Goal: Information Seeking & Learning: Check status

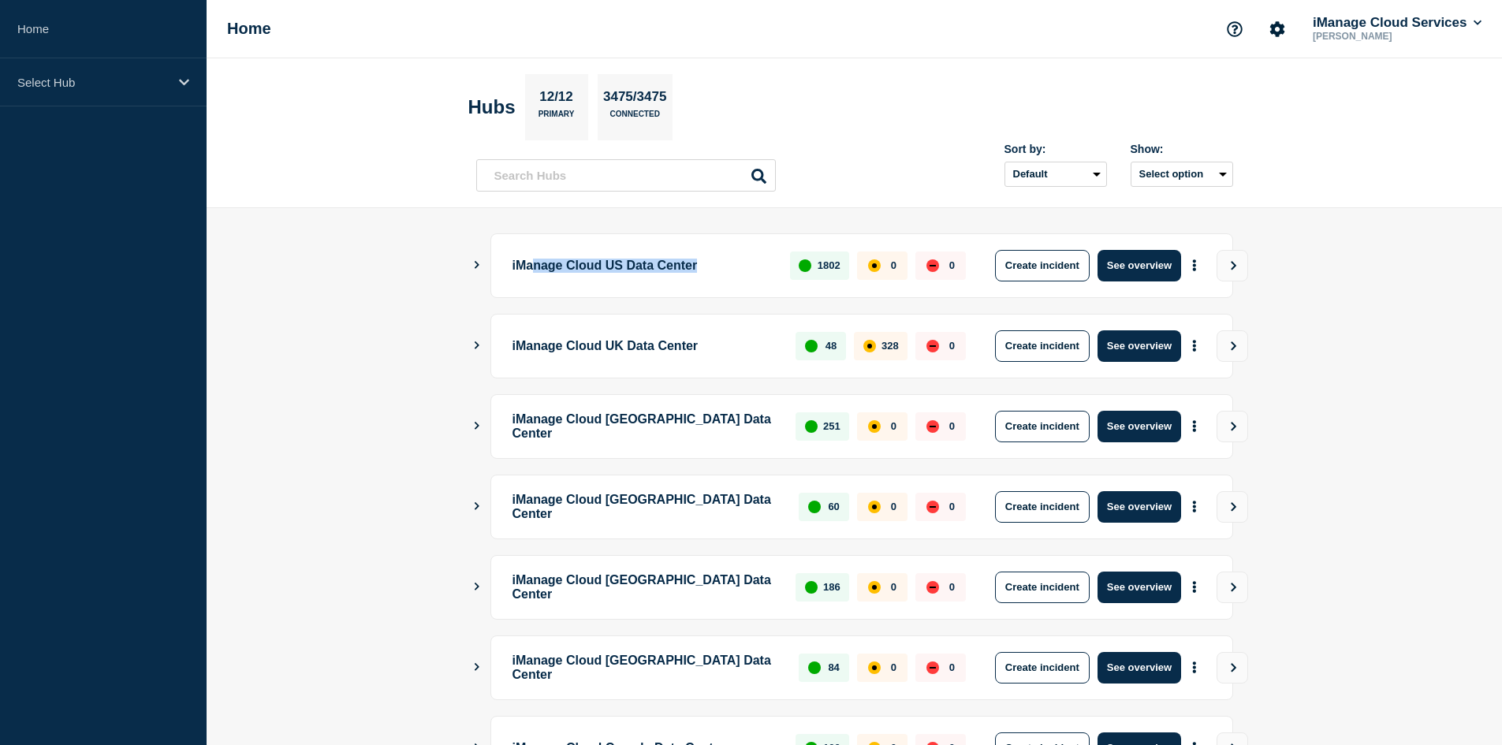
drag, startPoint x: 536, startPoint y: 263, endPoint x: 726, endPoint y: 268, distance: 190.1
click at [726, 268] on p "iManage Cloud US Data Center" at bounding box center [643, 266] width 260 height 32
drag, startPoint x: 727, startPoint y: 269, endPoint x: 443, endPoint y: 275, distance: 283.9
click at [443, 275] on main "iManage Cloud US Data Center 1802 0 0 Create incident See overview iManage Clou…" at bounding box center [854, 663] width 1295 height 910
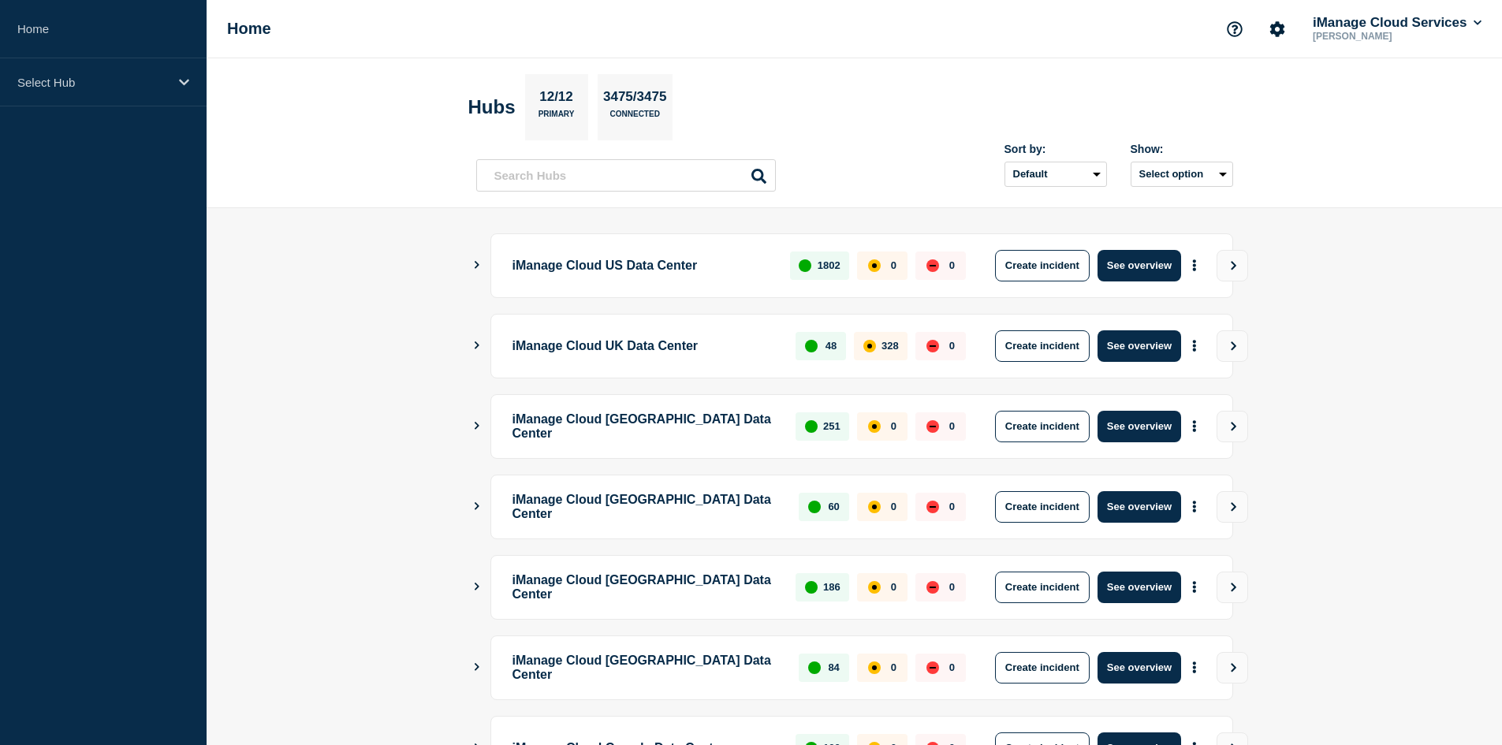
click at [479, 259] on div "iManage Cloud US Data Center 1802 0 0 Create incident See overview" at bounding box center [854, 265] width 757 height 65
click at [475, 262] on icon "Show Connected Hubs" at bounding box center [477, 265] width 5 height 8
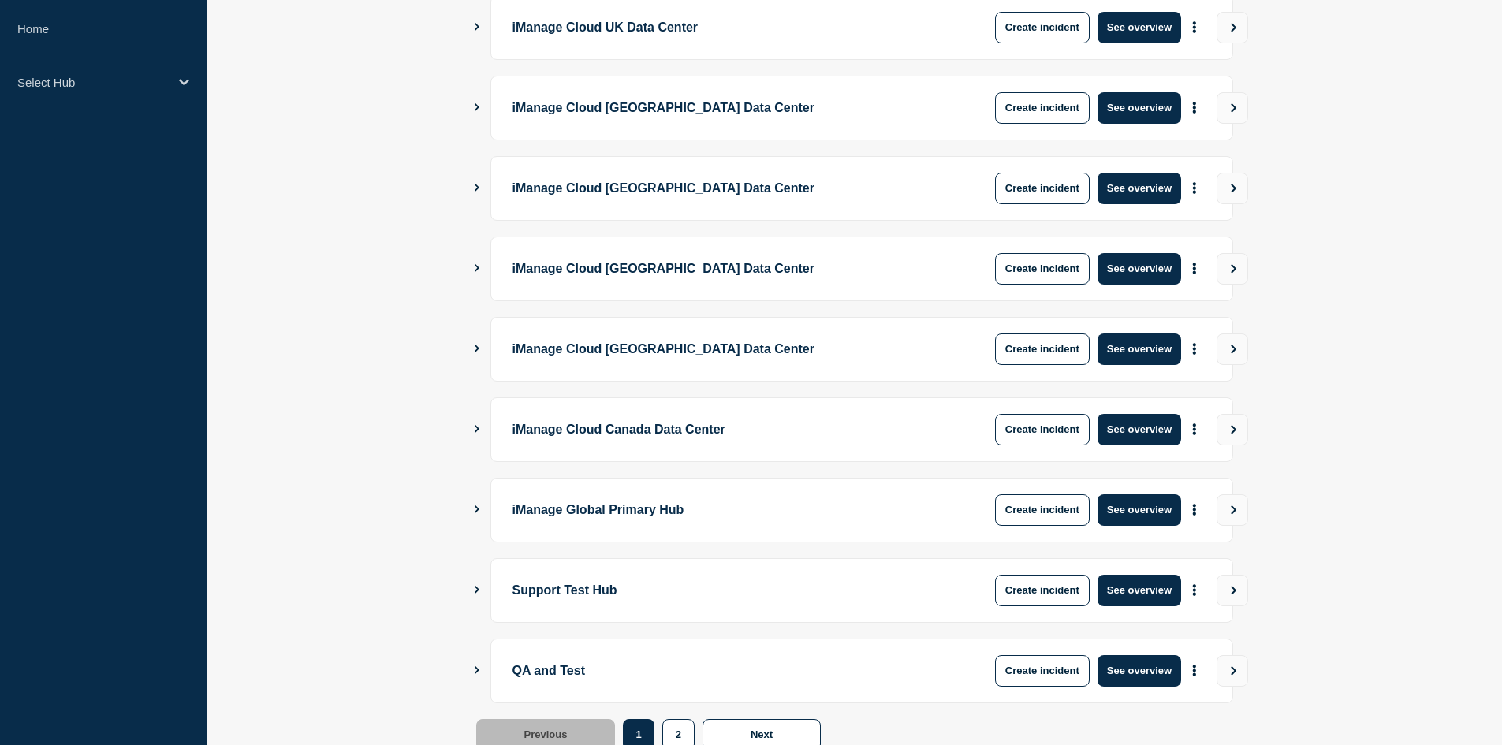
scroll to position [373, 0]
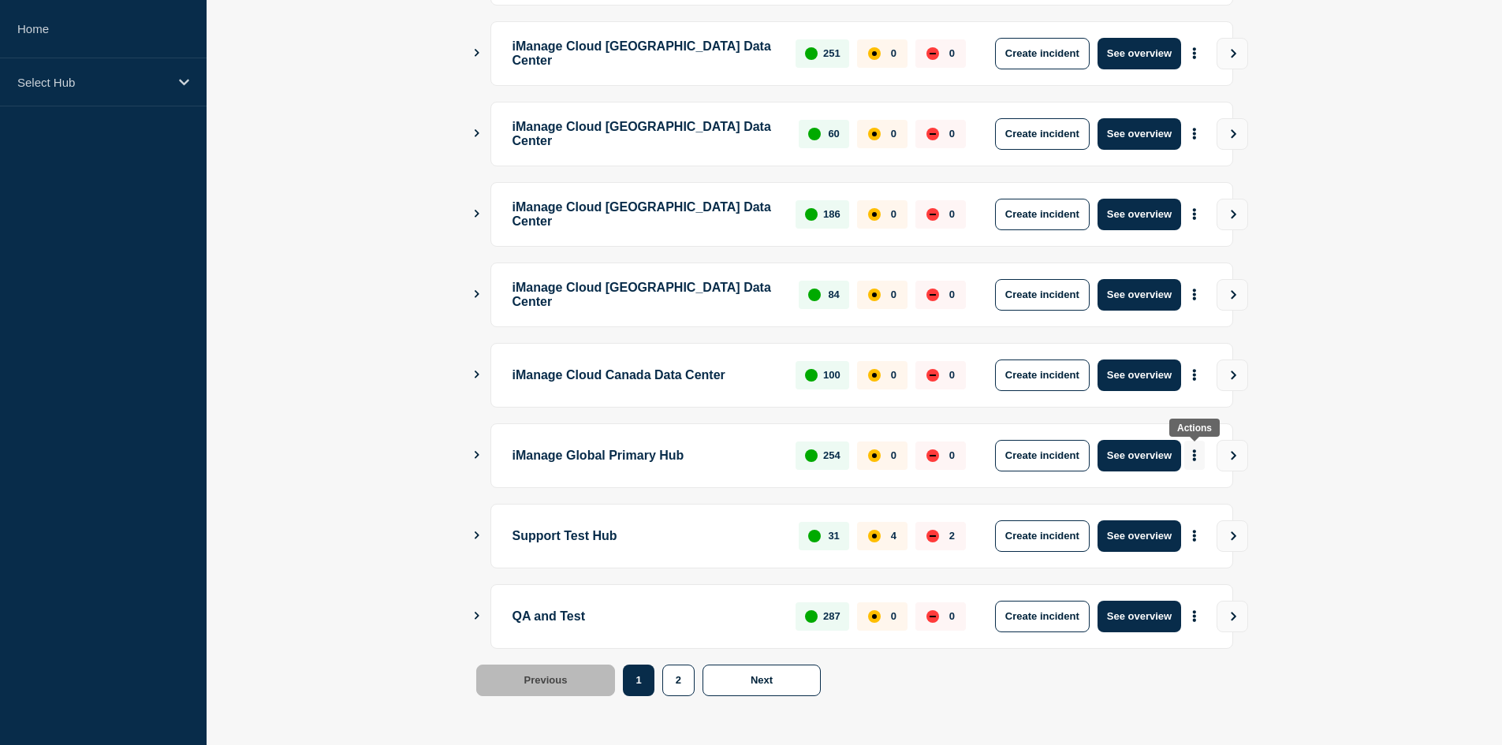
click at [1202, 458] on button "More actions" at bounding box center [1194, 455] width 21 height 29
click at [1211, 525] on link "View Status Page" at bounding box center [1193, 523] width 116 height 13
click at [1350, 168] on main "iManage Cloud US Data Center 1802 0 0 Create incident See overview iManage Clou…" at bounding box center [854, 290] width 1295 height 910
click at [1122, 609] on button "See overview" at bounding box center [1140, 617] width 84 height 32
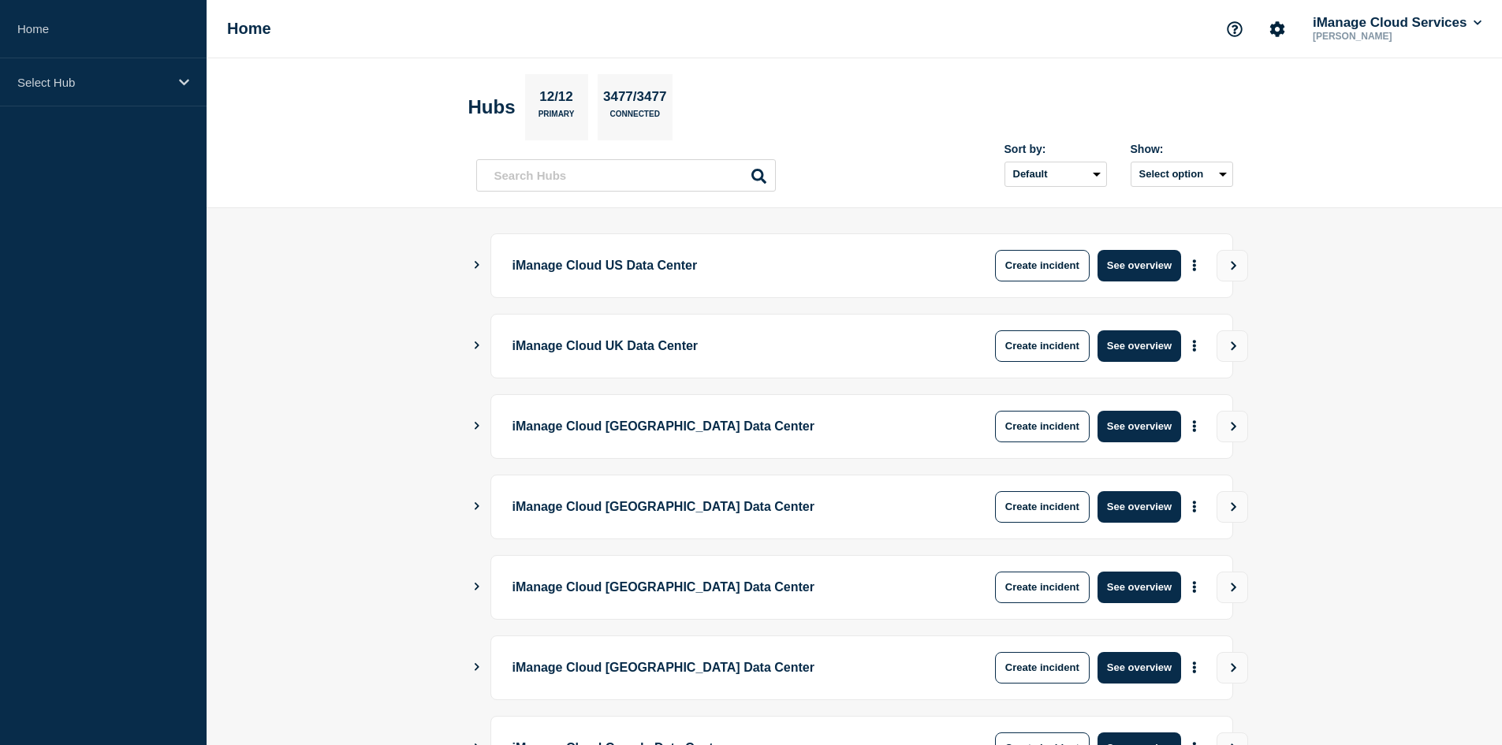
scroll to position [373, 0]
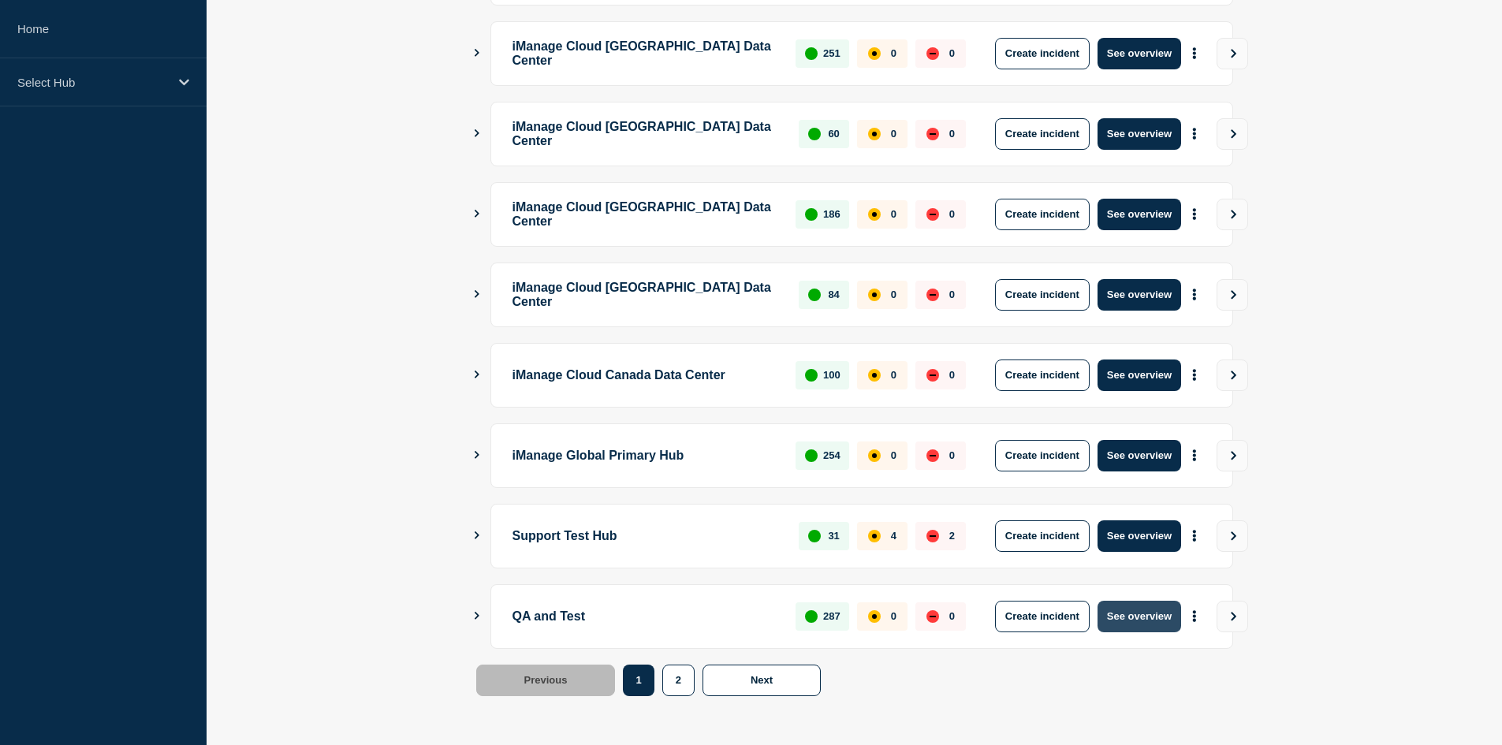
click at [1152, 617] on button "See overview" at bounding box center [1140, 617] width 84 height 32
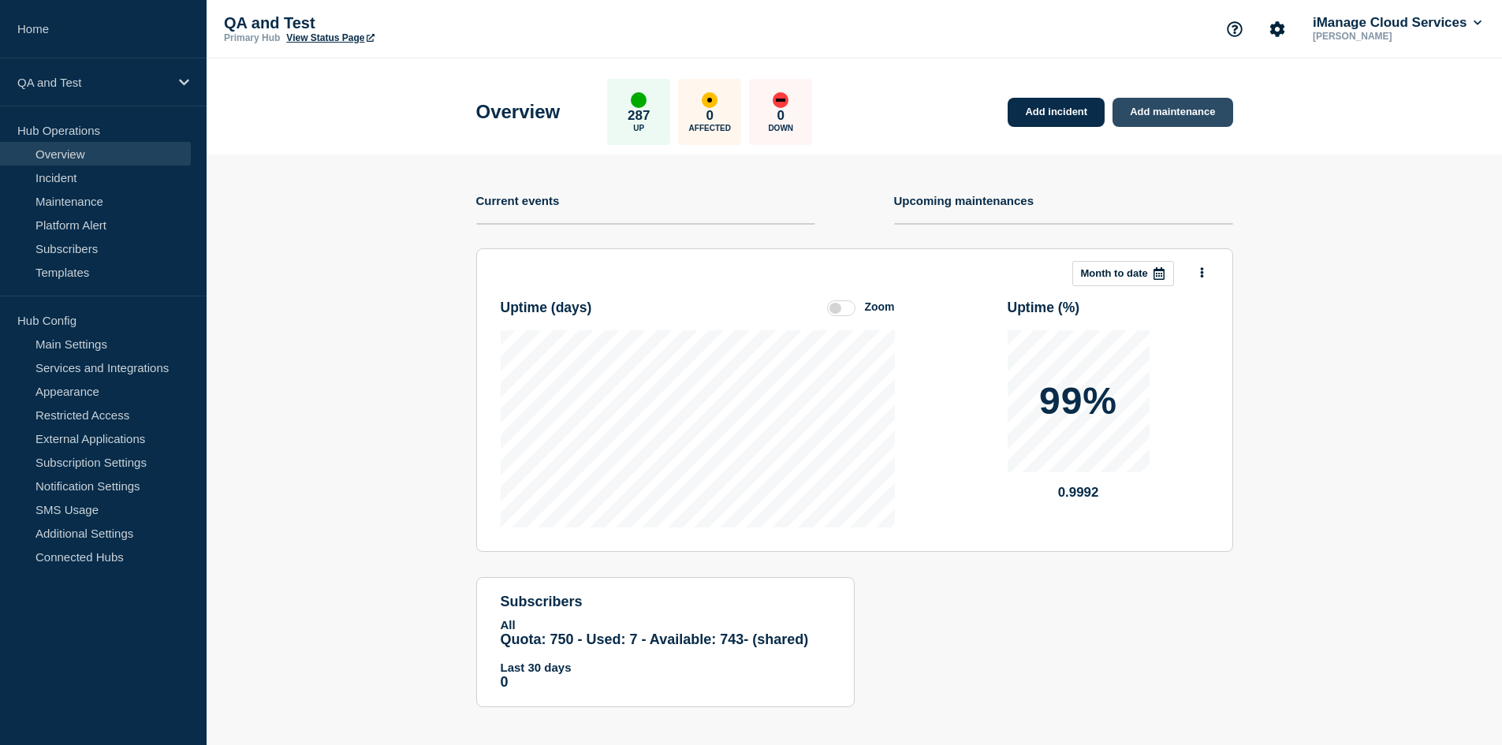
click at [1140, 116] on link "Add maintenance" at bounding box center [1173, 112] width 120 height 29
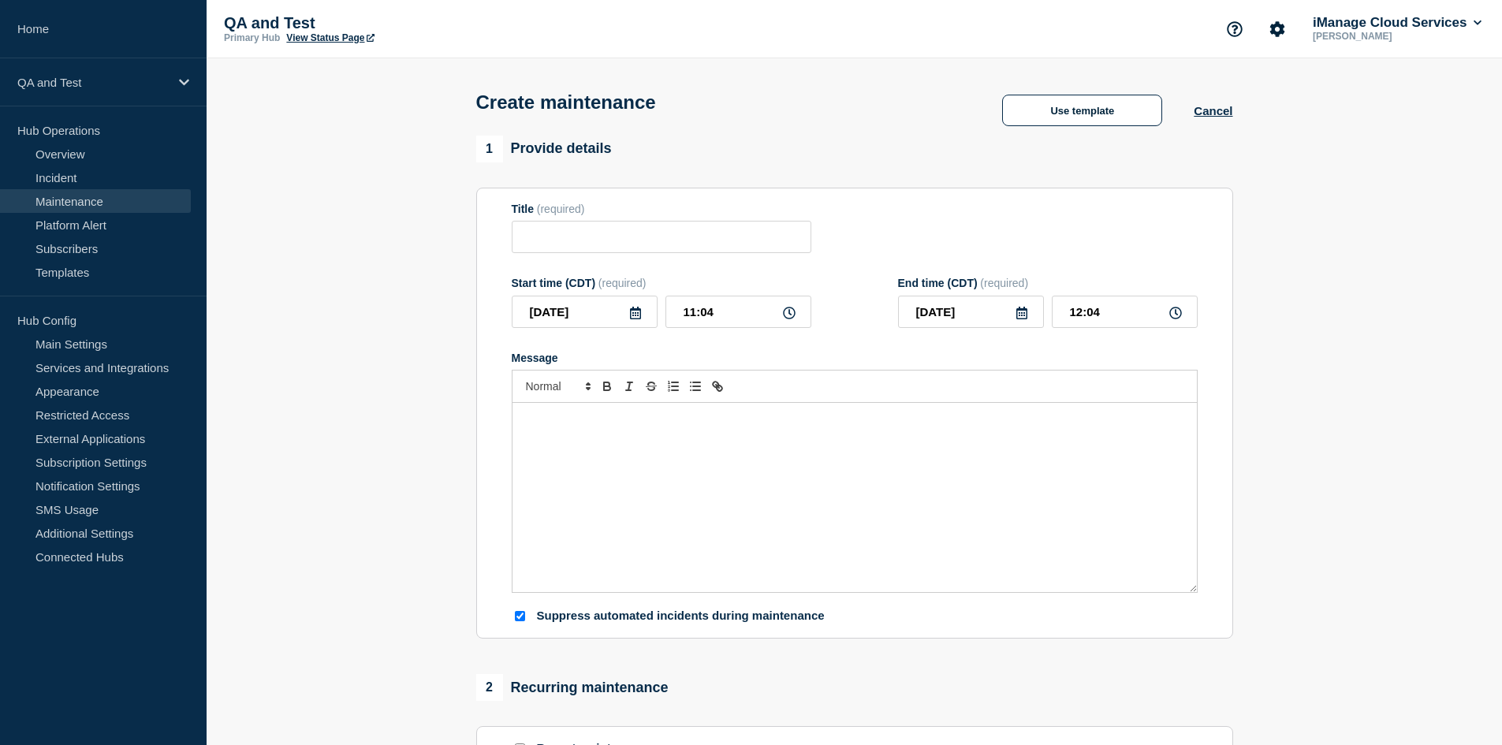
checkbox input "true"
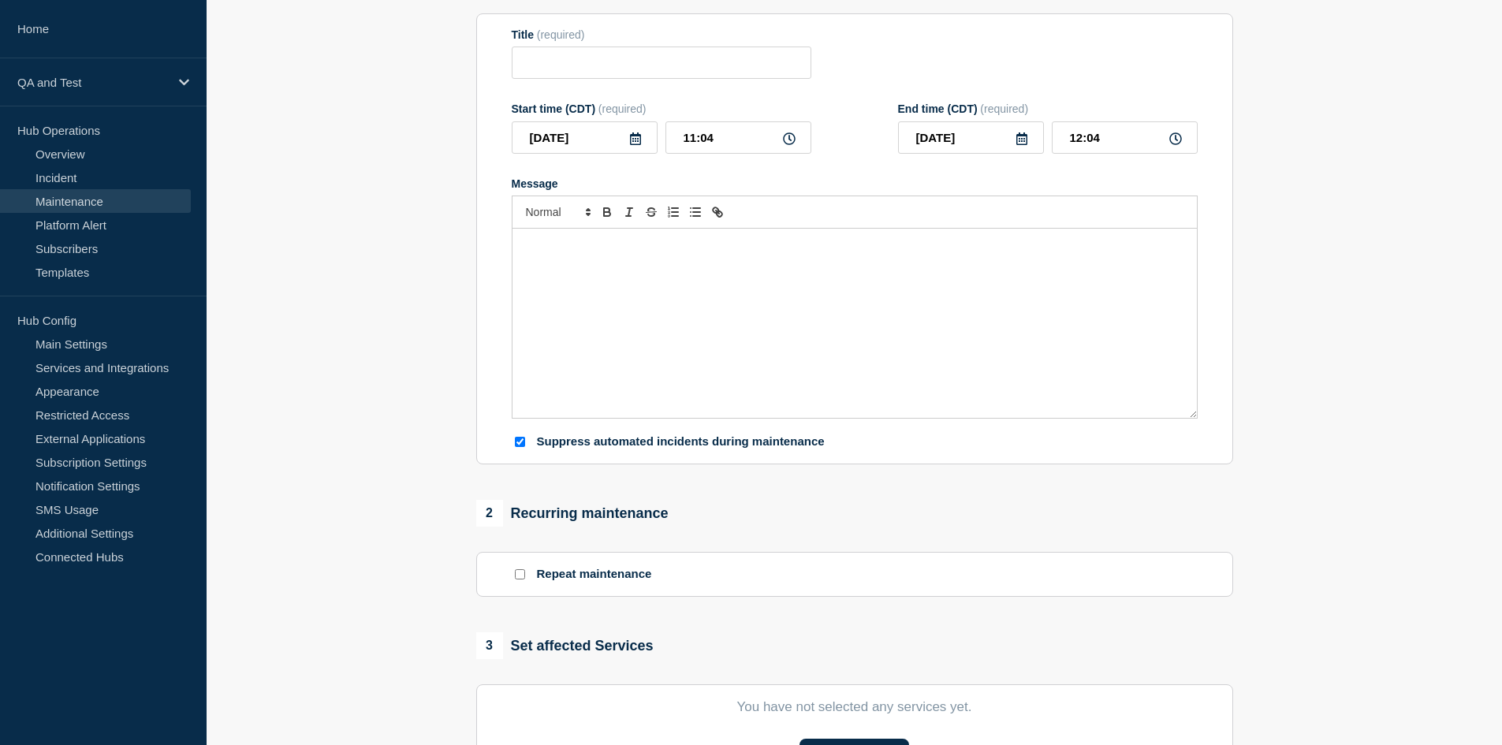
scroll to position [315, 0]
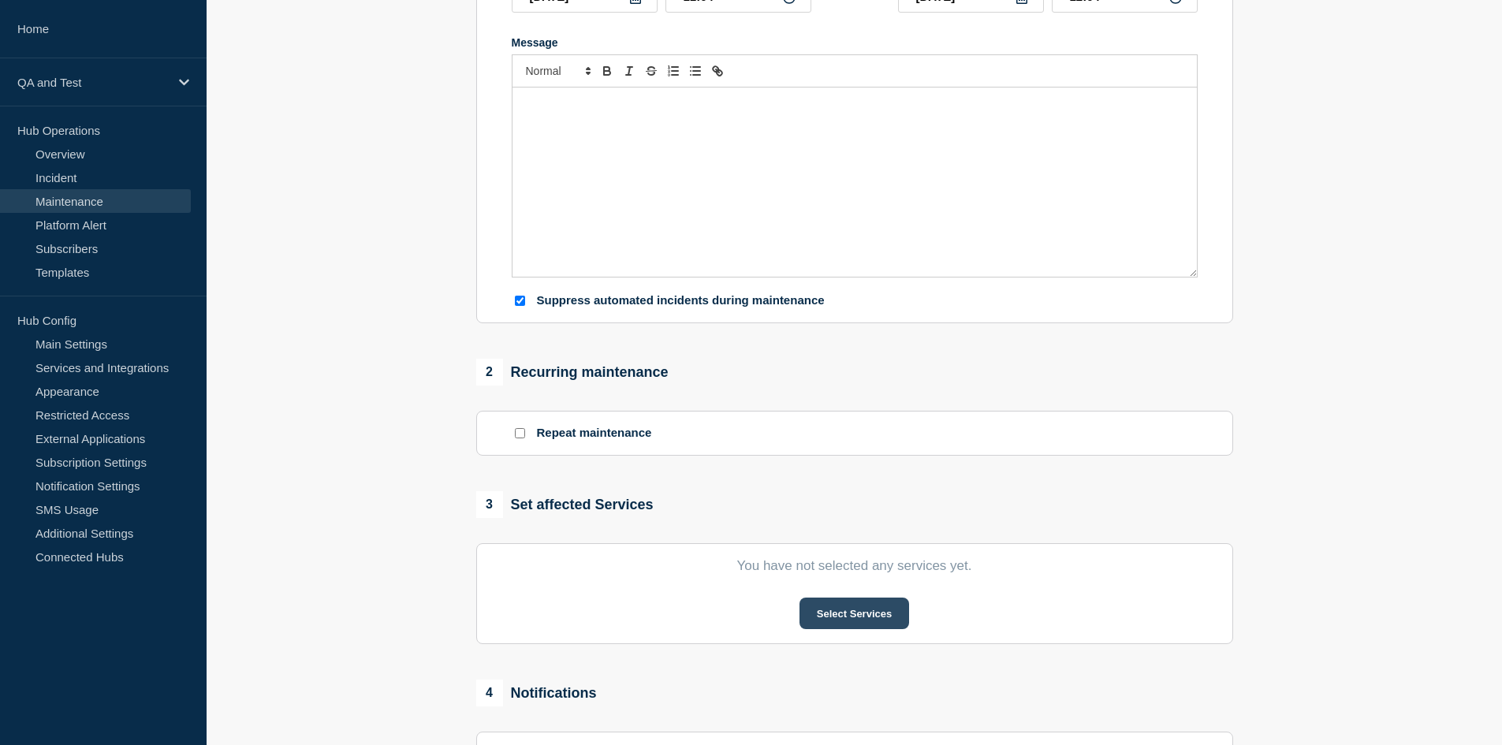
click at [857, 627] on button "Select Services" at bounding box center [855, 614] width 110 height 32
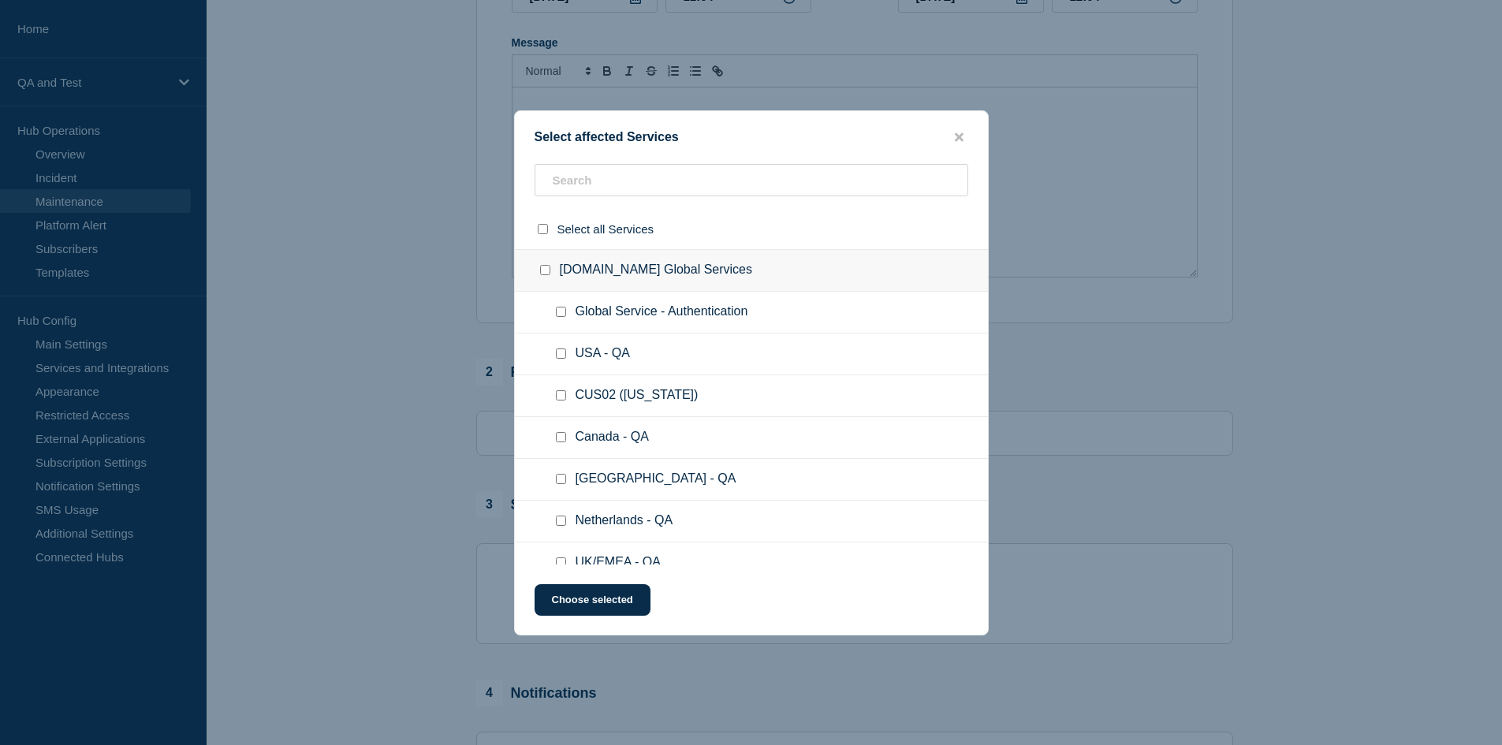
drag, startPoint x: 617, startPoint y: 157, endPoint x: 607, endPoint y: 179, distance: 24.0
click at [616, 156] on div "Select affected Services Select all Services CloudiManage.com Global Services G…" at bounding box center [751, 372] width 475 height 525
click at [607, 179] on input "text" at bounding box center [752, 180] width 434 height 32
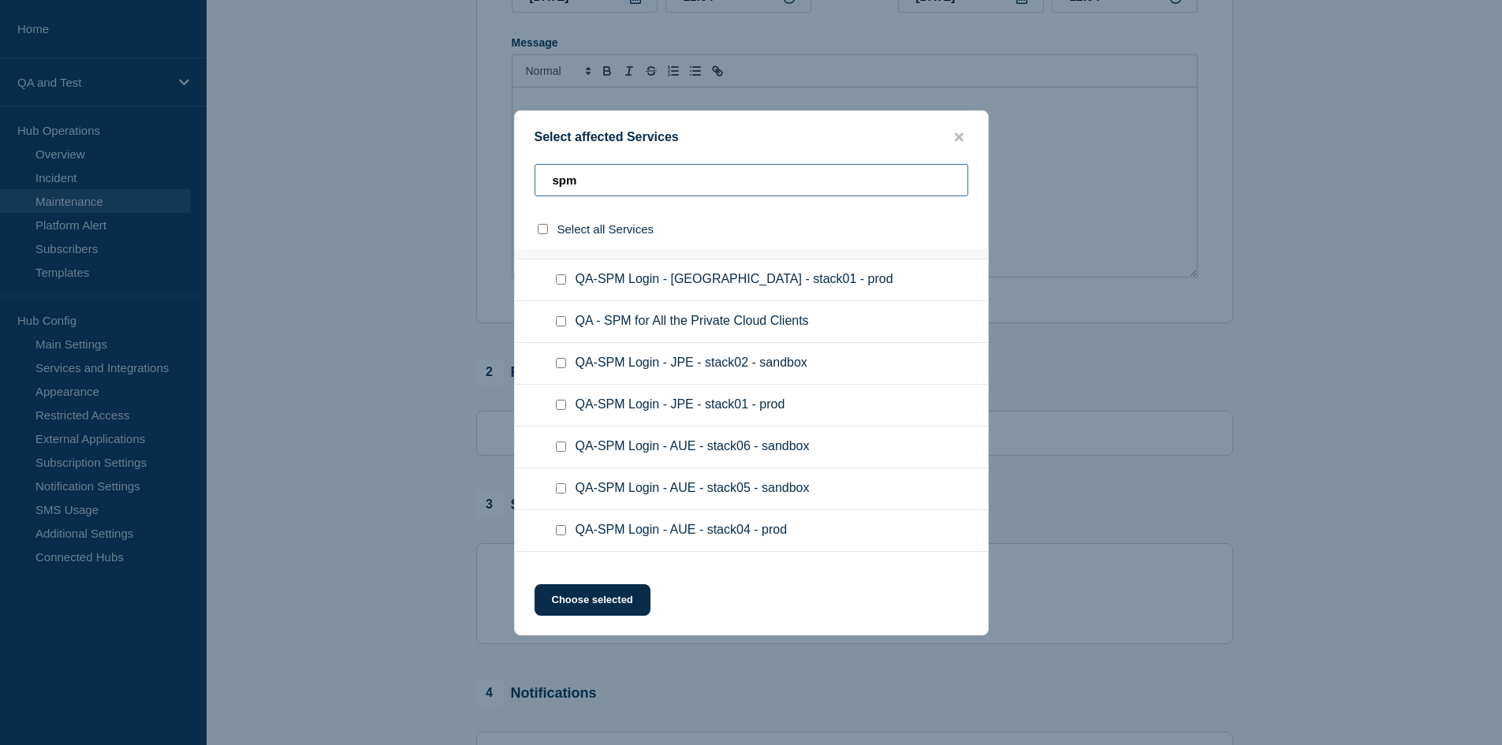
scroll to position [0, 0]
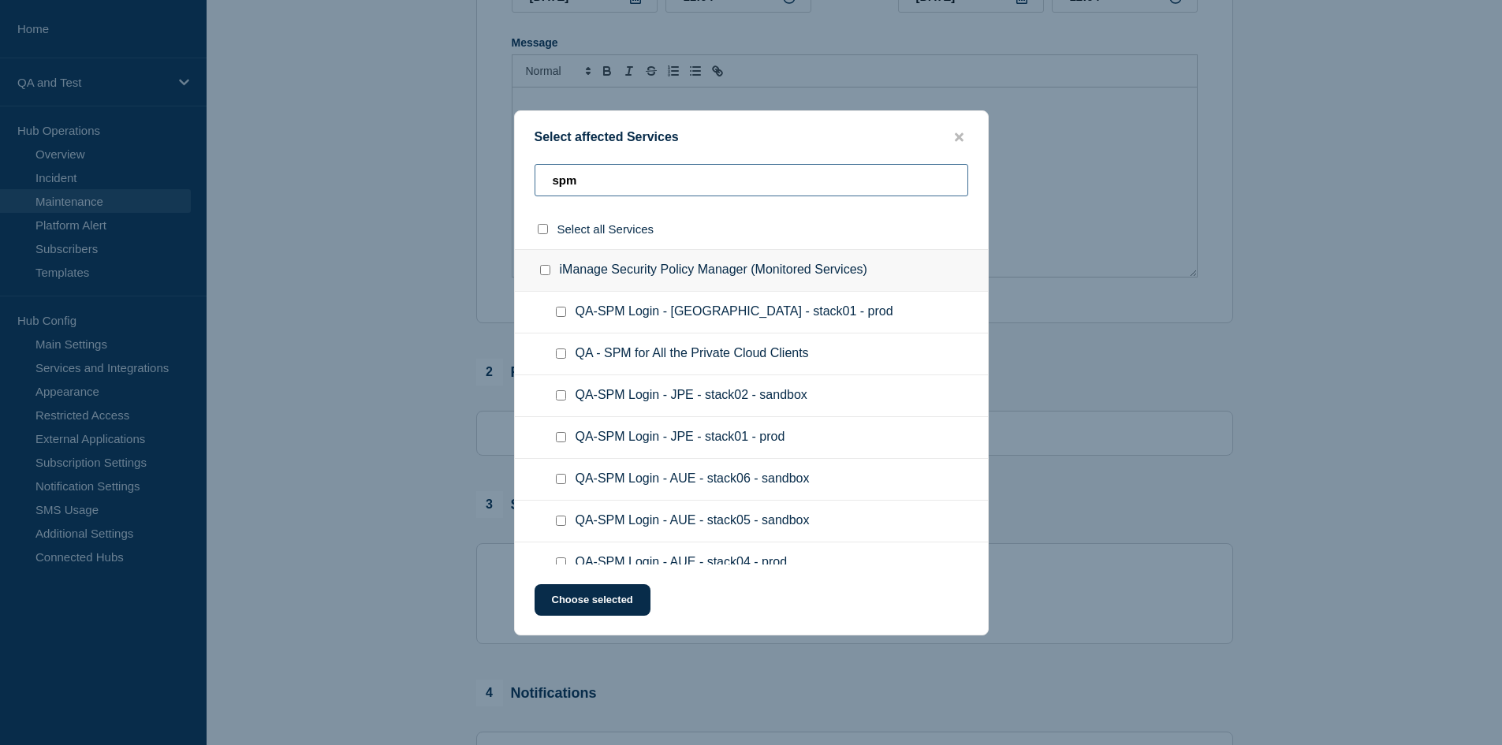
click at [673, 177] on input "spm" at bounding box center [752, 180] width 434 height 32
type input "securitt"
checkbox input "true"
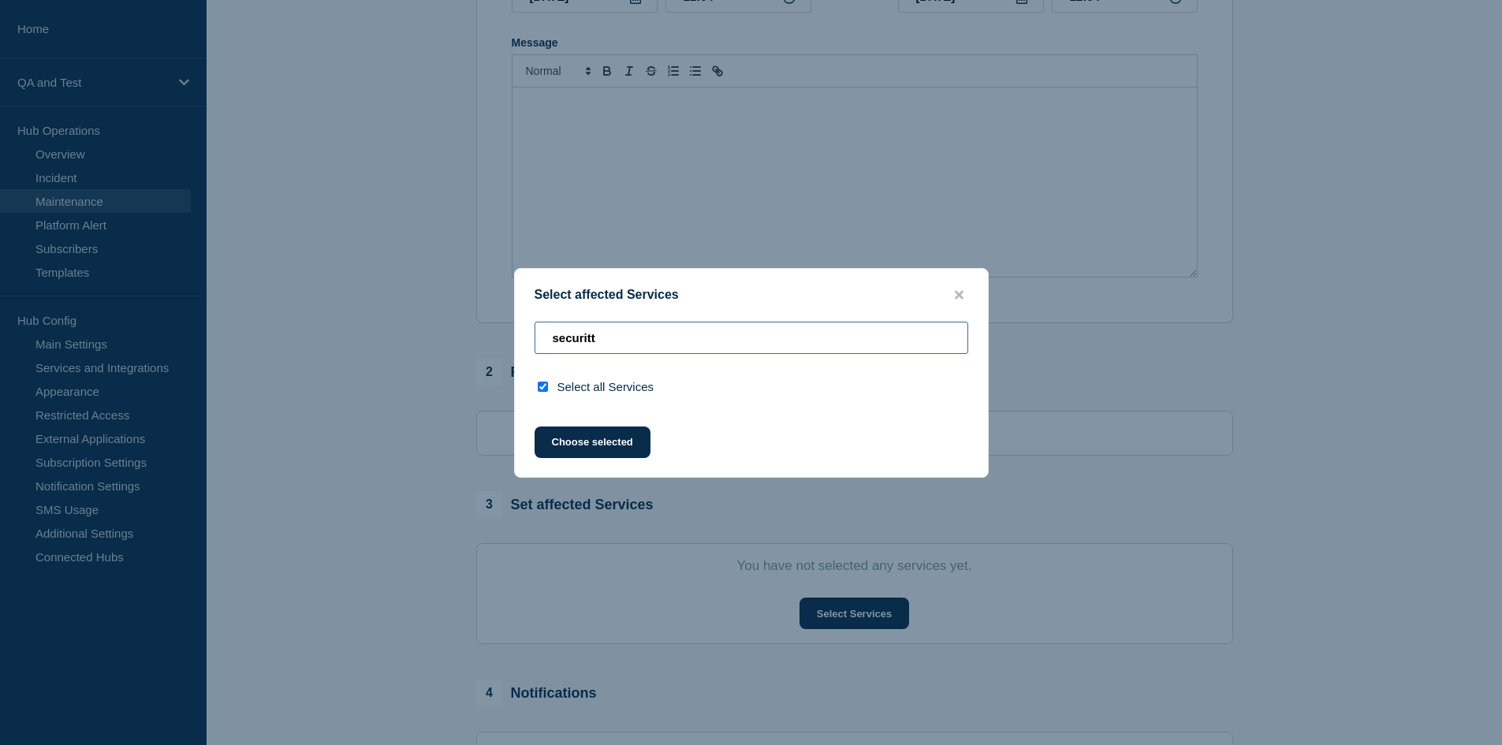
type input "securit"
checkbox input "false"
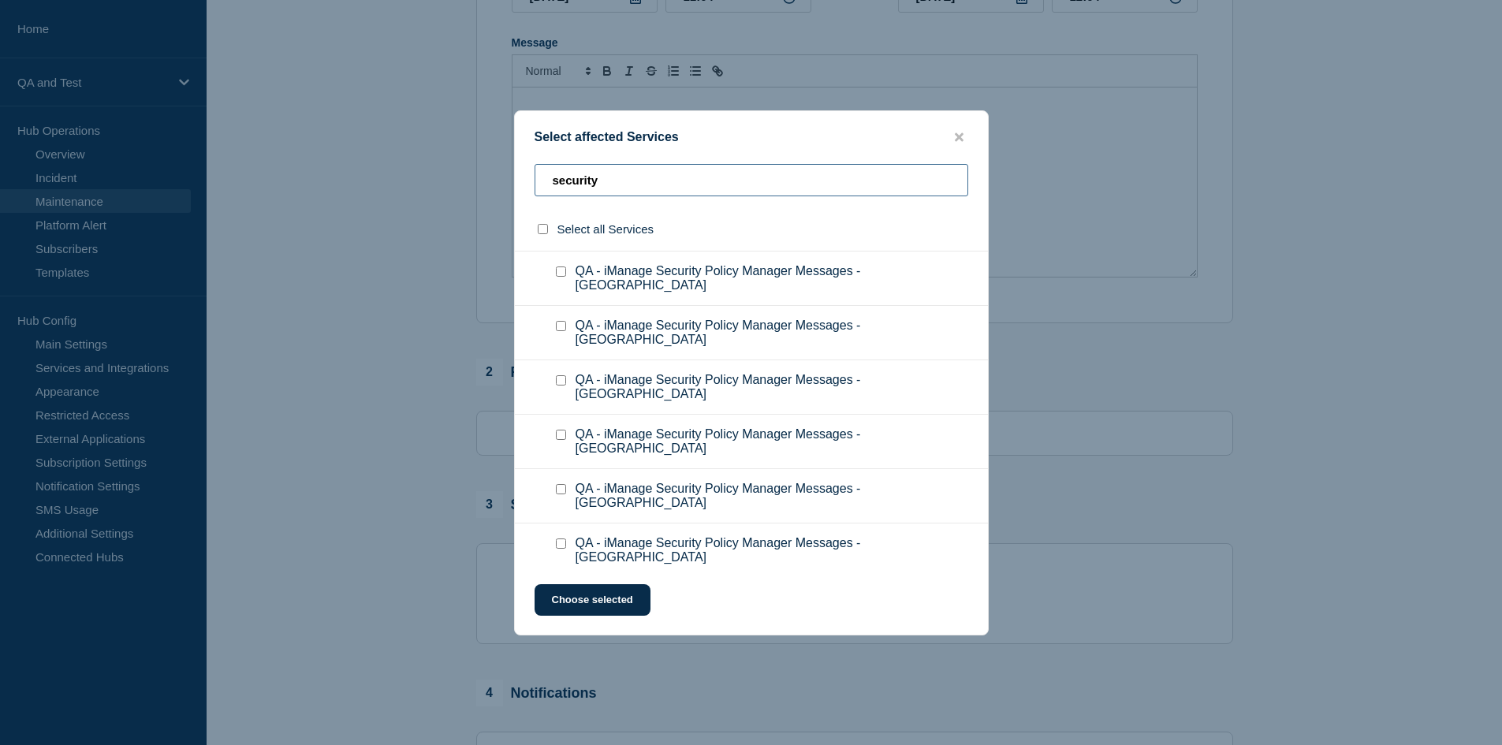
scroll to position [1775, 0]
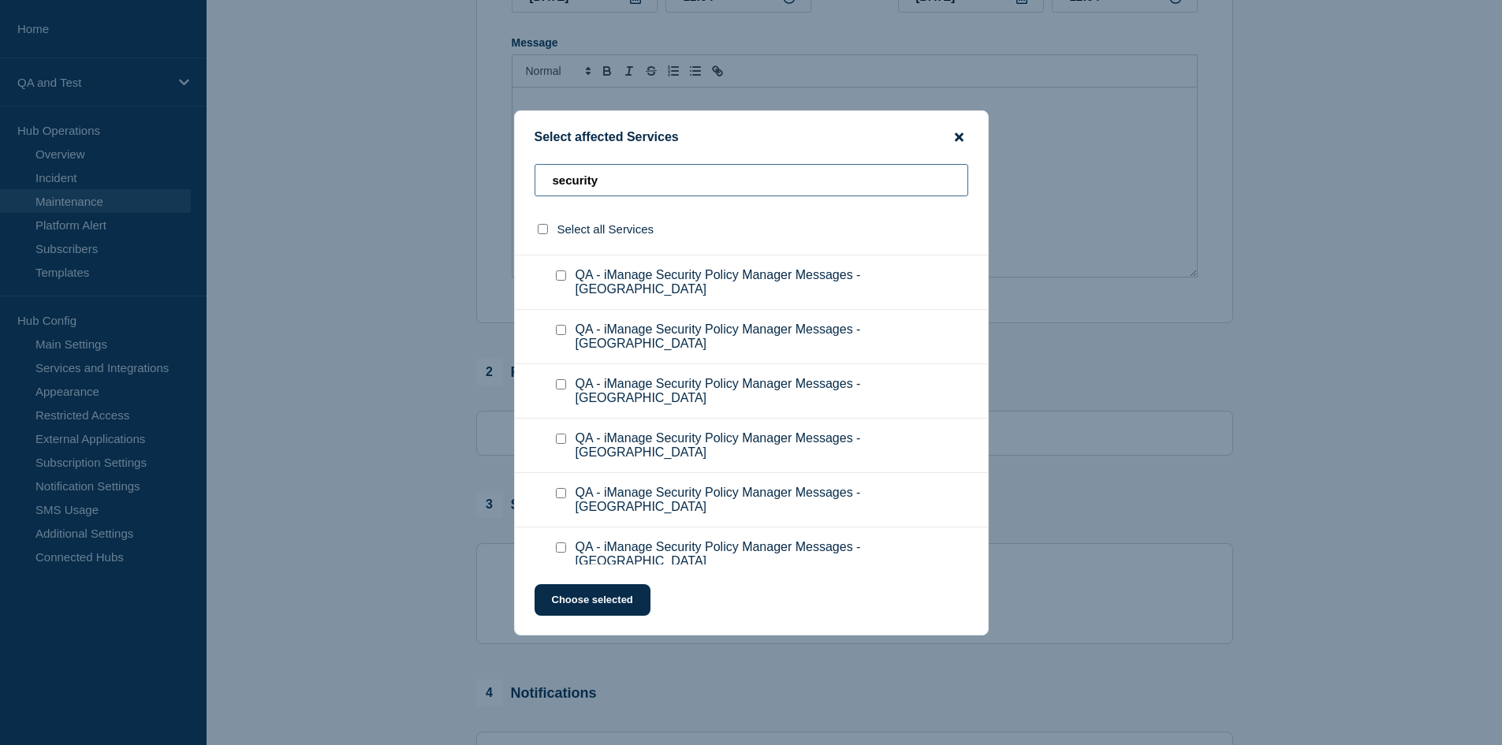
type input "security"
click at [956, 135] on icon "close button" at bounding box center [959, 136] width 9 height 9
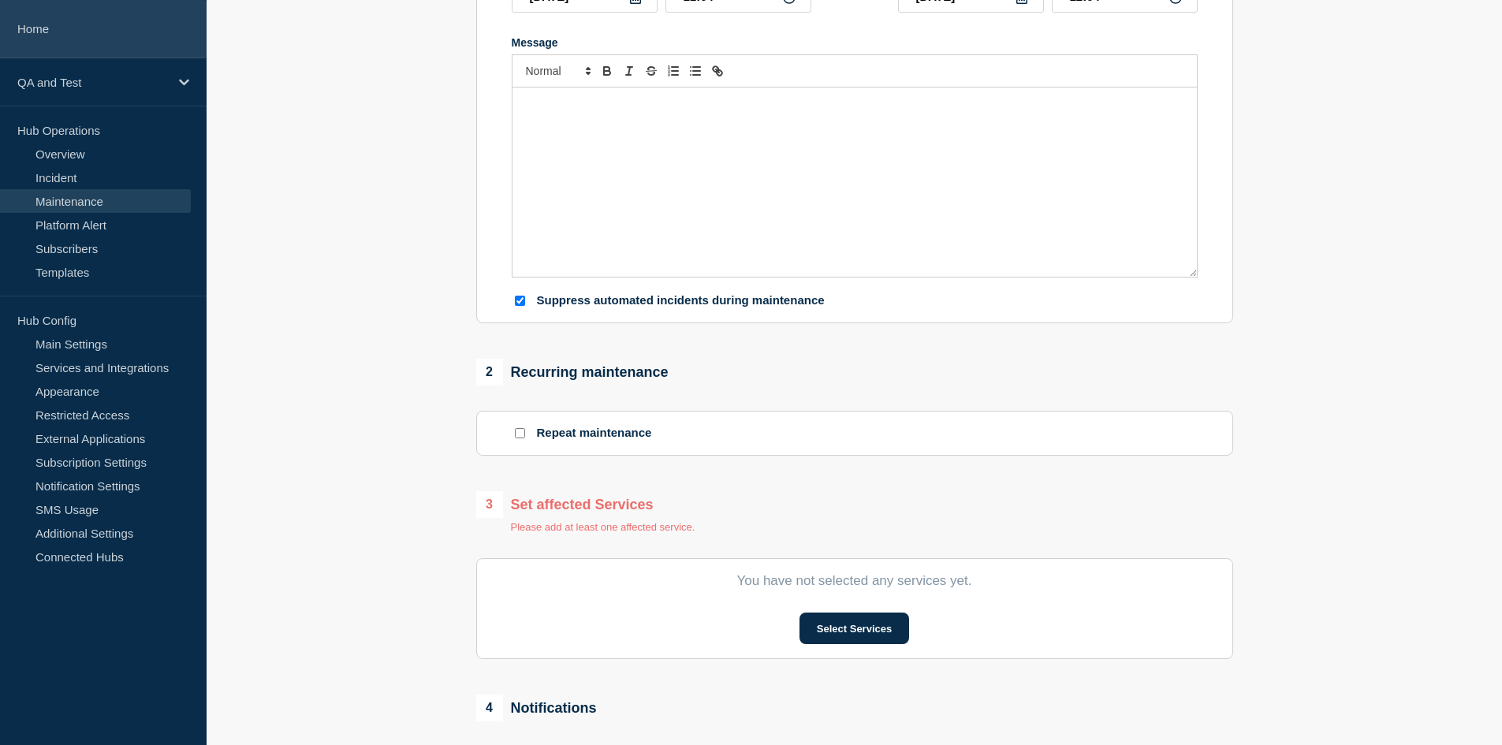
click at [163, 48] on link "Home" at bounding box center [103, 29] width 207 height 58
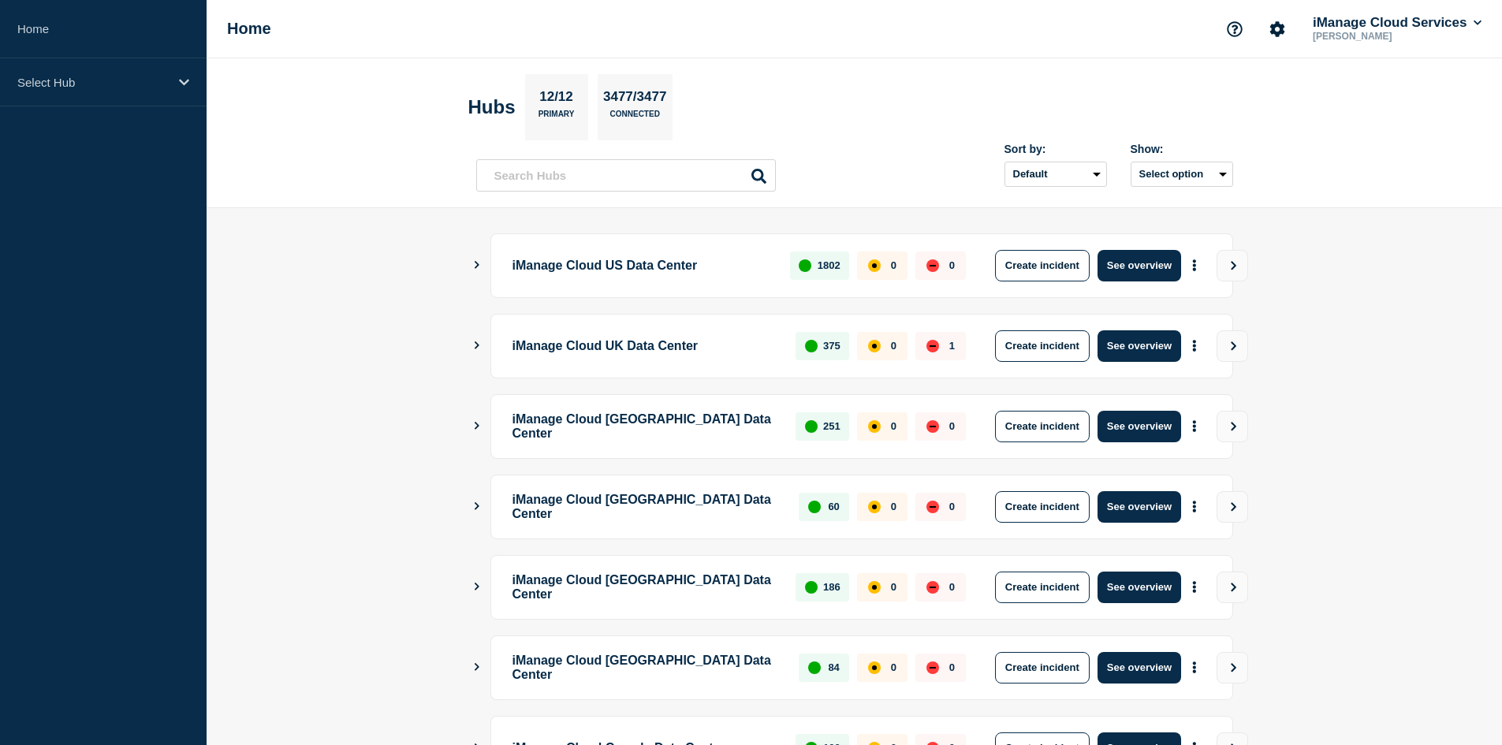
scroll to position [373, 0]
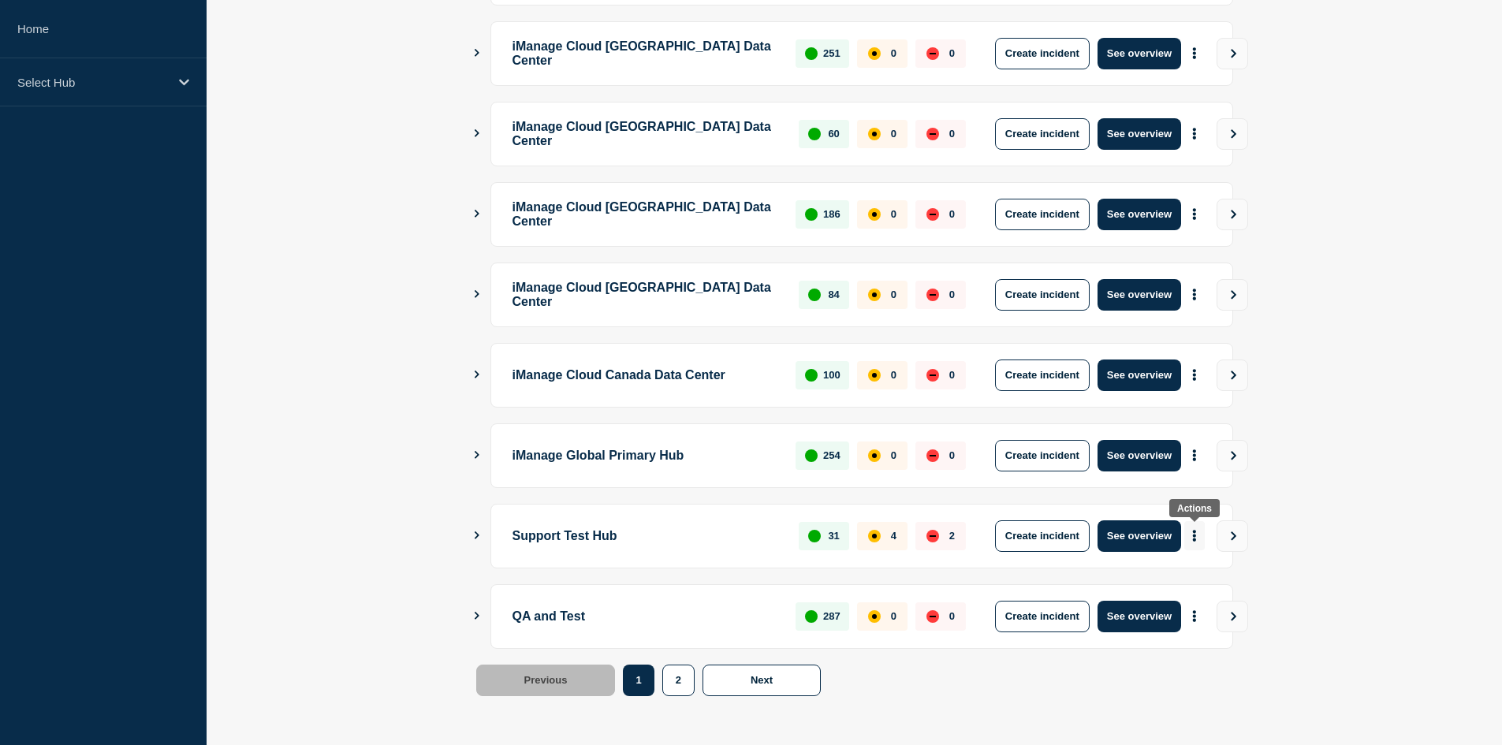
click at [1196, 534] on icon "More actions" at bounding box center [1194, 536] width 5 height 12
click at [1167, 606] on link "View Status Page" at bounding box center [1193, 604] width 116 height 13
click at [1301, 518] on main "iManage Cloud US Data Center 1802 0 0 Create incident See overview iManage Clou…" at bounding box center [854, 290] width 1295 height 910
click at [1157, 537] on button "See overview" at bounding box center [1140, 536] width 84 height 32
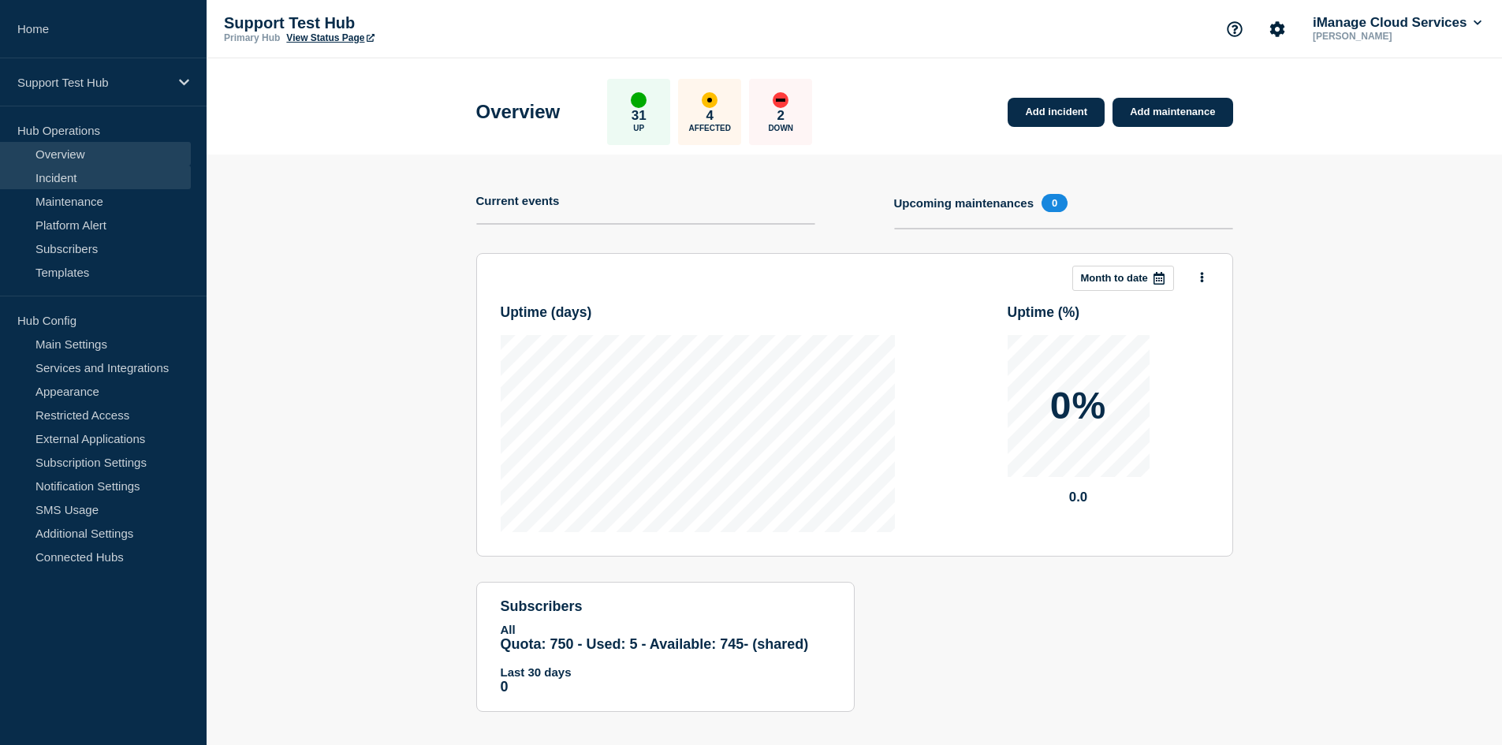
click at [97, 172] on link "Incident" at bounding box center [95, 178] width 191 height 24
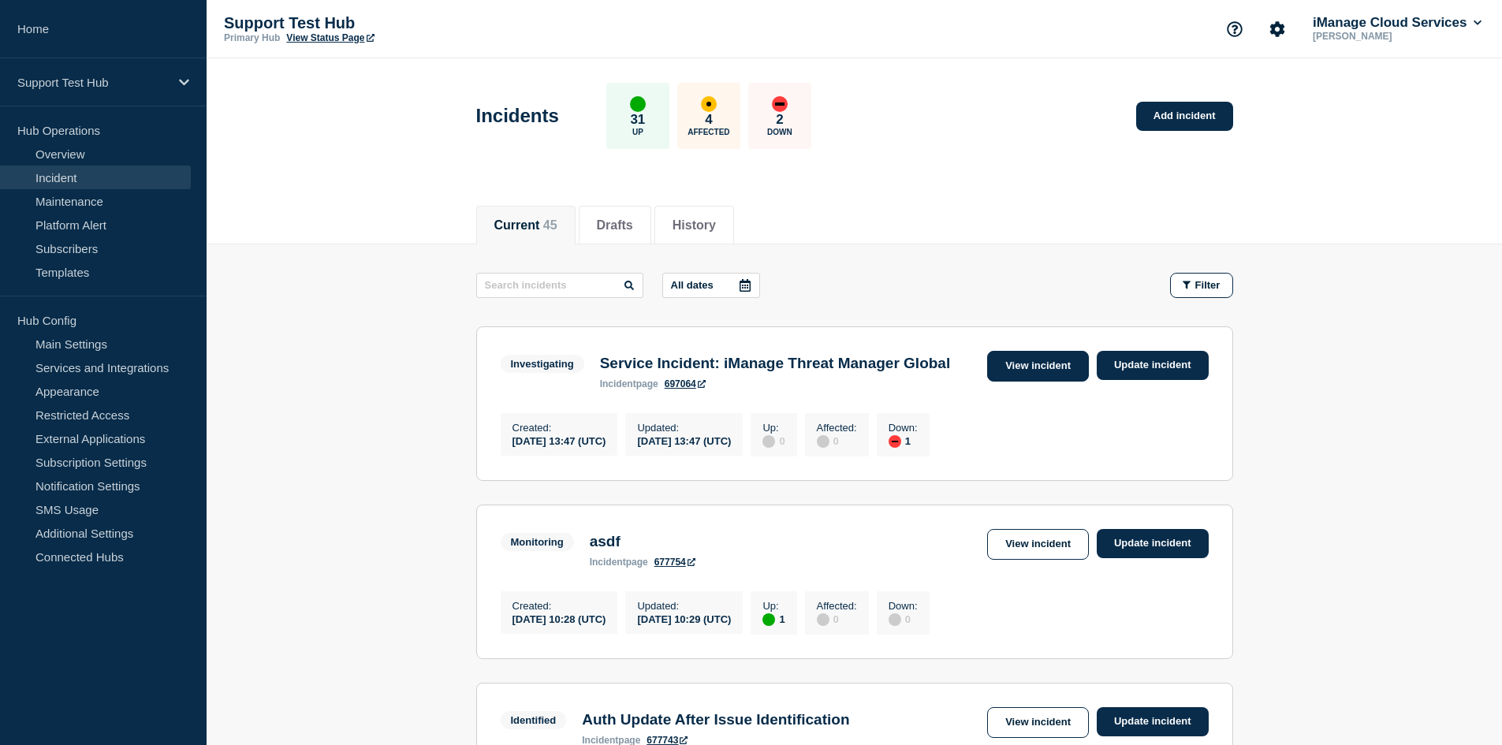
click at [1041, 360] on link "View incident" at bounding box center [1038, 366] width 102 height 31
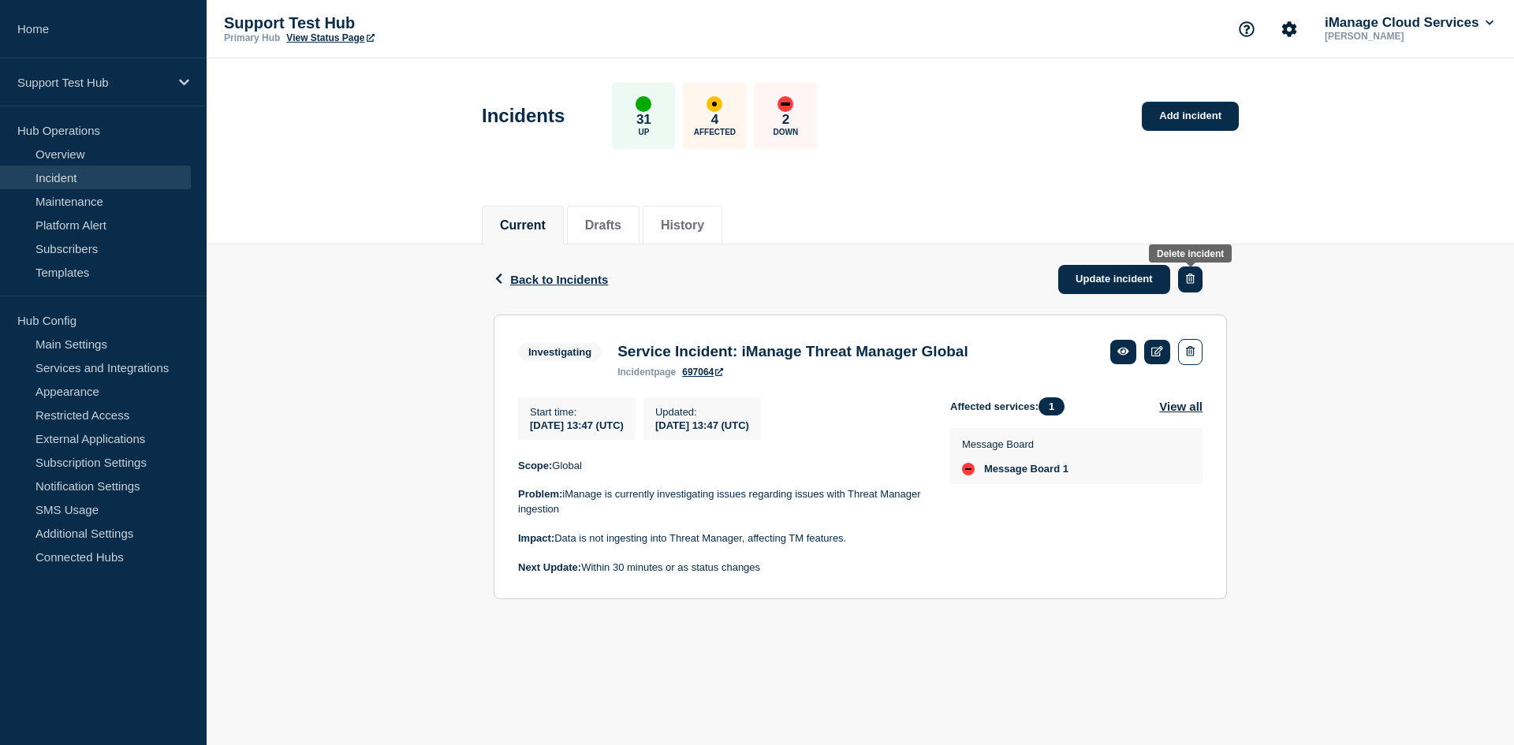
click at [1196, 284] on button "button" at bounding box center [1190, 280] width 24 height 26
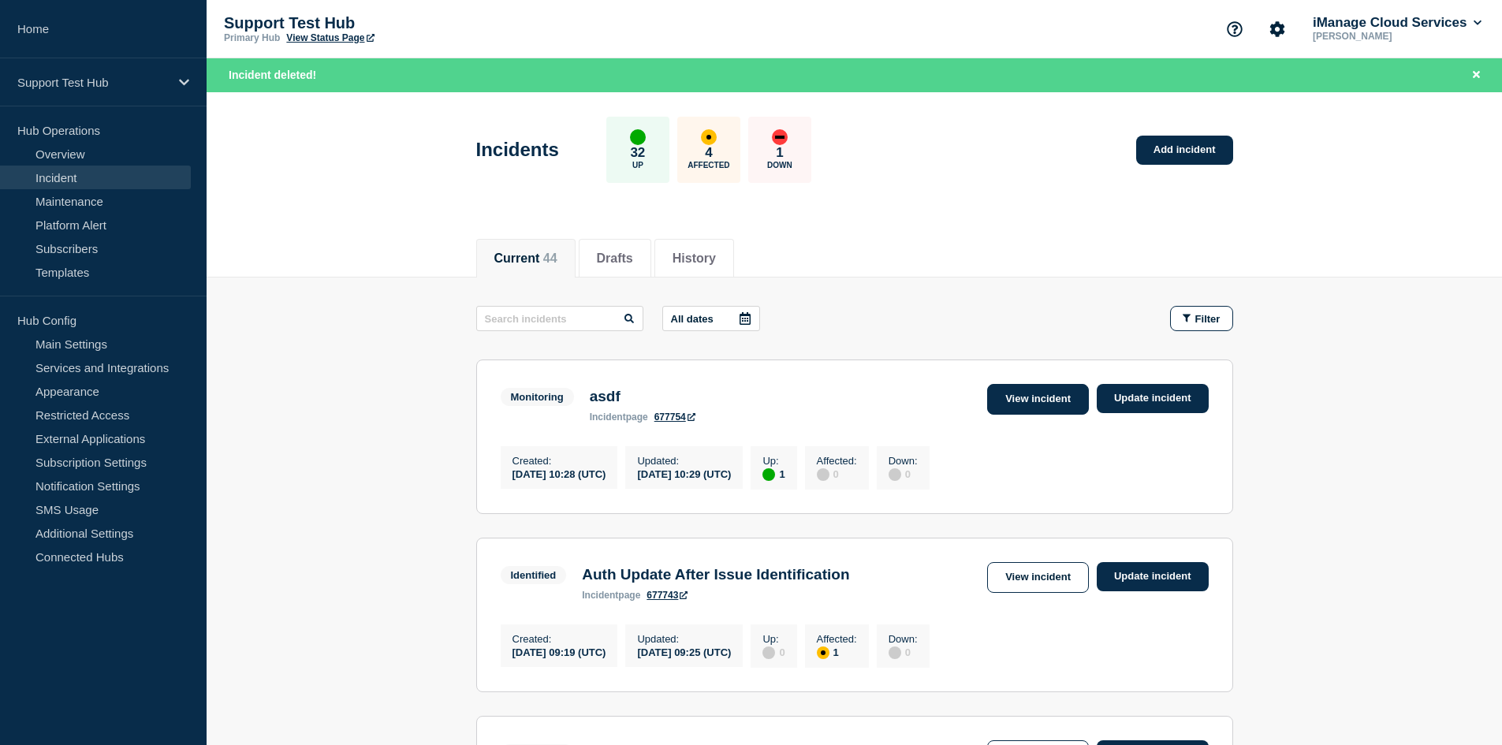
click at [1037, 386] on link "View incident" at bounding box center [1038, 399] width 102 height 31
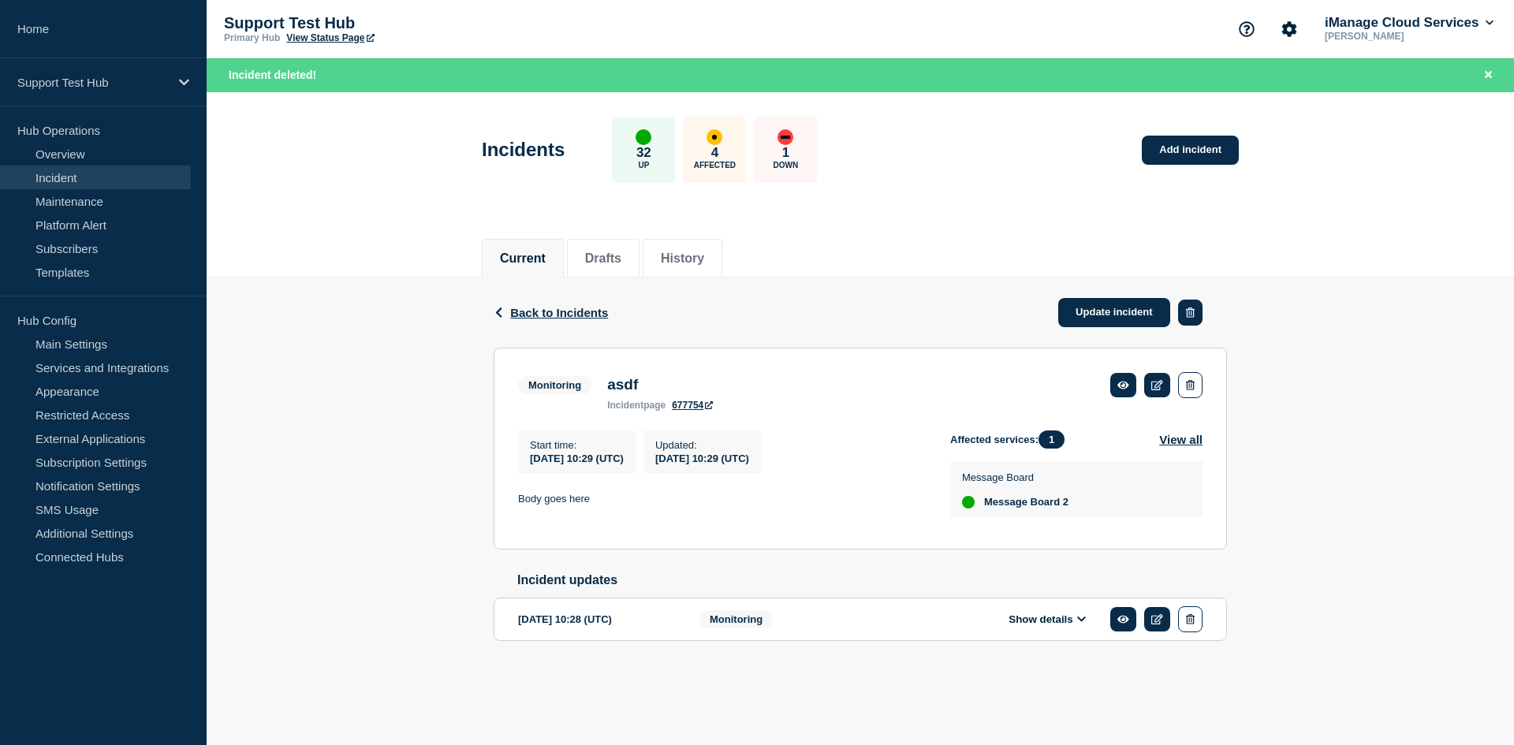
click at [1194, 311] on icon "button" at bounding box center [1190, 313] width 9 height 10
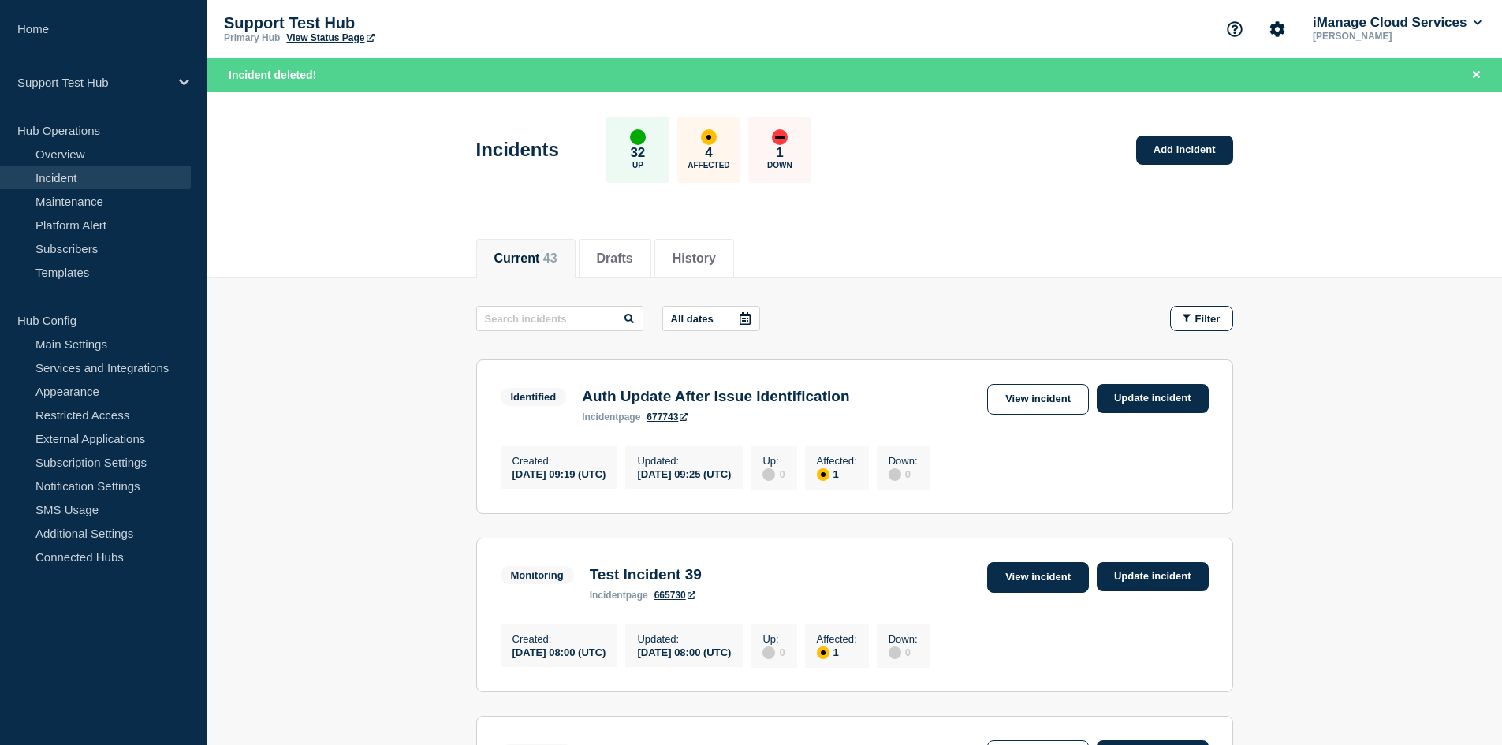
click at [1043, 580] on link "View incident" at bounding box center [1038, 577] width 102 height 31
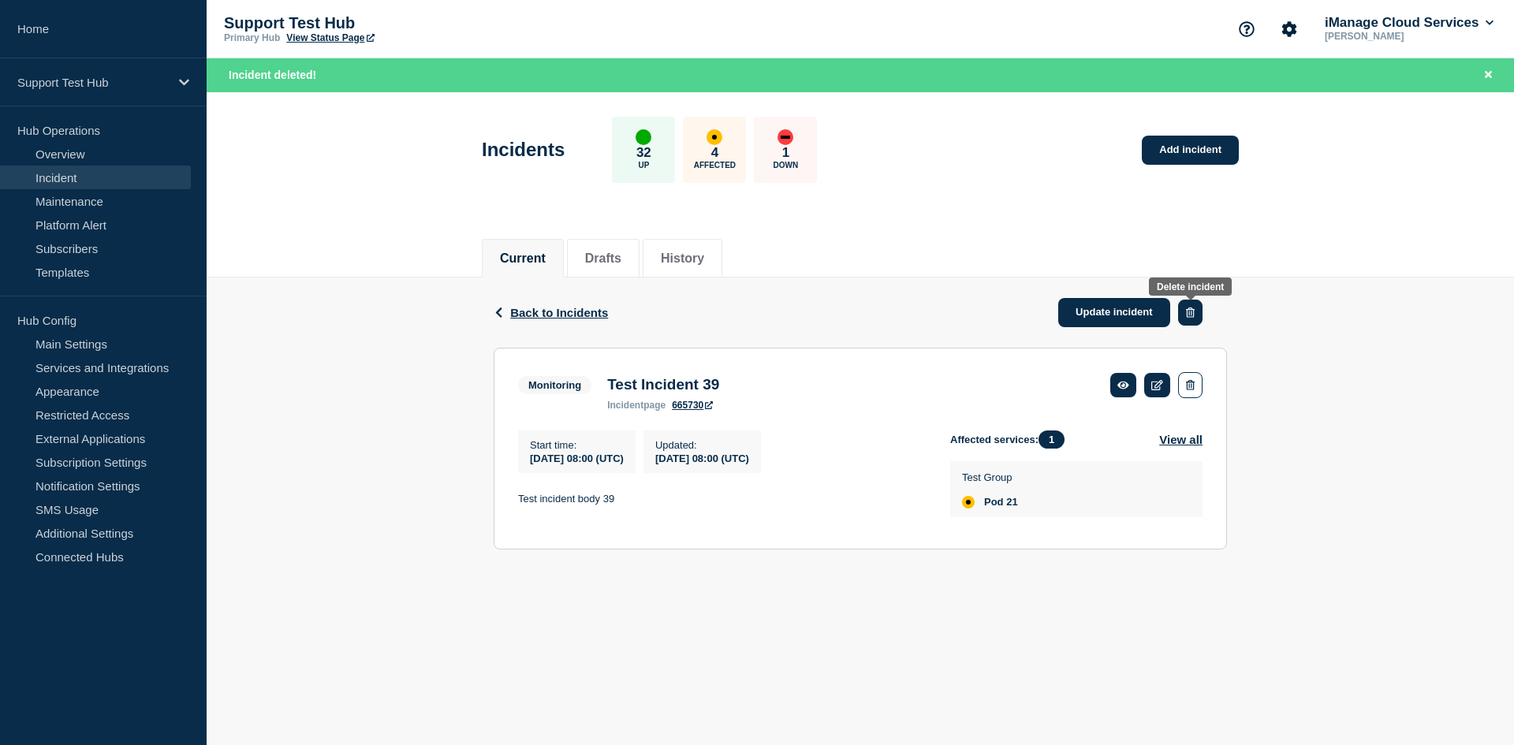
click at [1186, 315] on icon "button" at bounding box center [1190, 313] width 9 height 10
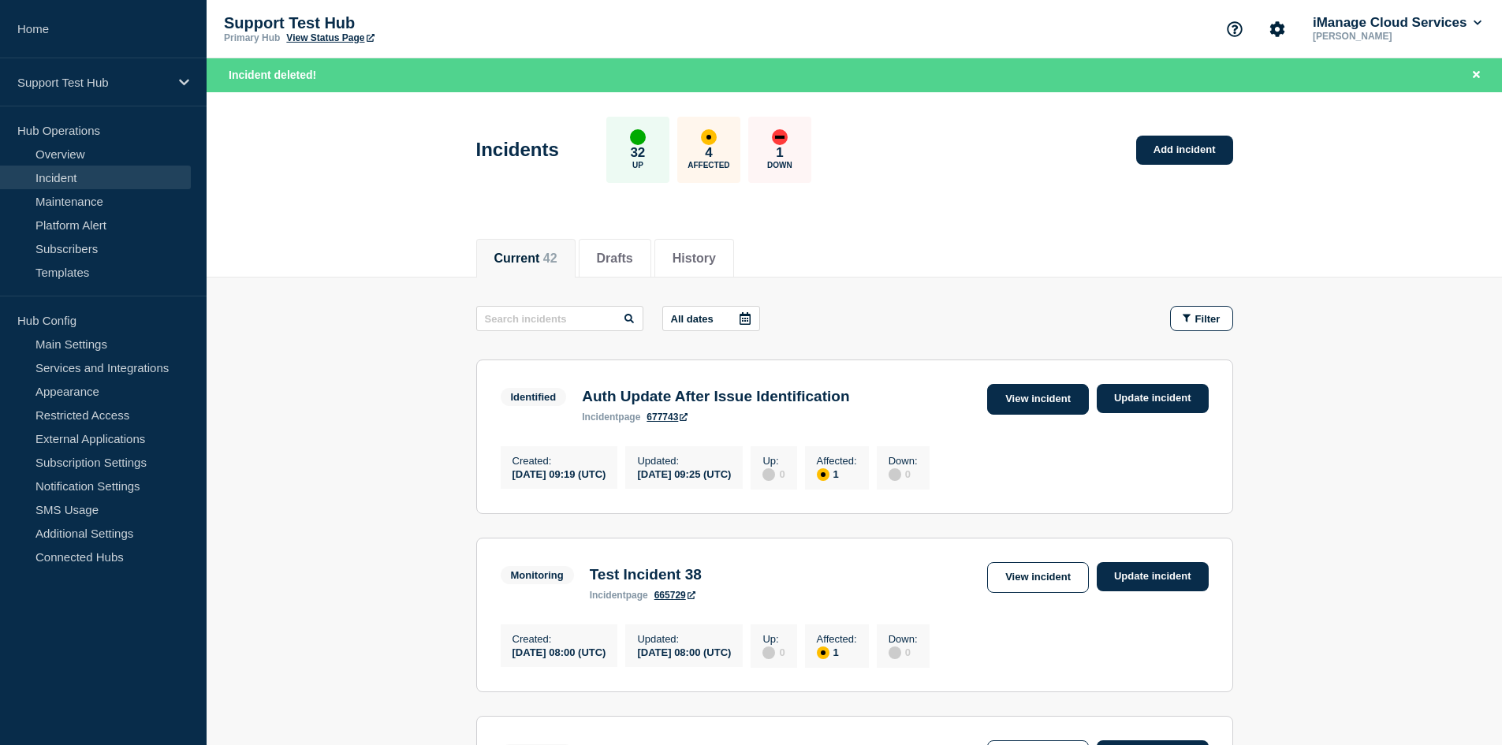
click at [1078, 387] on link "View incident" at bounding box center [1038, 399] width 102 height 31
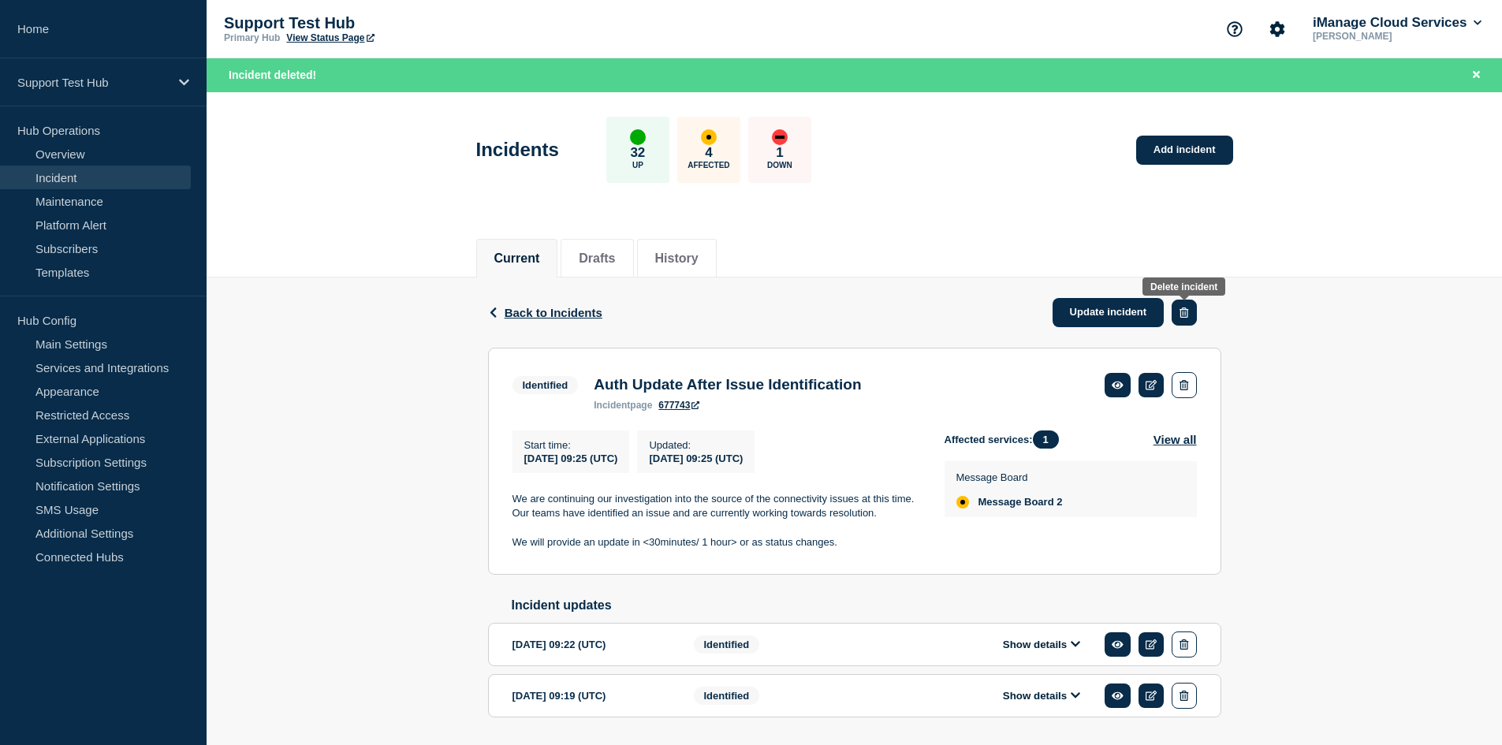
click at [1191, 317] on button "button" at bounding box center [1184, 313] width 24 height 26
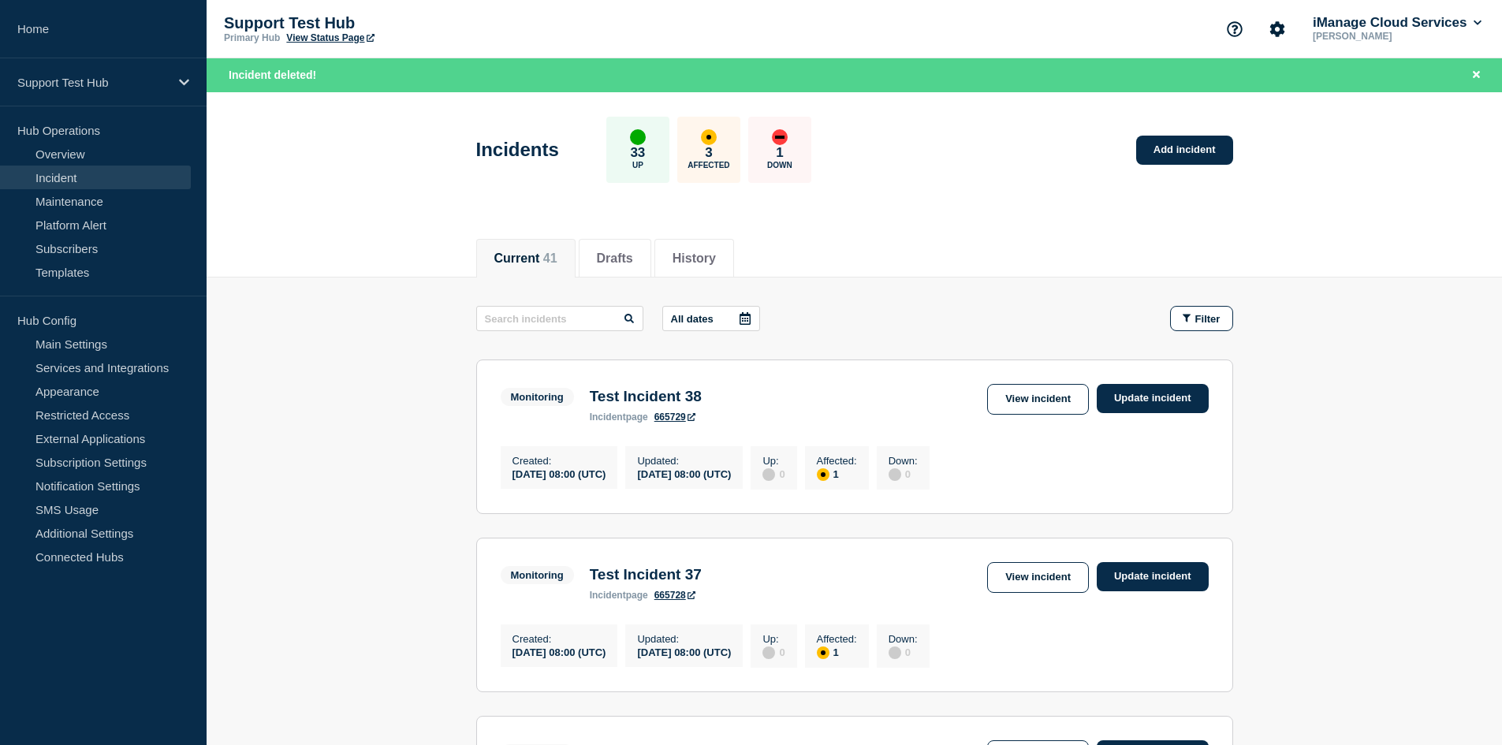
click at [302, 32] on link "View Status Page" at bounding box center [330, 37] width 88 height 11
click at [1035, 405] on link "View incident" at bounding box center [1038, 399] width 102 height 31
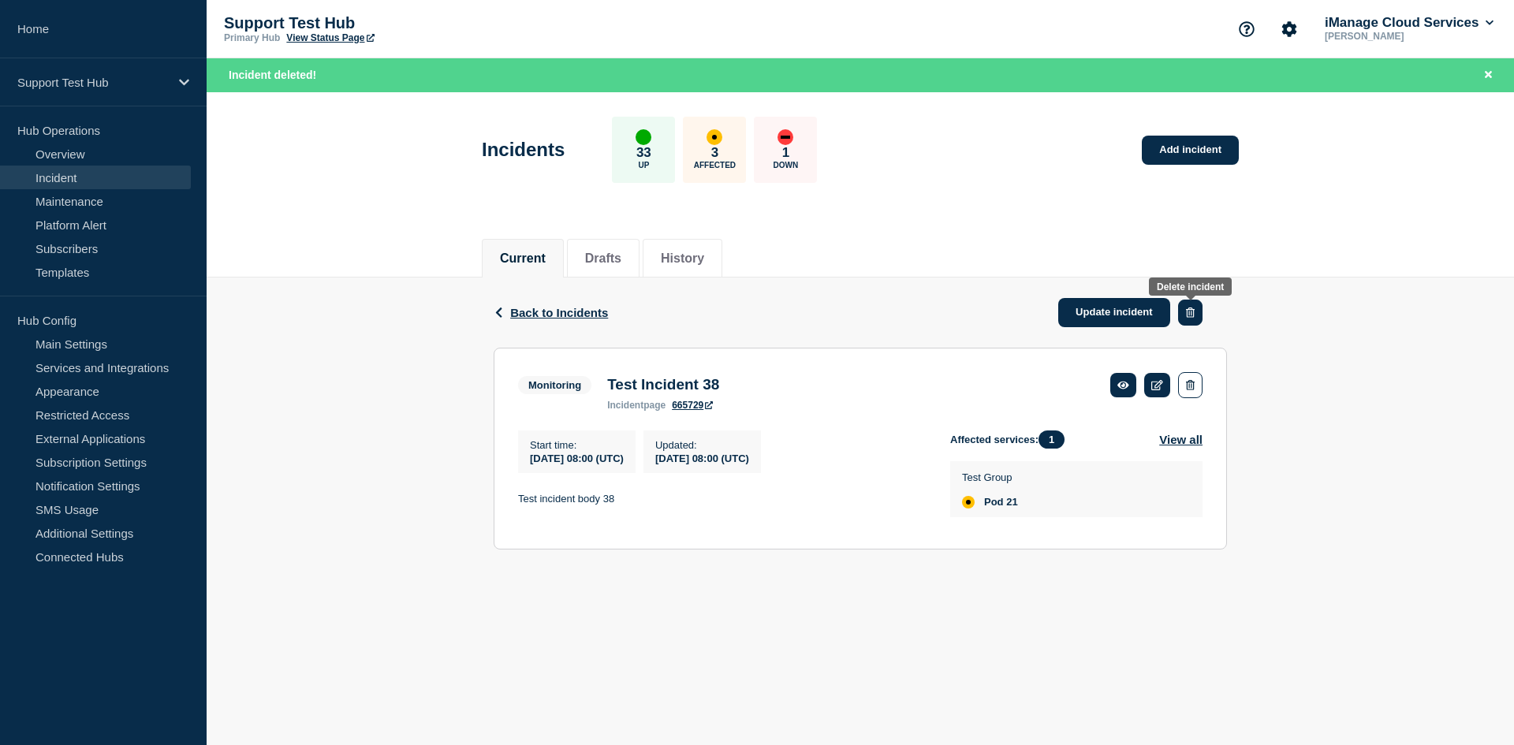
click at [1202, 315] on button "button" at bounding box center [1190, 313] width 24 height 26
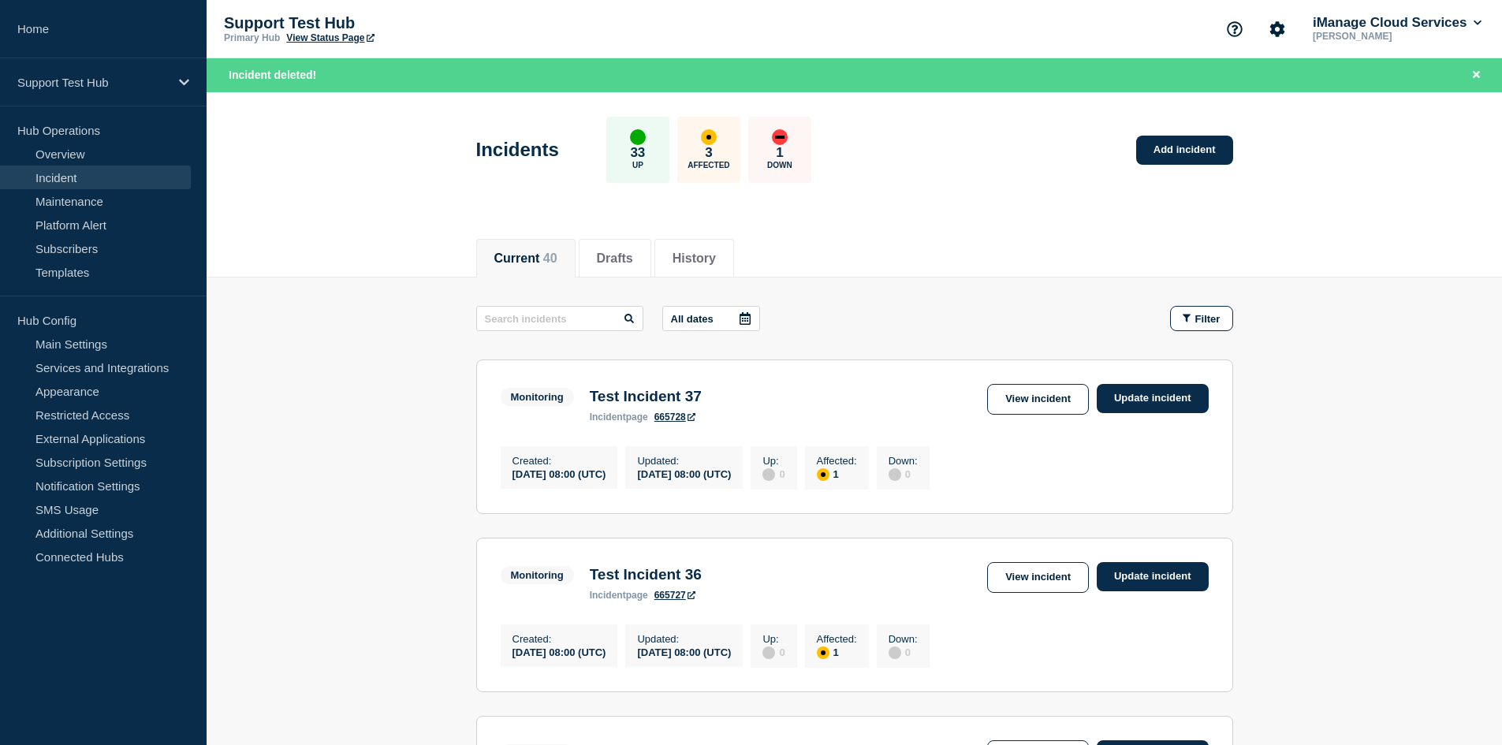
click at [1084, 415] on div "Monitoring Test Incident 37 incident page 665728 View incident Update incident" at bounding box center [855, 403] width 708 height 39
click at [1053, 405] on link "View incident" at bounding box center [1038, 399] width 102 height 31
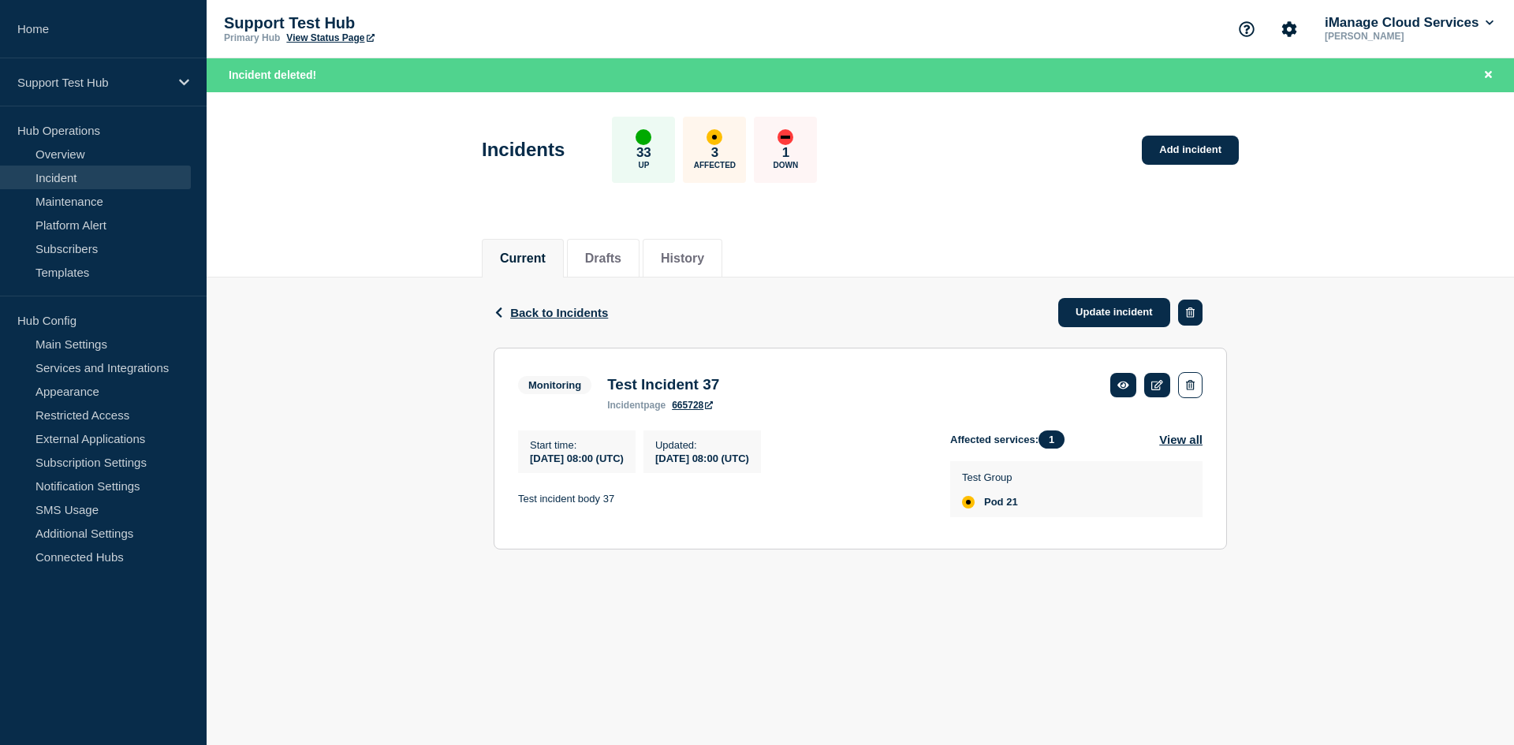
click at [1189, 315] on icon "button" at bounding box center [1190, 313] width 9 height 10
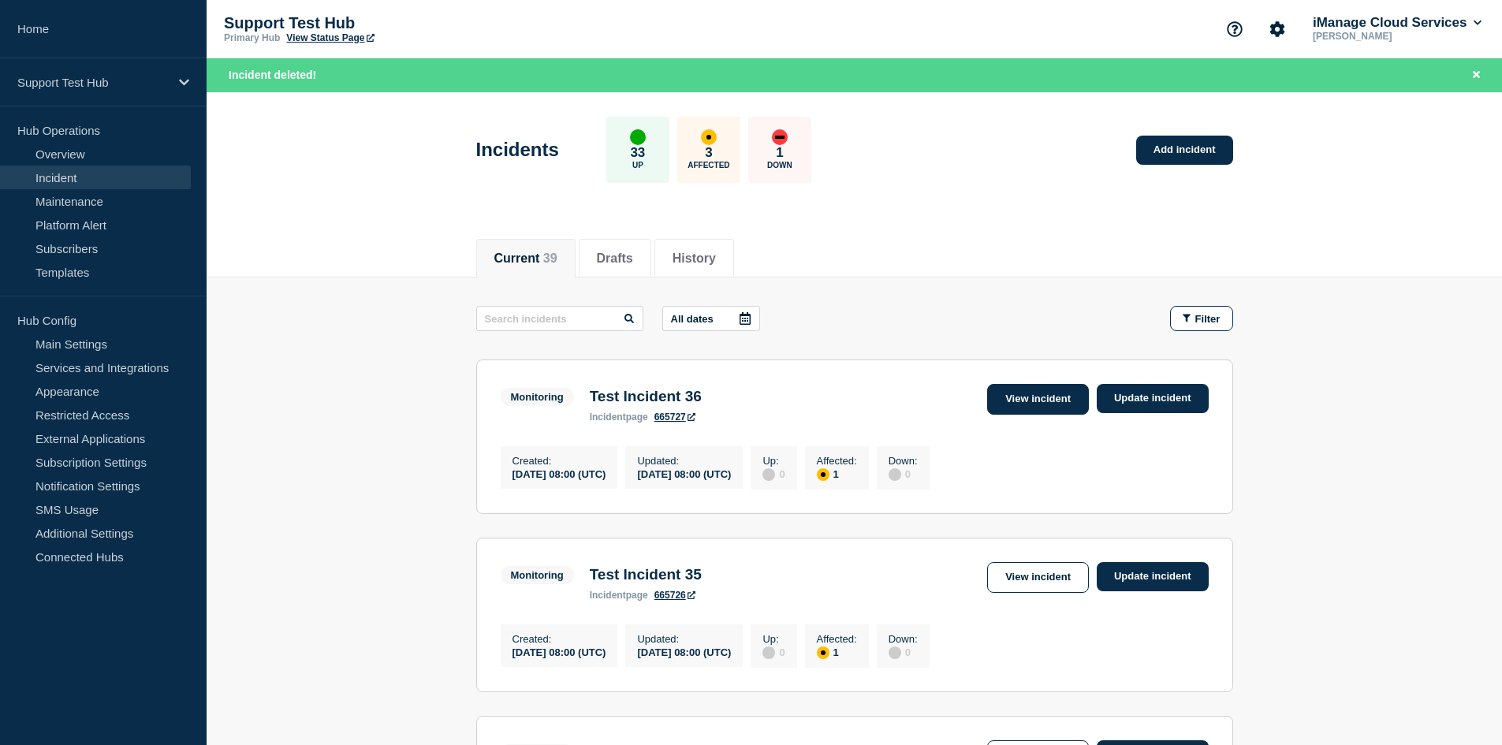
click at [1046, 397] on link "View incident" at bounding box center [1038, 399] width 102 height 31
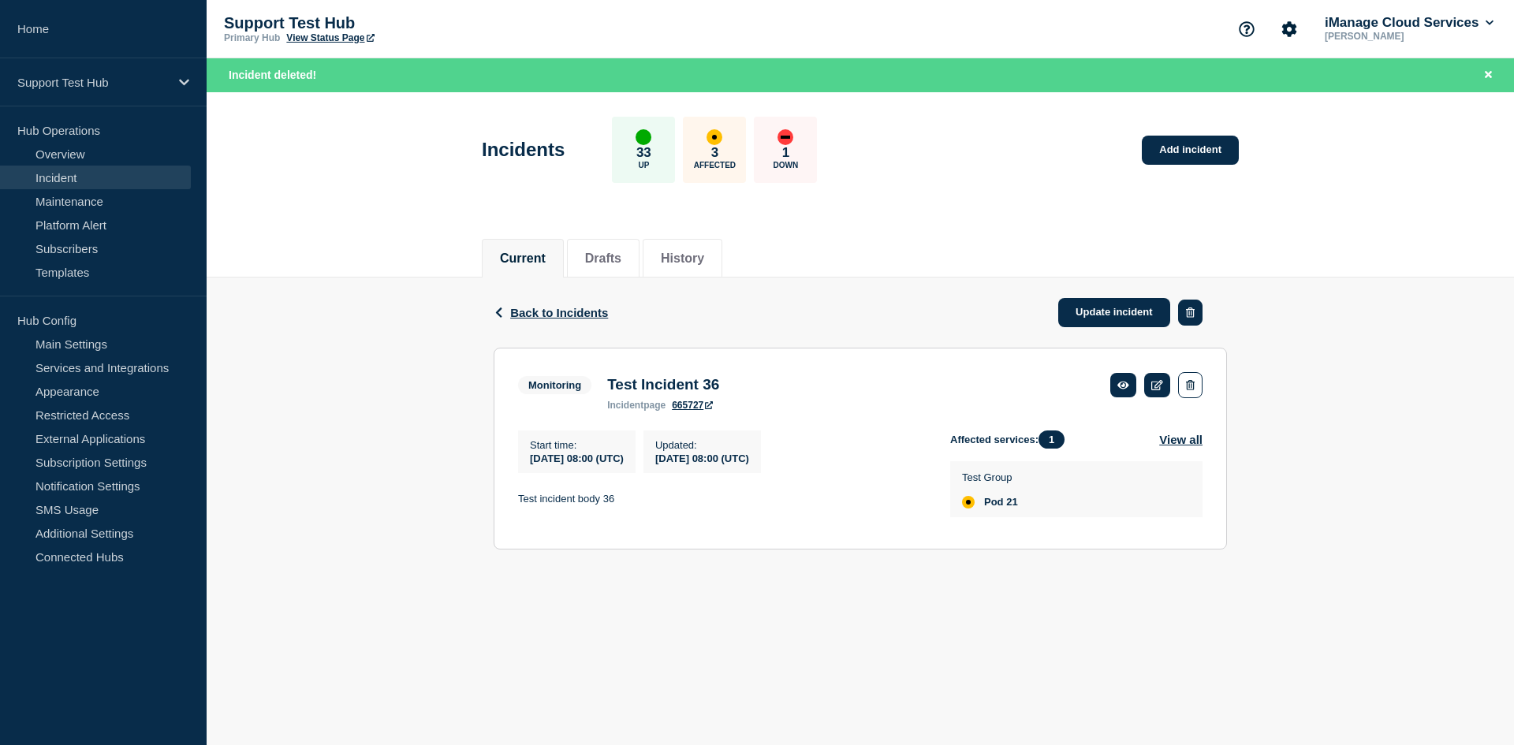
click at [1193, 320] on button "button" at bounding box center [1190, 313] width 24 height 26
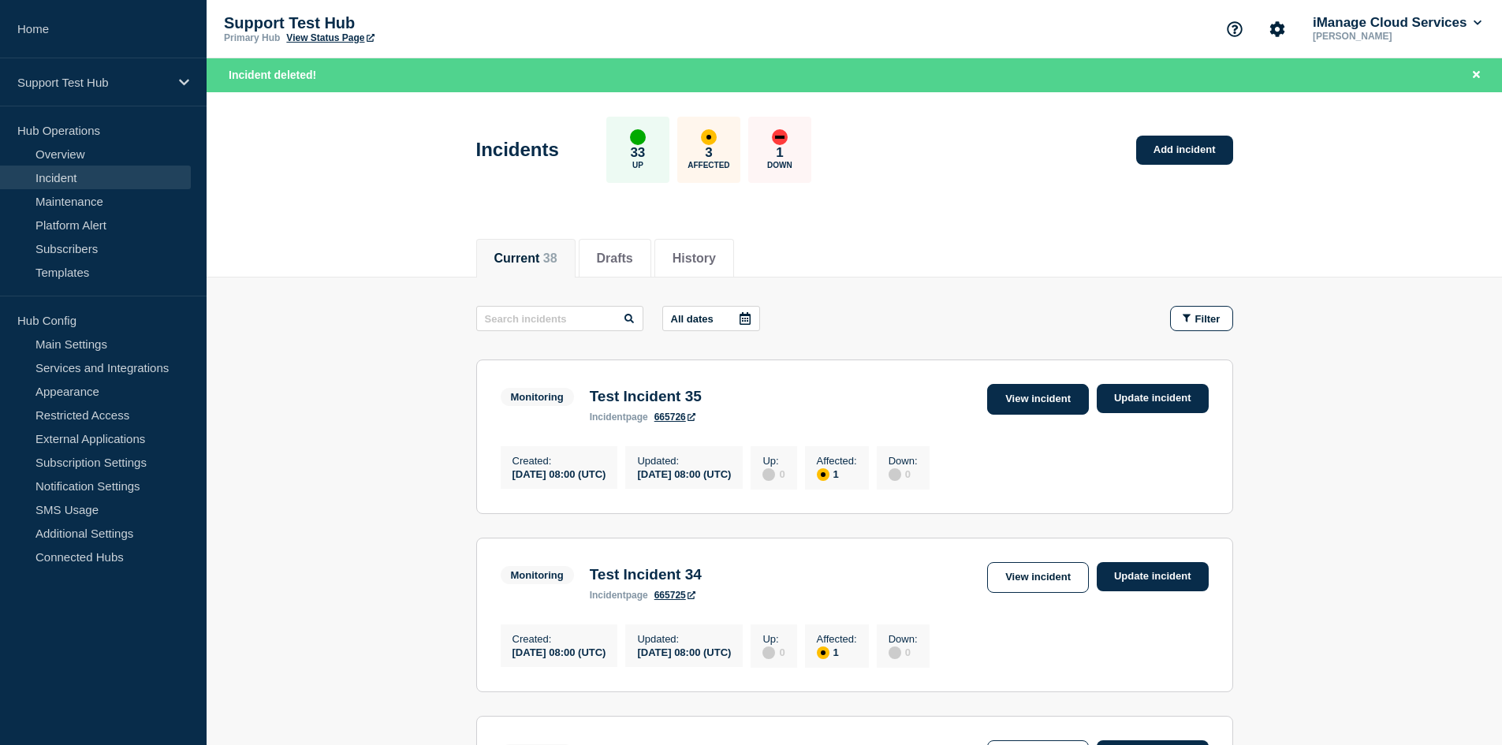
click at [1009, 390] on link "View incident" at bounding box center [1038, 399] width 102 height 31
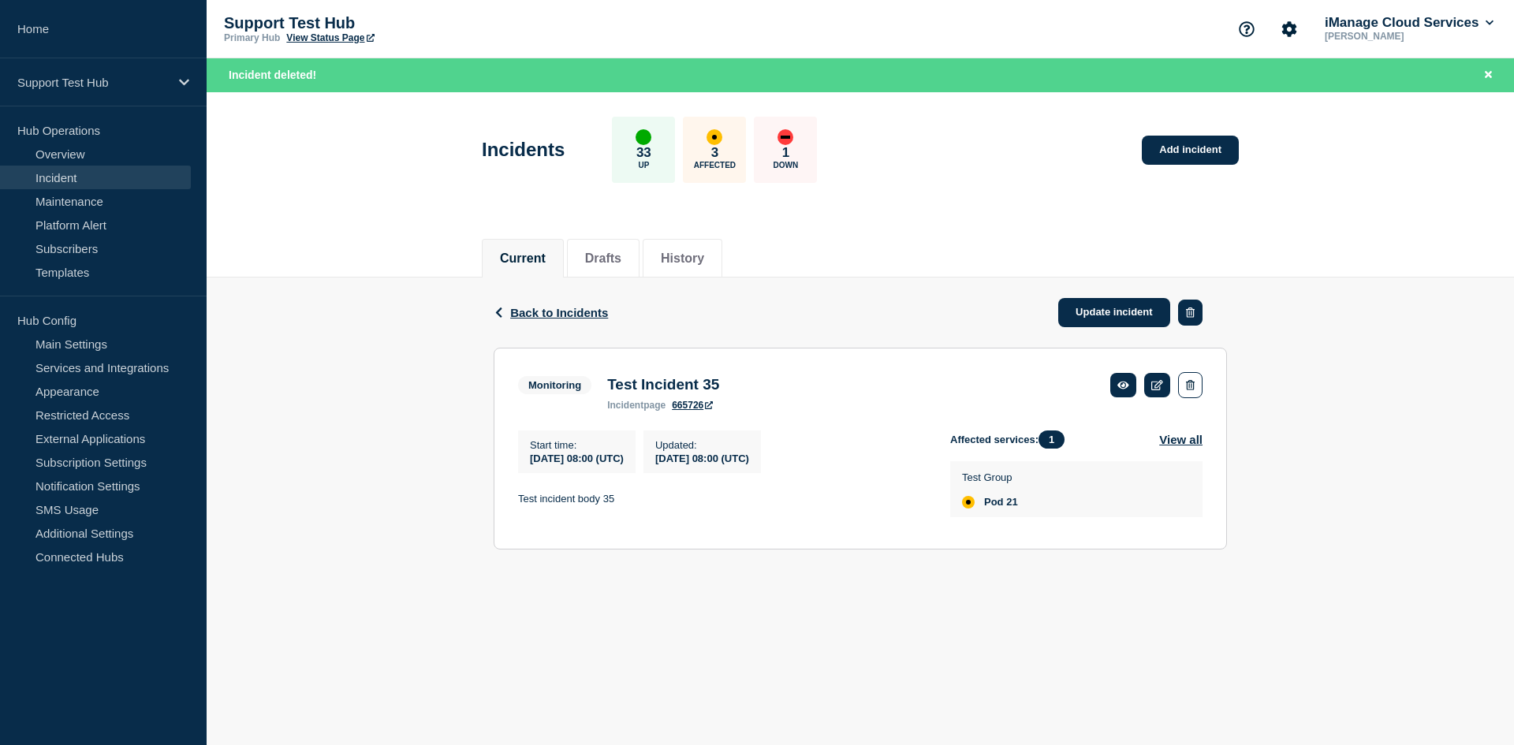
click at [1191, 315] on icon "button" at bounding box center [1190, 313] width 9 height 10
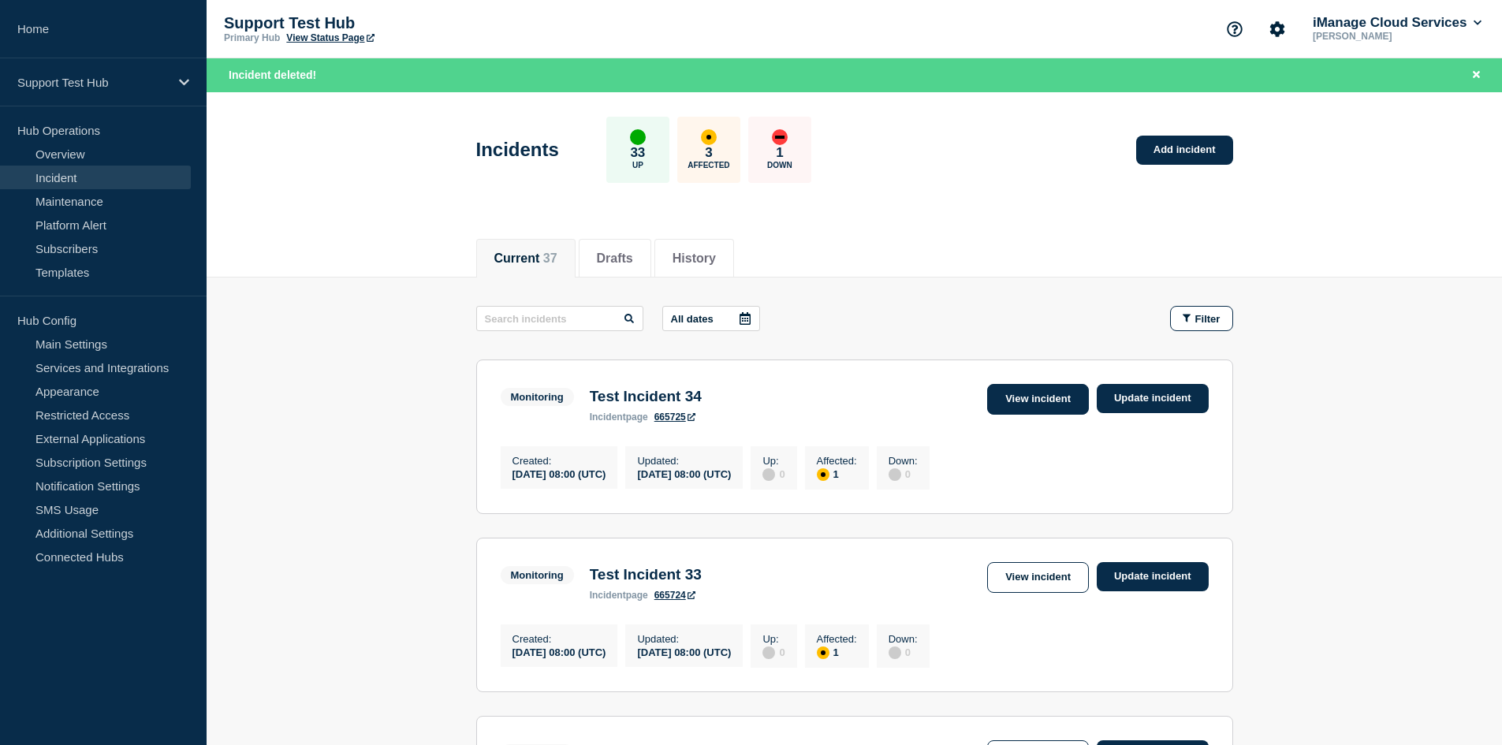
click at [1011, 390] on link "View incident" at bounding box center [1038, 399] width 102 height 31
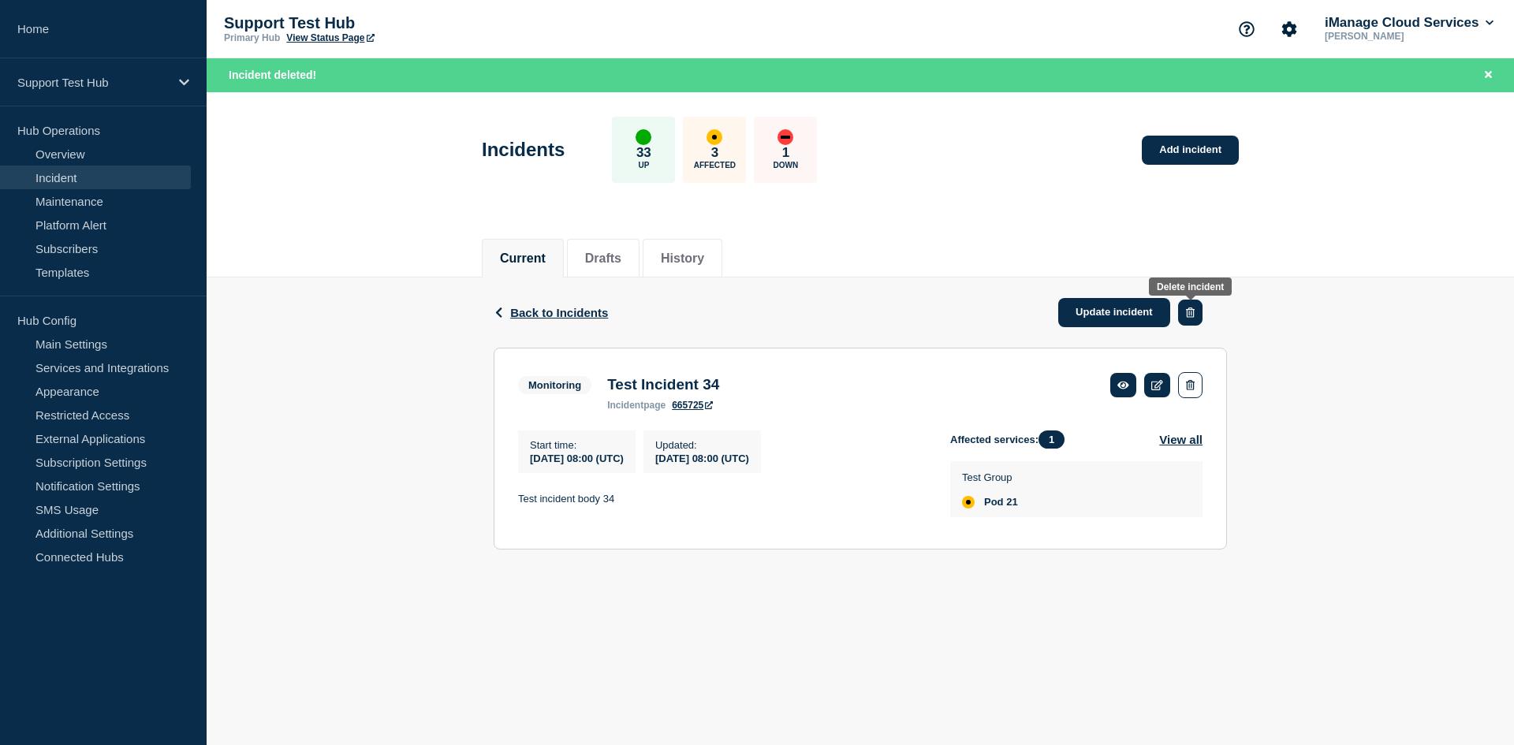
click at [1192, 305] on button "button" at bounding box center [1190, 313] width 24 height 26
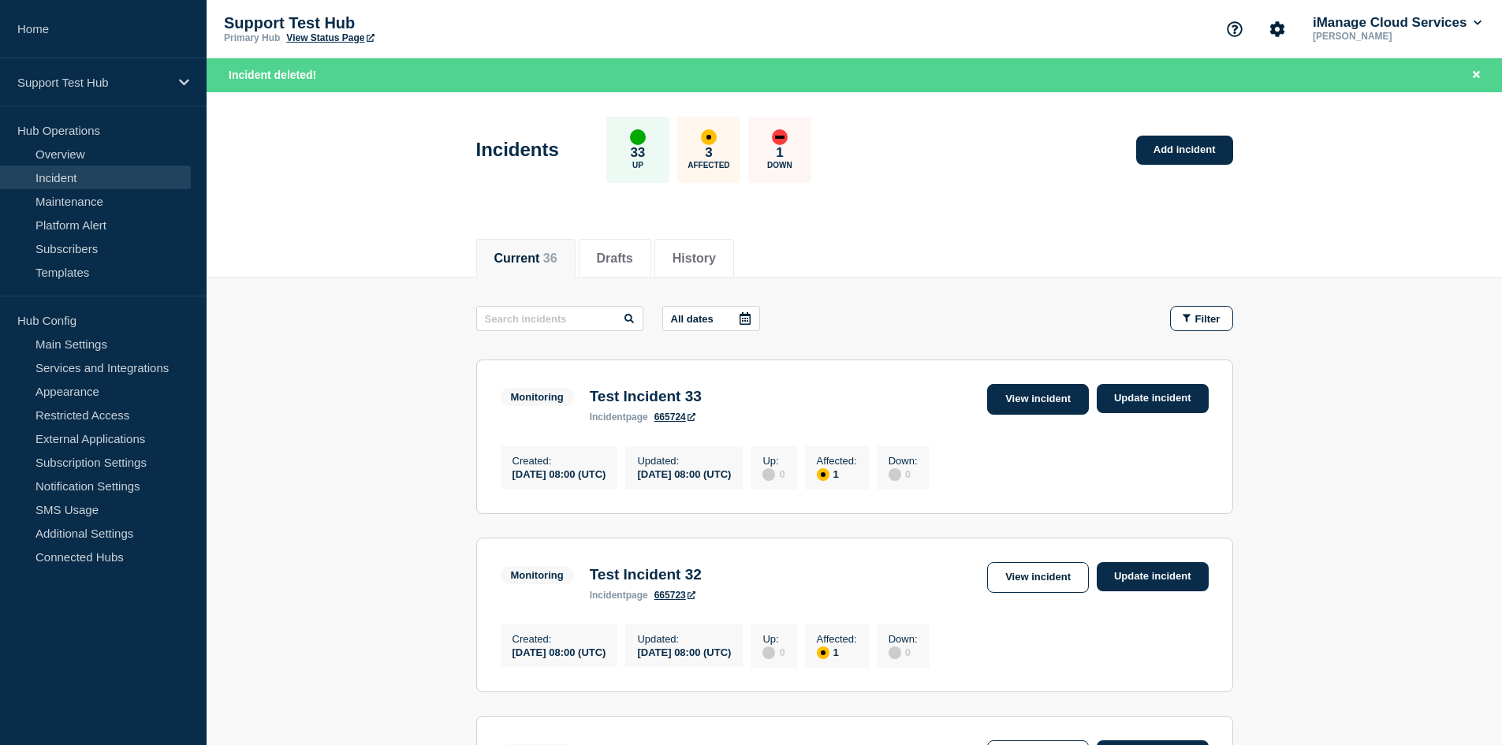
click at [1020, 393] on link "View incident" at bounding box center [1038, 399] width 102 height 31
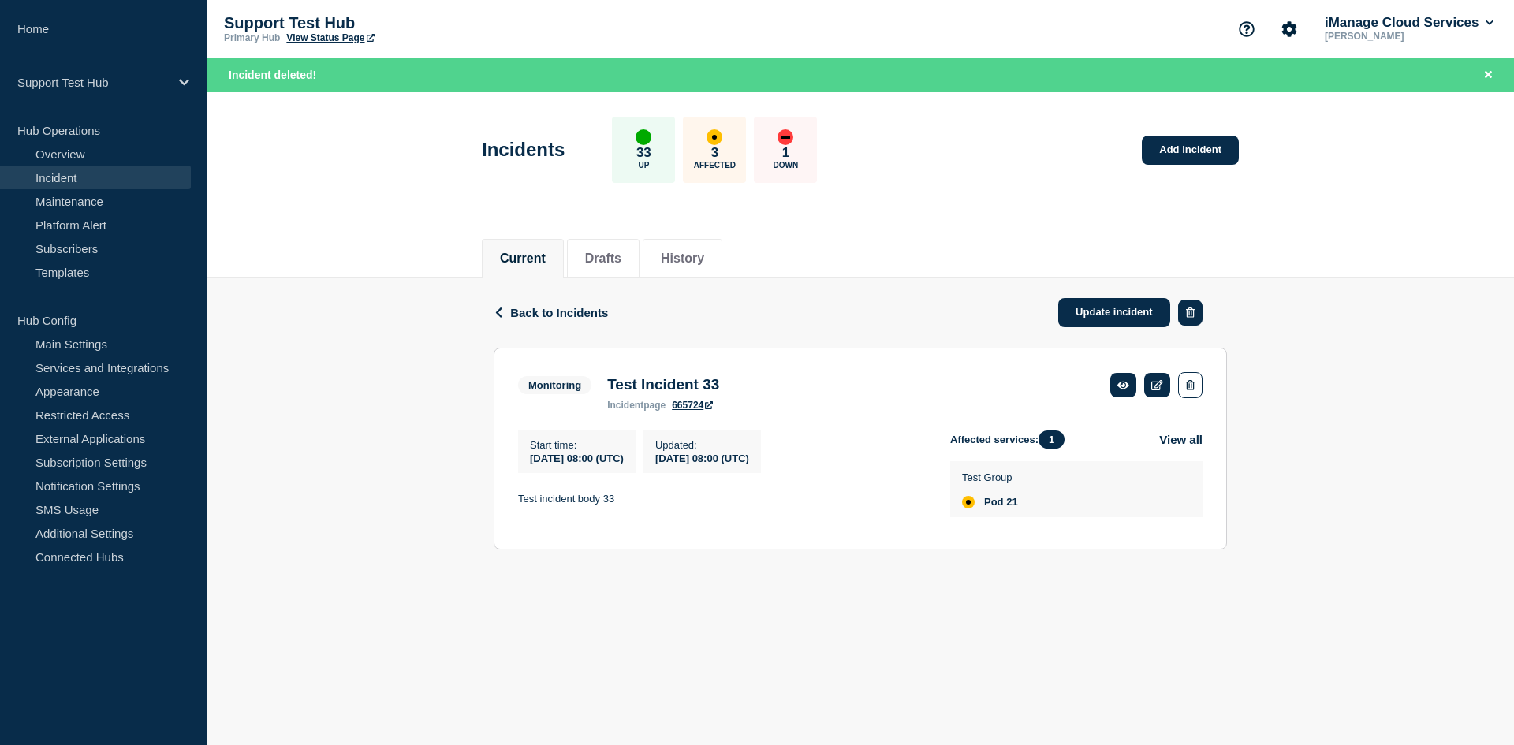
click at [1198, 313] on button "button" at bounding box center [1190, 313] width 24 height 26
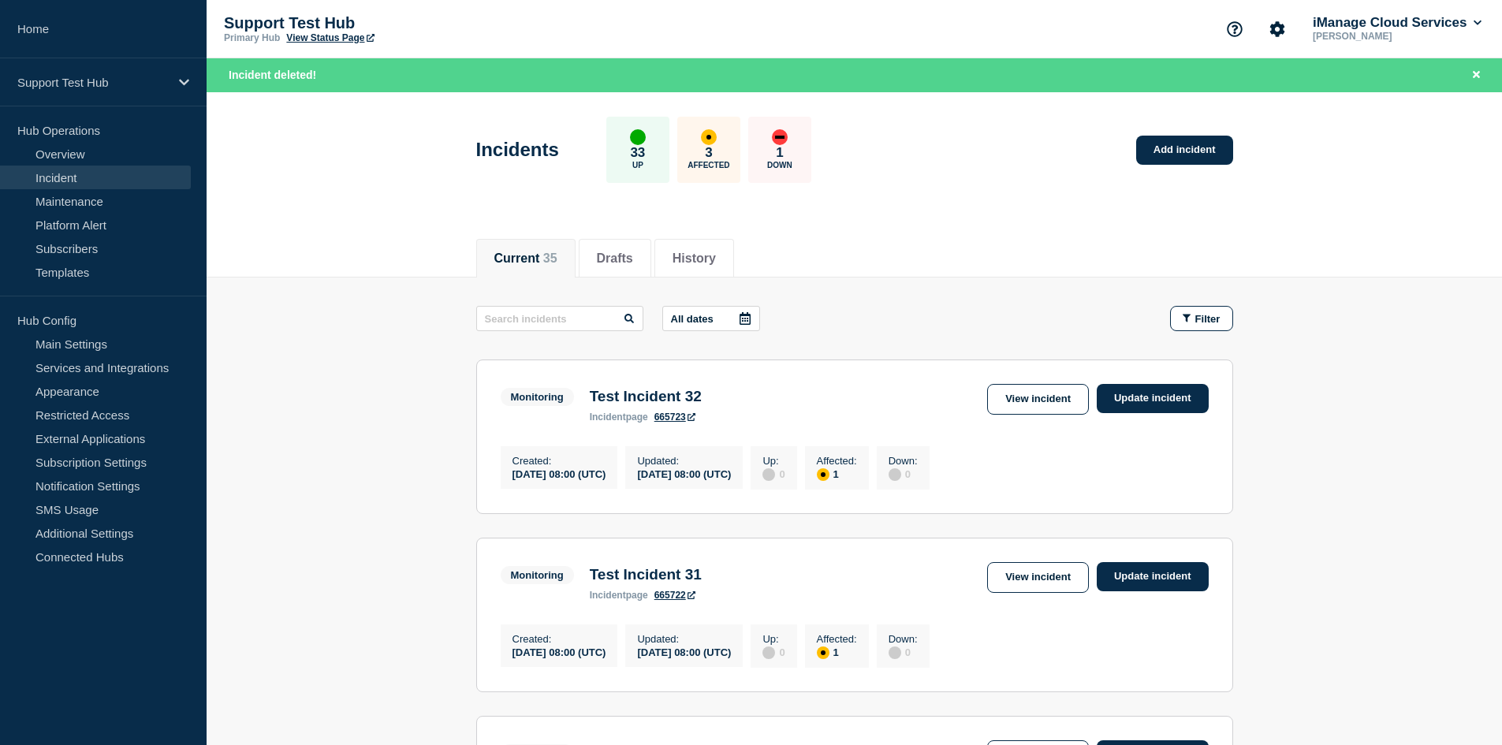
click at [1051, 401] on link "View incident" at bounding box center [1038, 399] width 102 height 31
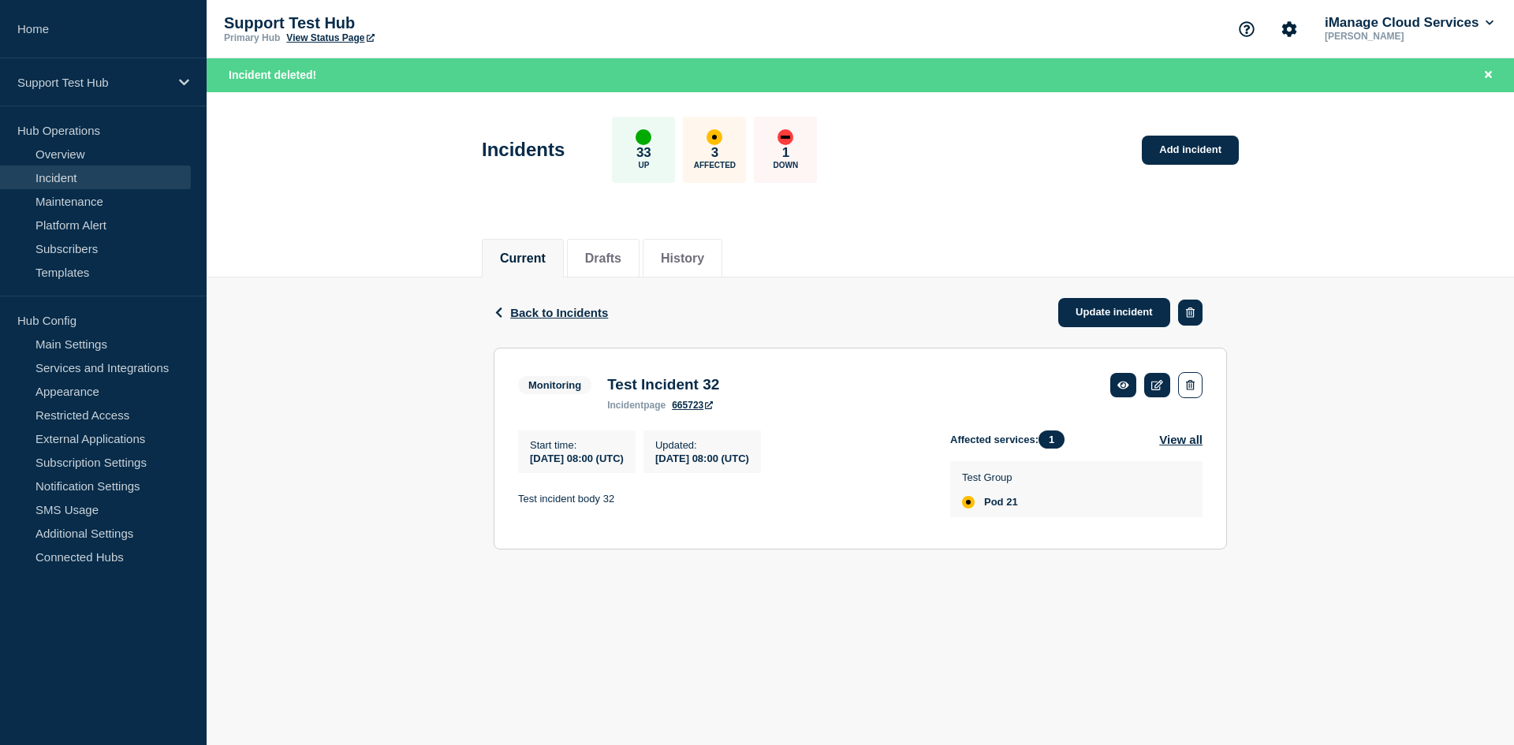
click at [1191, 314] on icon "button" at bounding box center [1190, 313] width 9 height 10
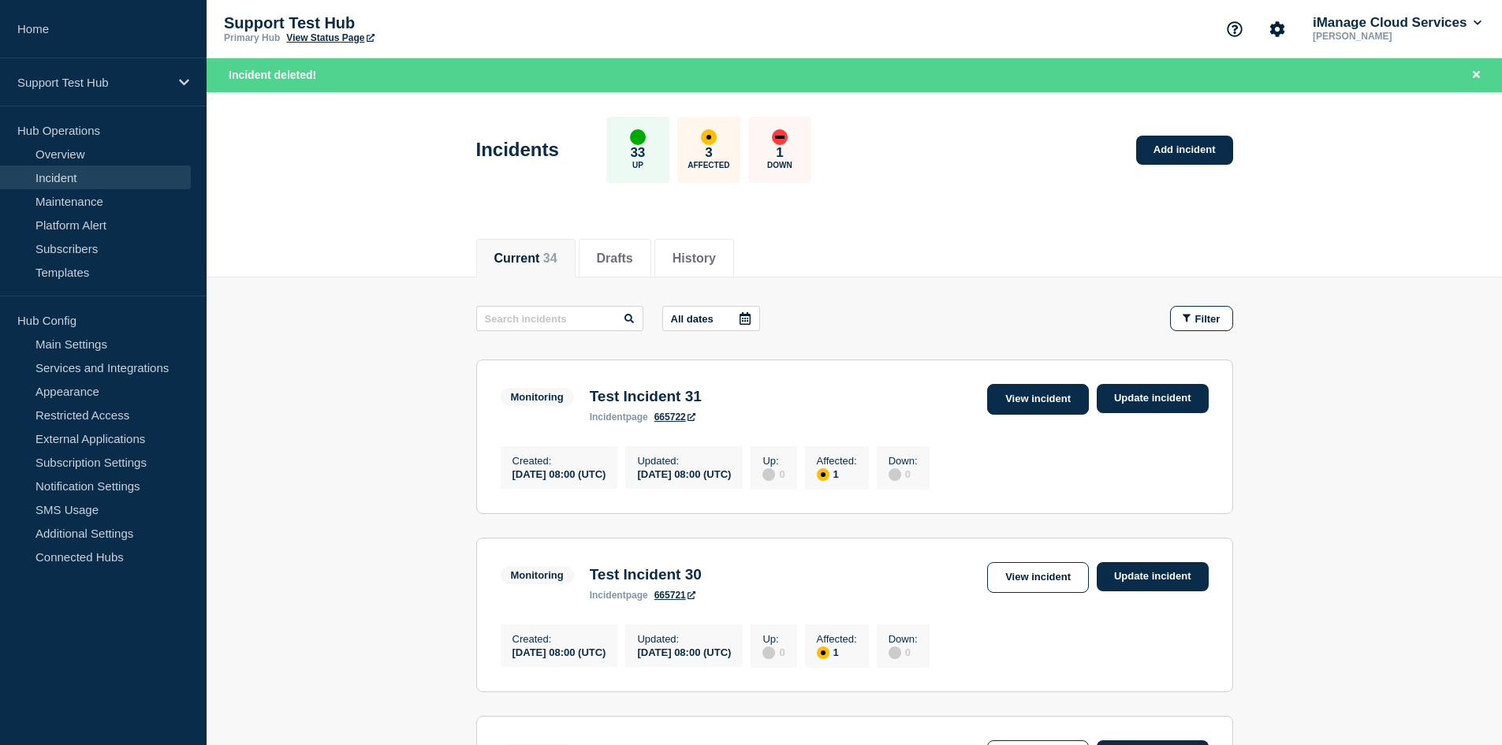
click at [1008, 402] on link "View incident" at bounding box center [1038, 399] width 102 height 31
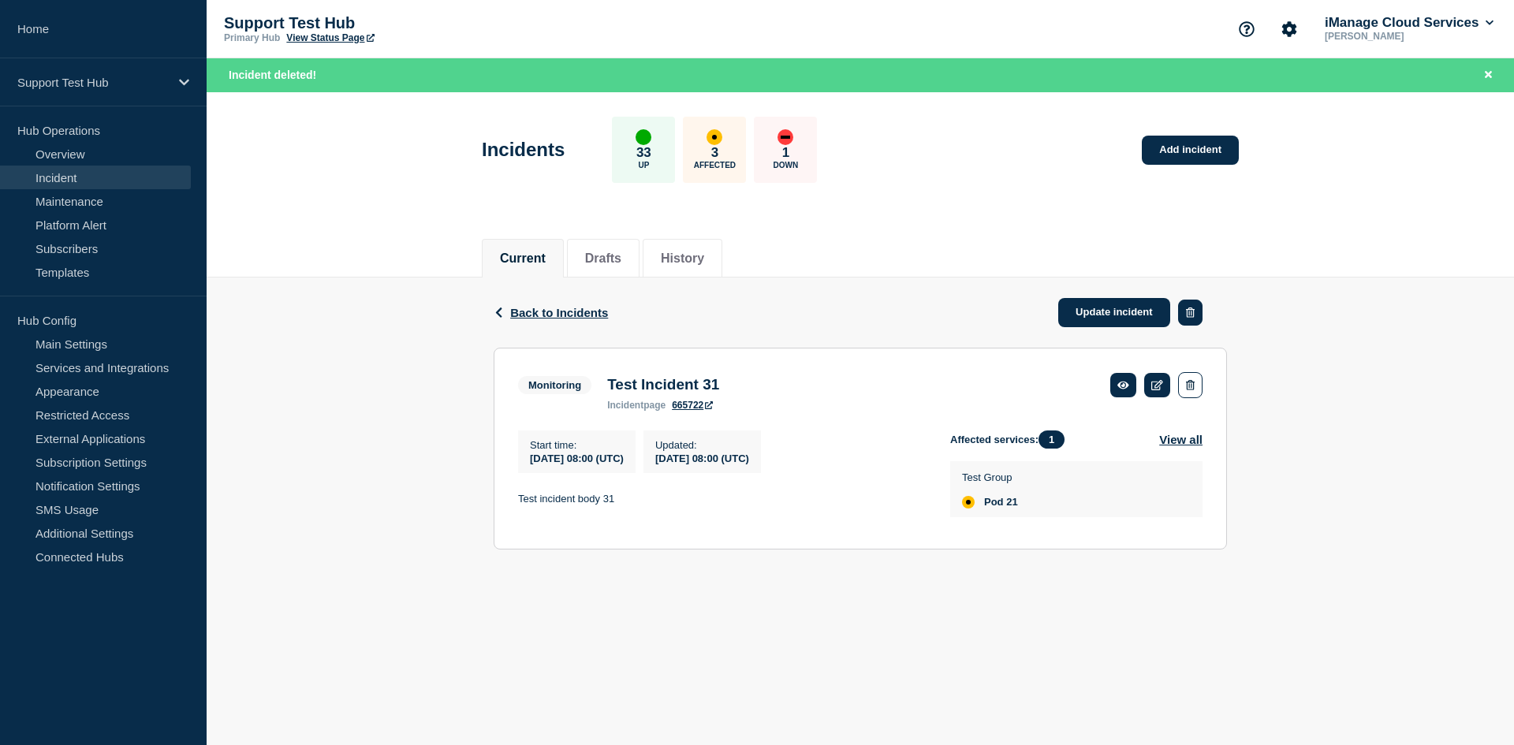
click at [1196, 311] on button "button" at bounding box center [1190, 313] width 24 height 26
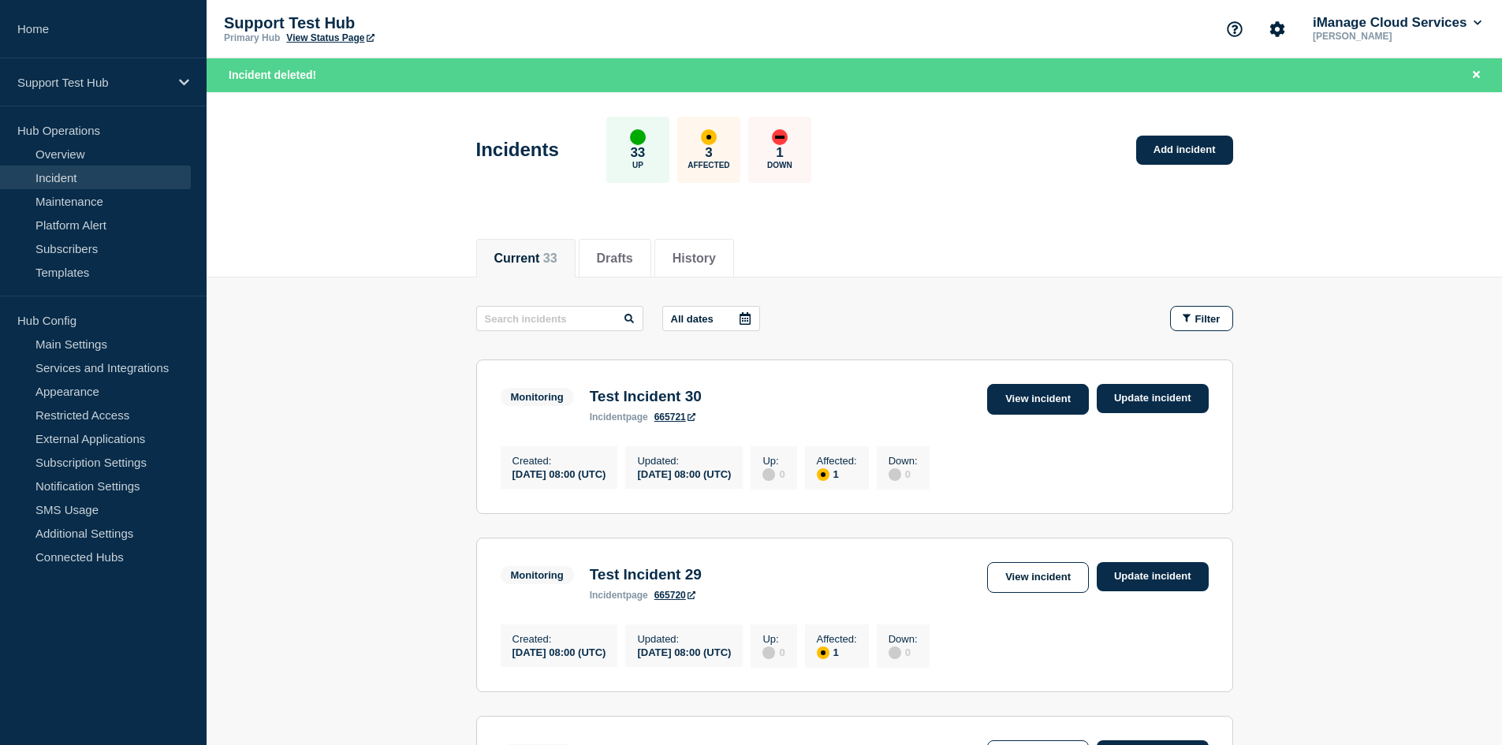
click at [1028, 397] on link "View incident" at bounding box center [1038, 399] width 102 height 31
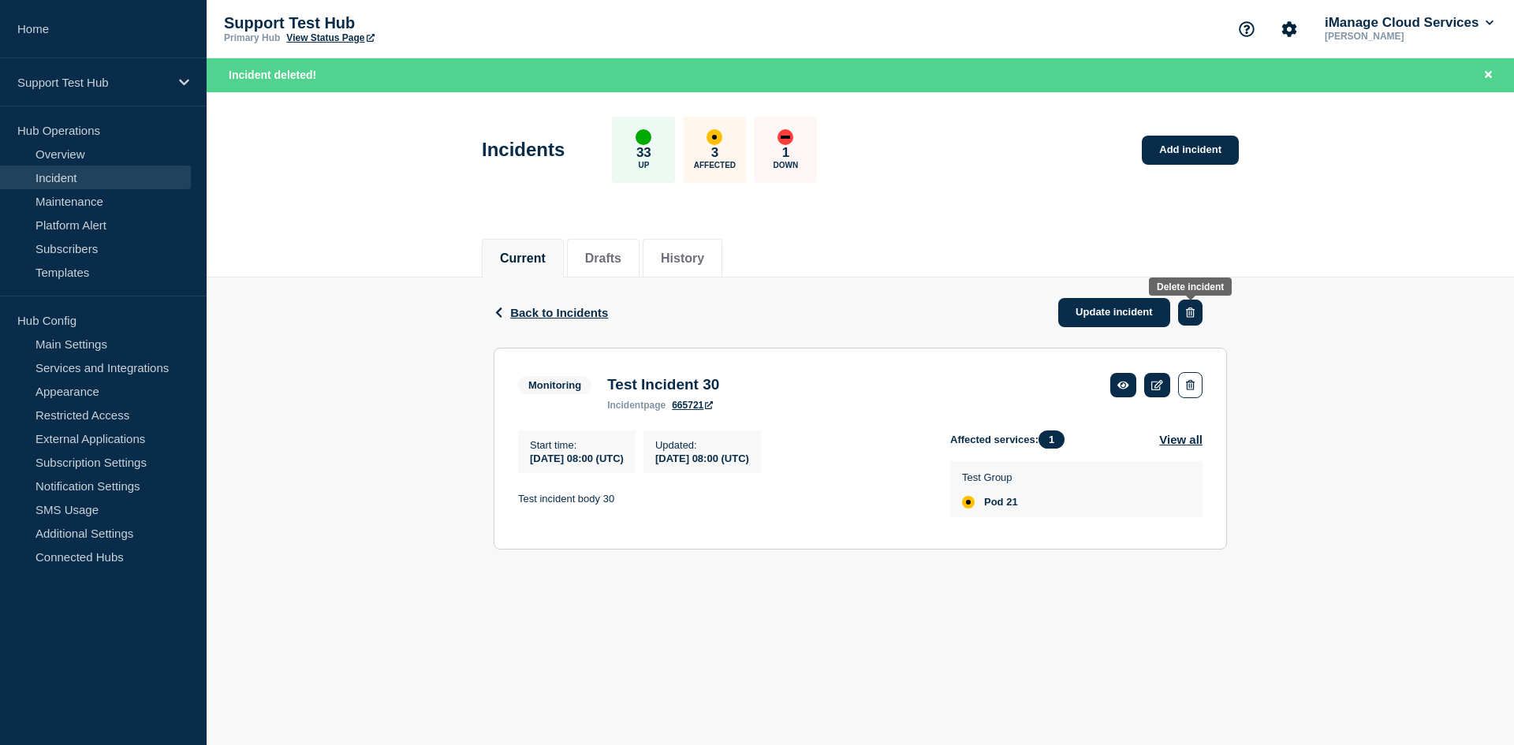
click at [1194, 308] on icon "button" at bounding box center [1190, 313] width 9 height 10
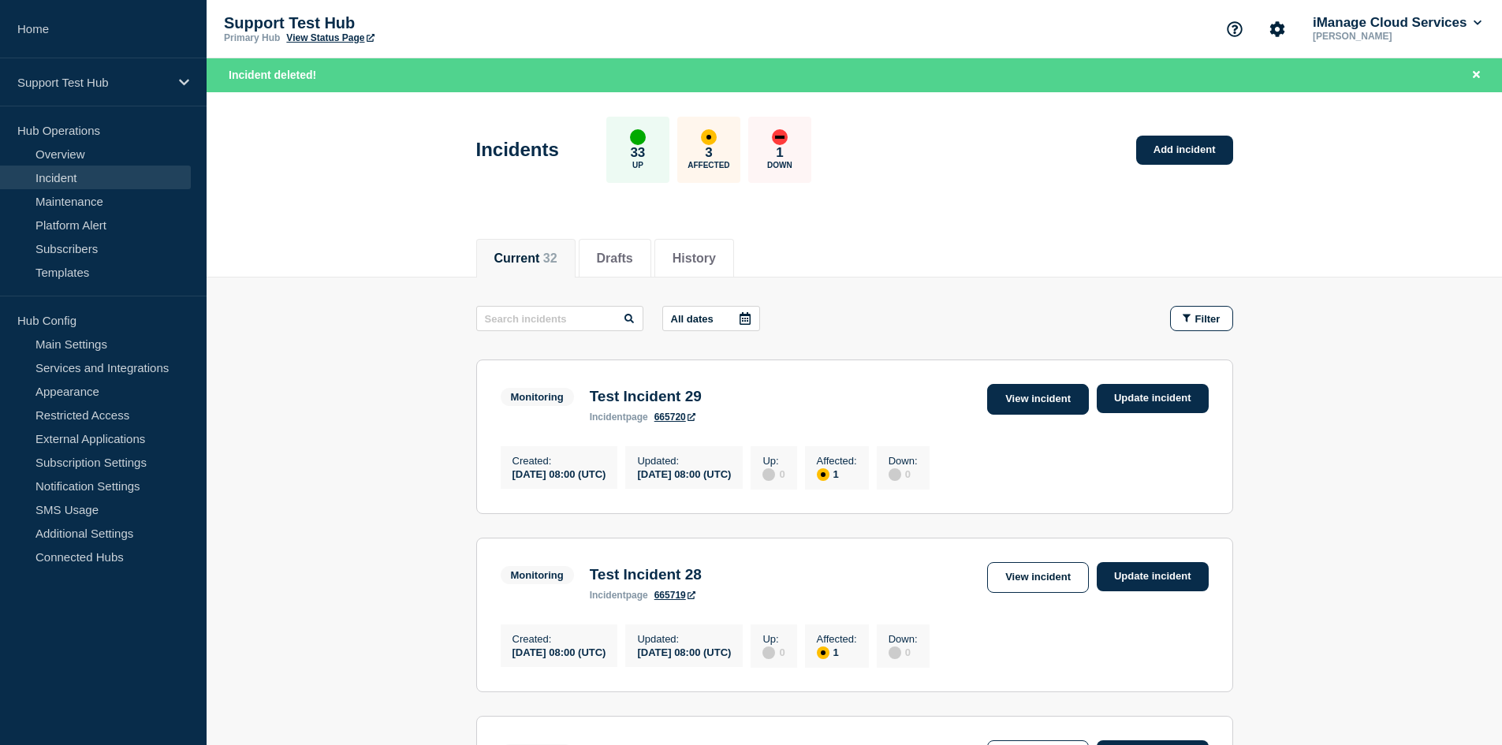
click at [1036, 414] on link "View incident" at bounding box center [1038, 399] width 102 height 31
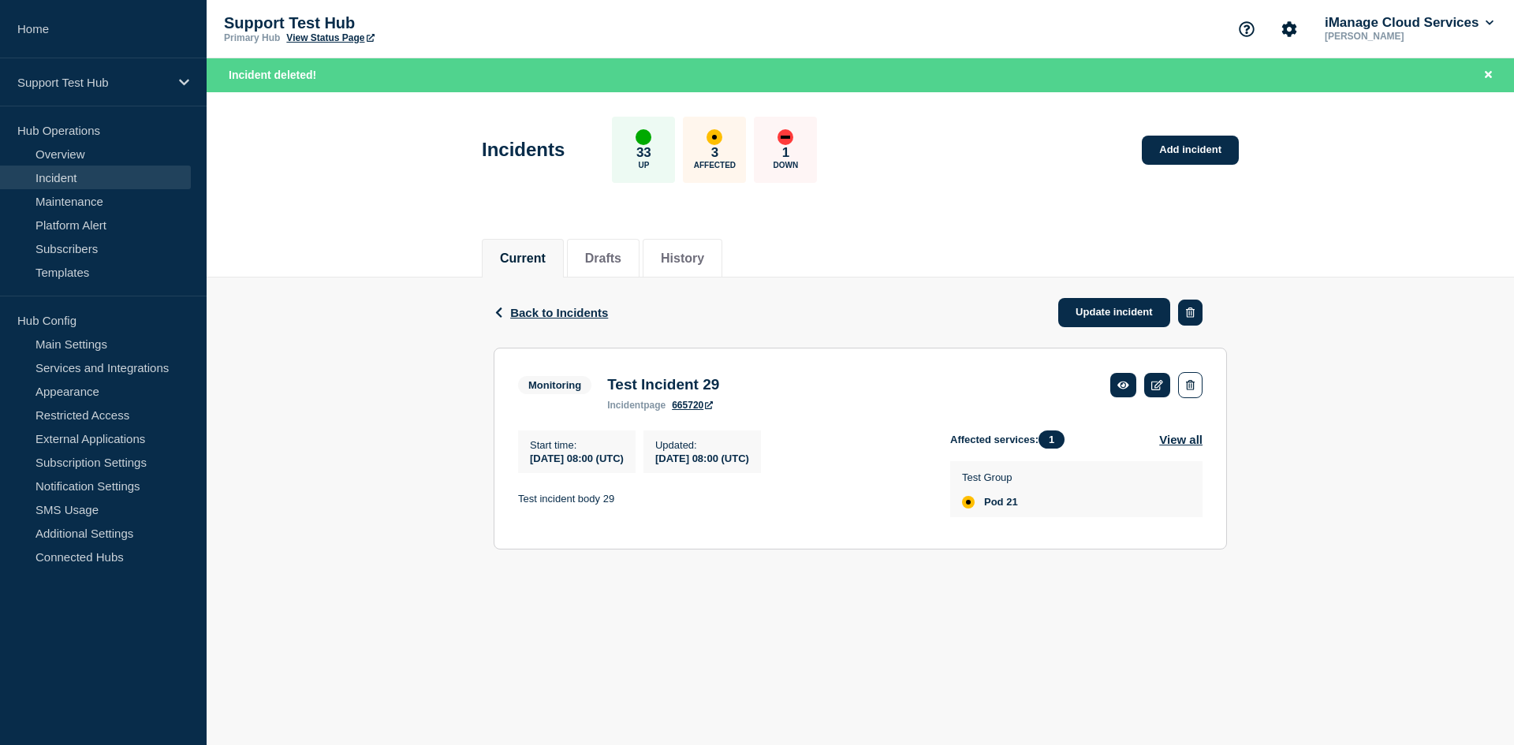
click at [1187, 306] on button "button" at bounding box center [1190, 313] width 24 height 26
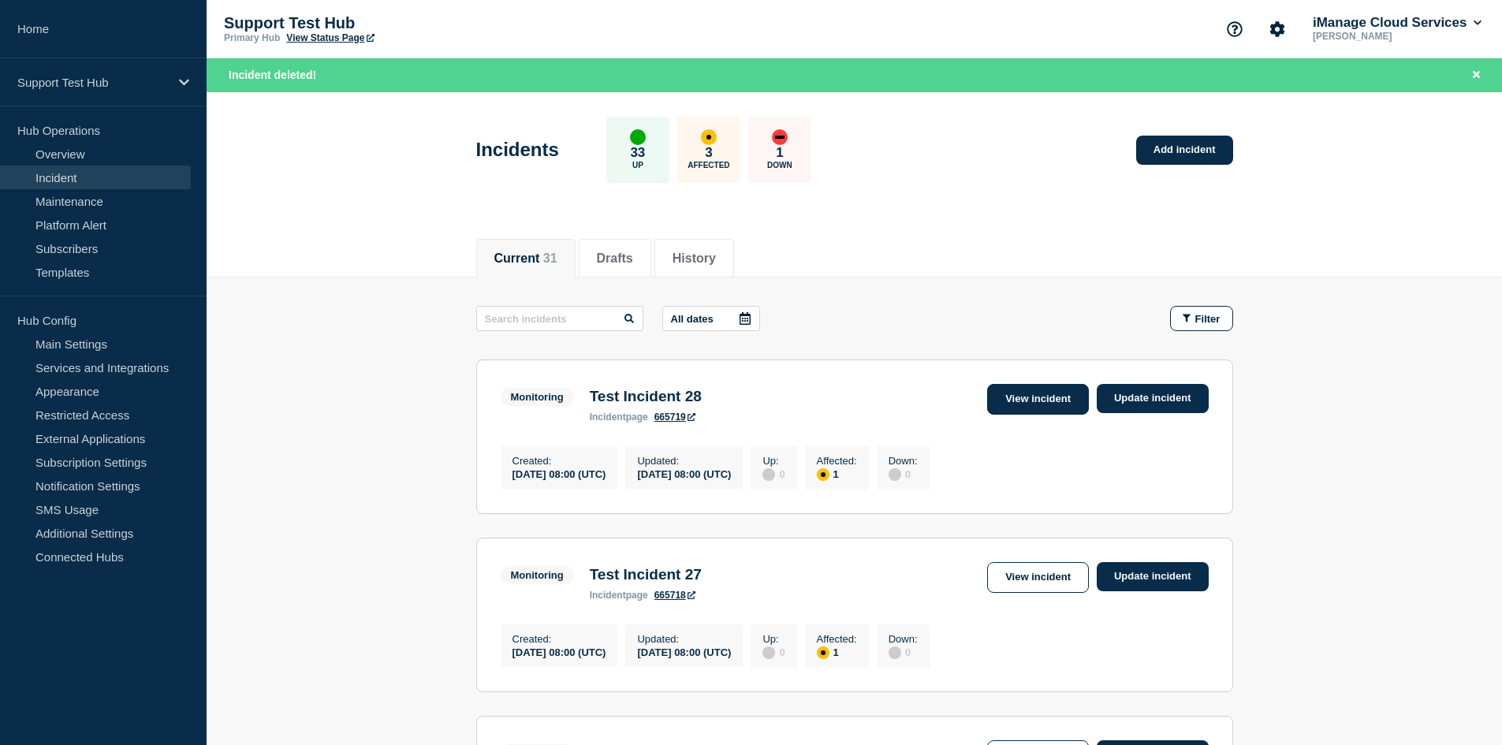
click at [1047, 399] on link "View incident" at bounding box center [1038, 399] width 102 height 31
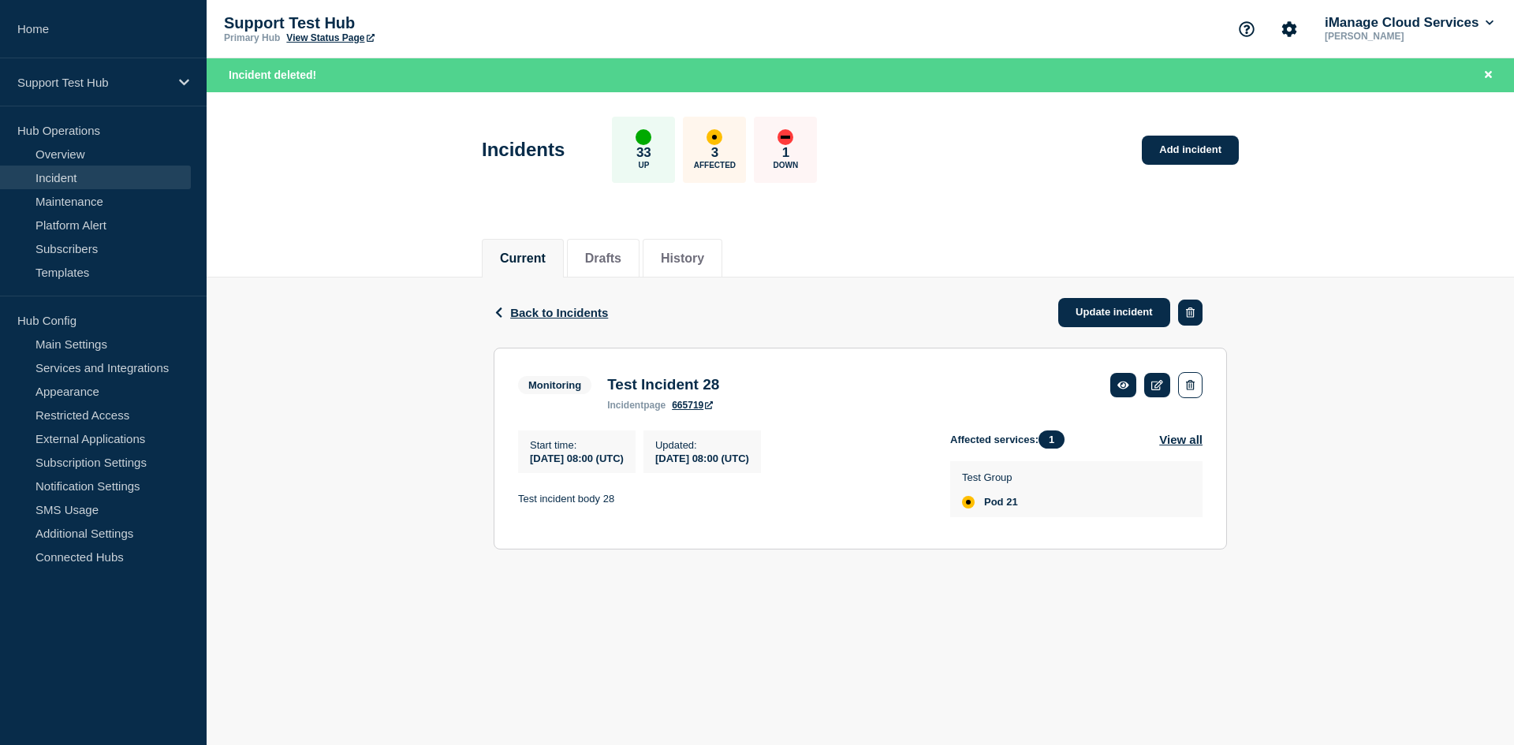
click at [1182, 319] on button "button" at bounding box center [1190, 313] width 24 height 26
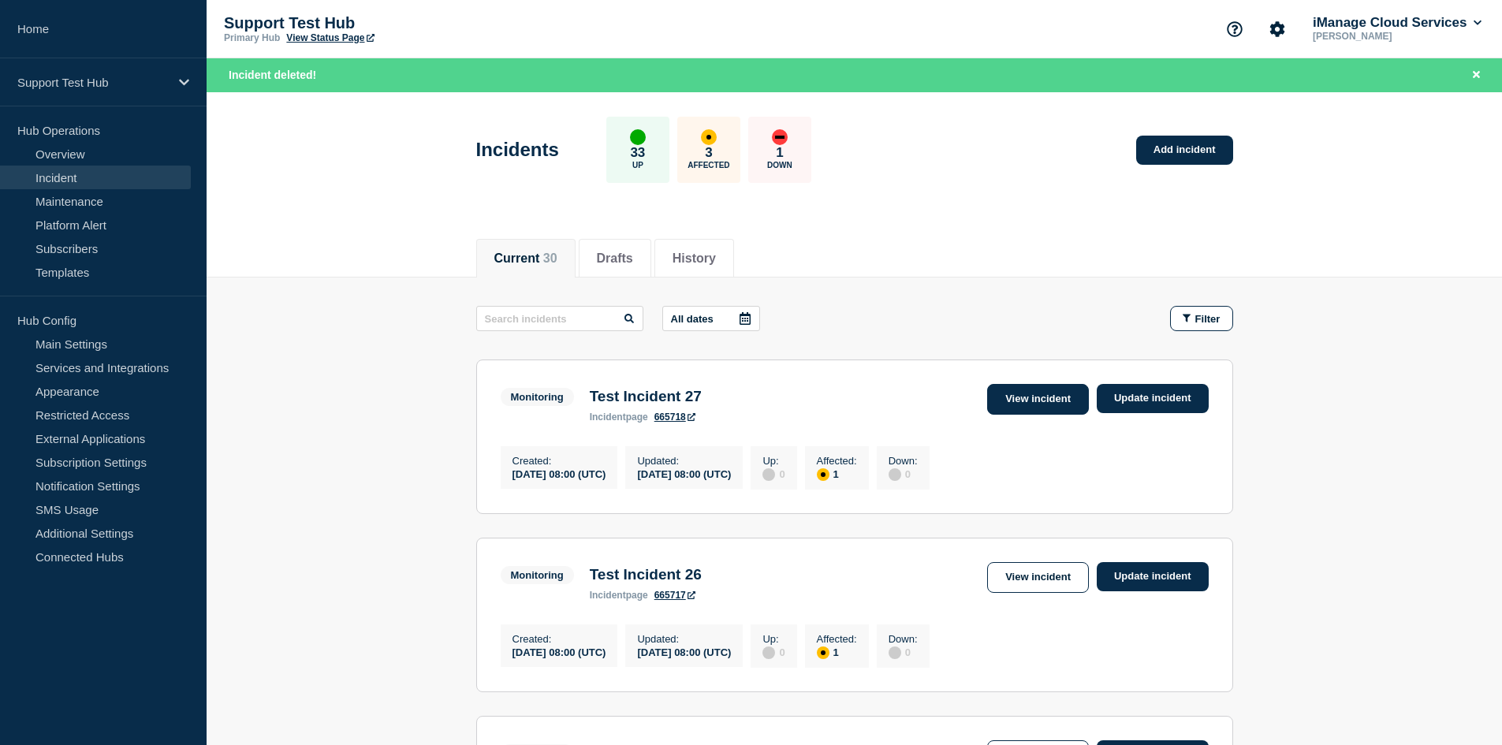
click at [1016, 400] on link "View incident" at bounding box center [1038, 399] width 102 height 31
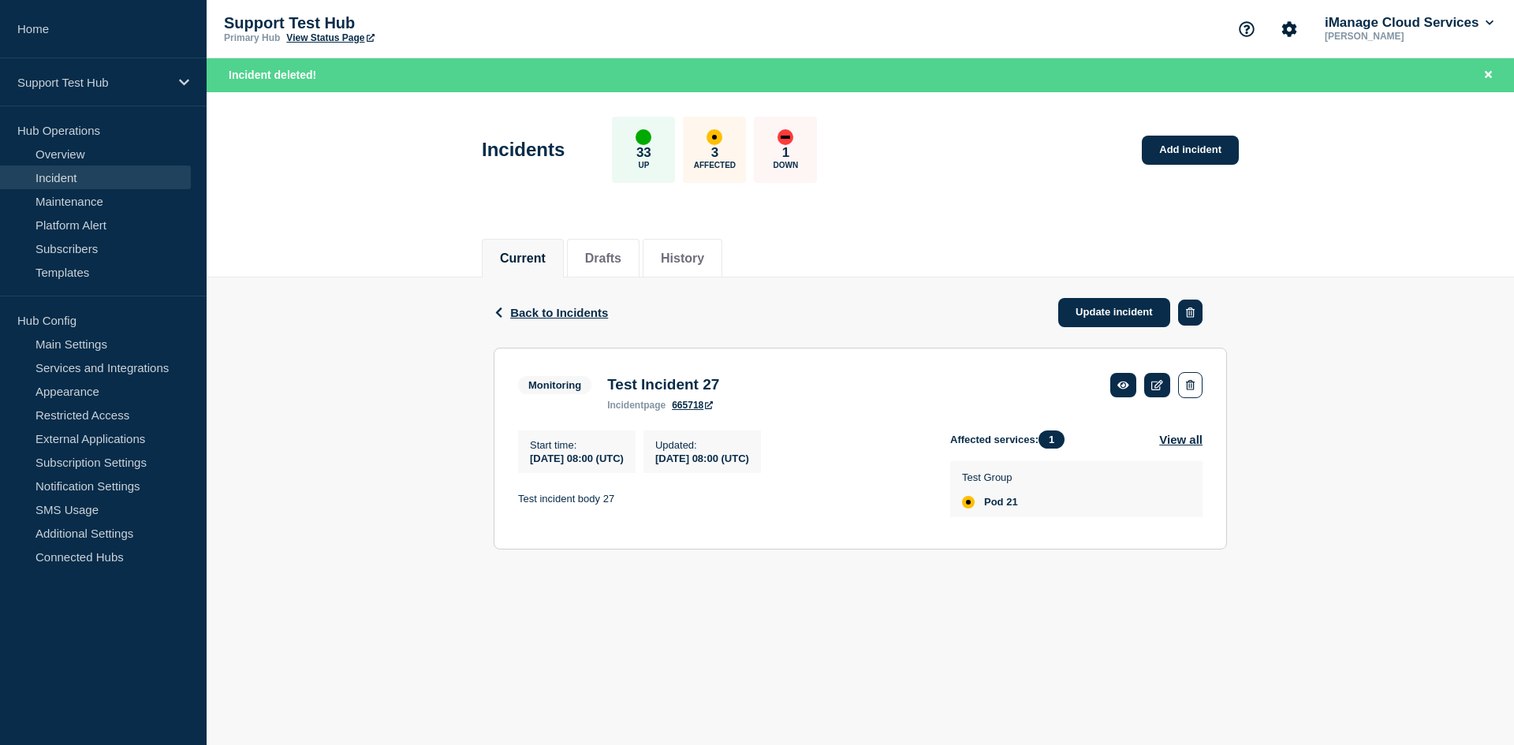
click at [1190, 317] on button "button" at bounding box center [1190, 313] width 24 height 26
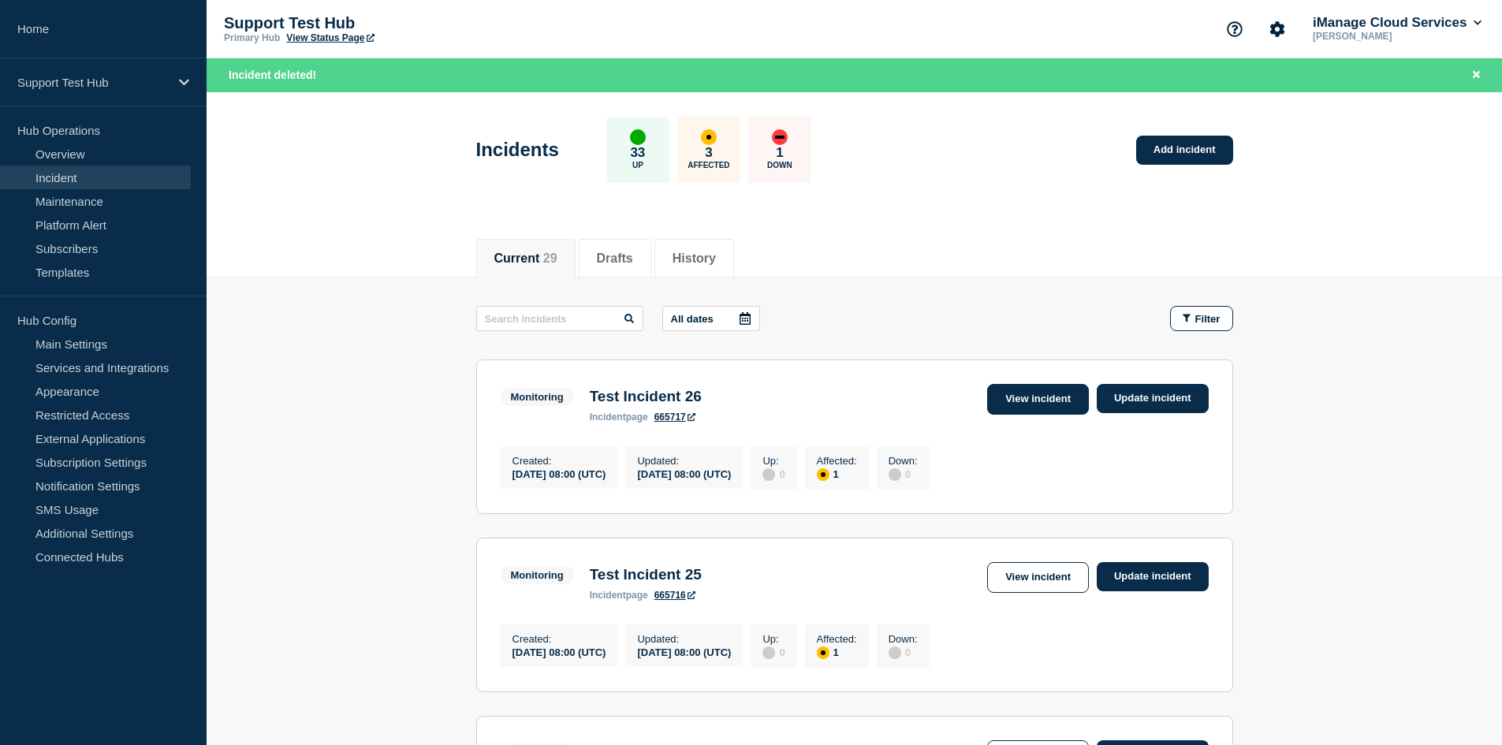
click at [1050, 402] on link "View incident" at bounding box center [1038, 399] width 102 height 31
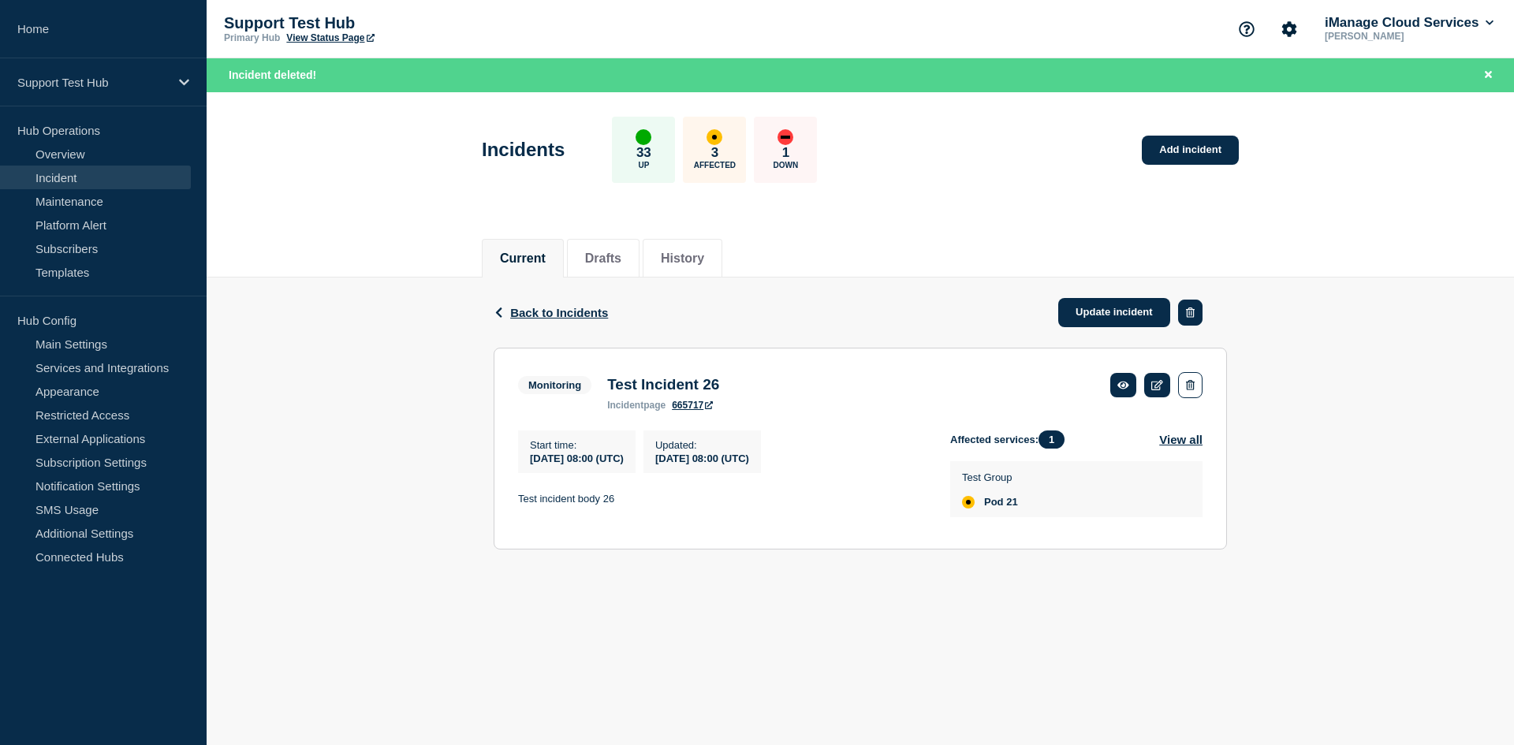
click at [1181, 317] on button "button" at bounding box center [1190, 313] width 24 height 26
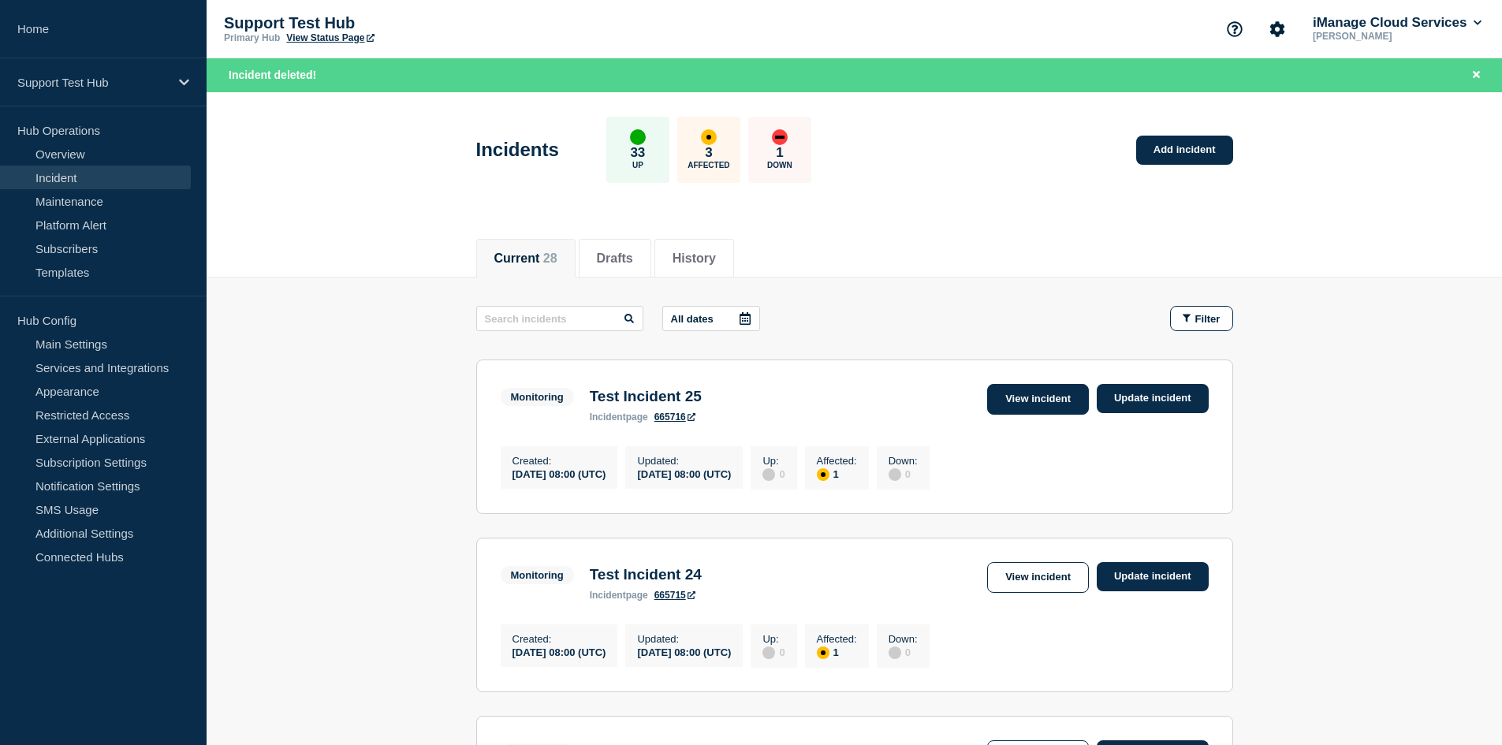
click at [1049, 397] on link "View incident" at bounding box center [1038, 399] width 102 height 31
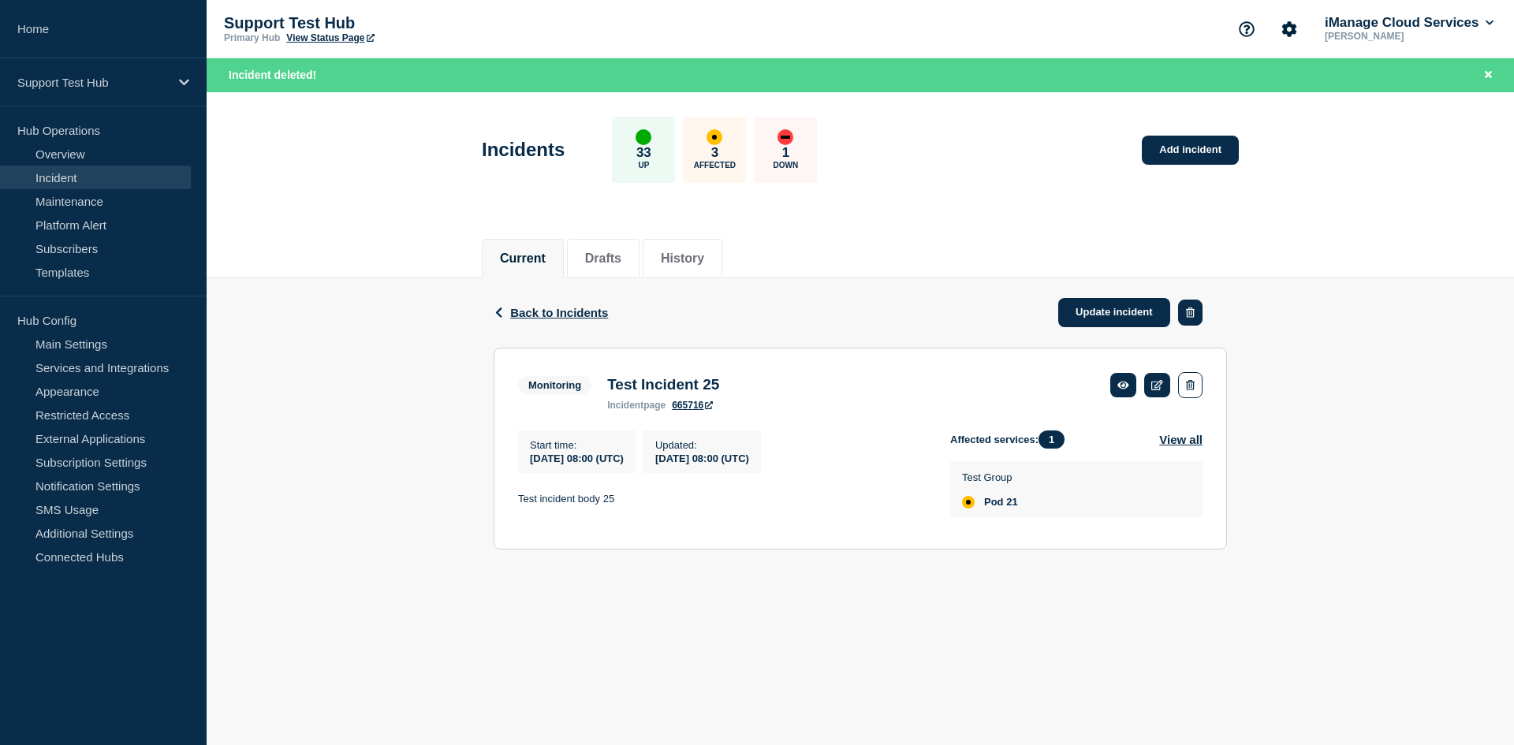
click at [1189, 315] on icon "button" at bounding box center [1190, 313] width 9 height 10
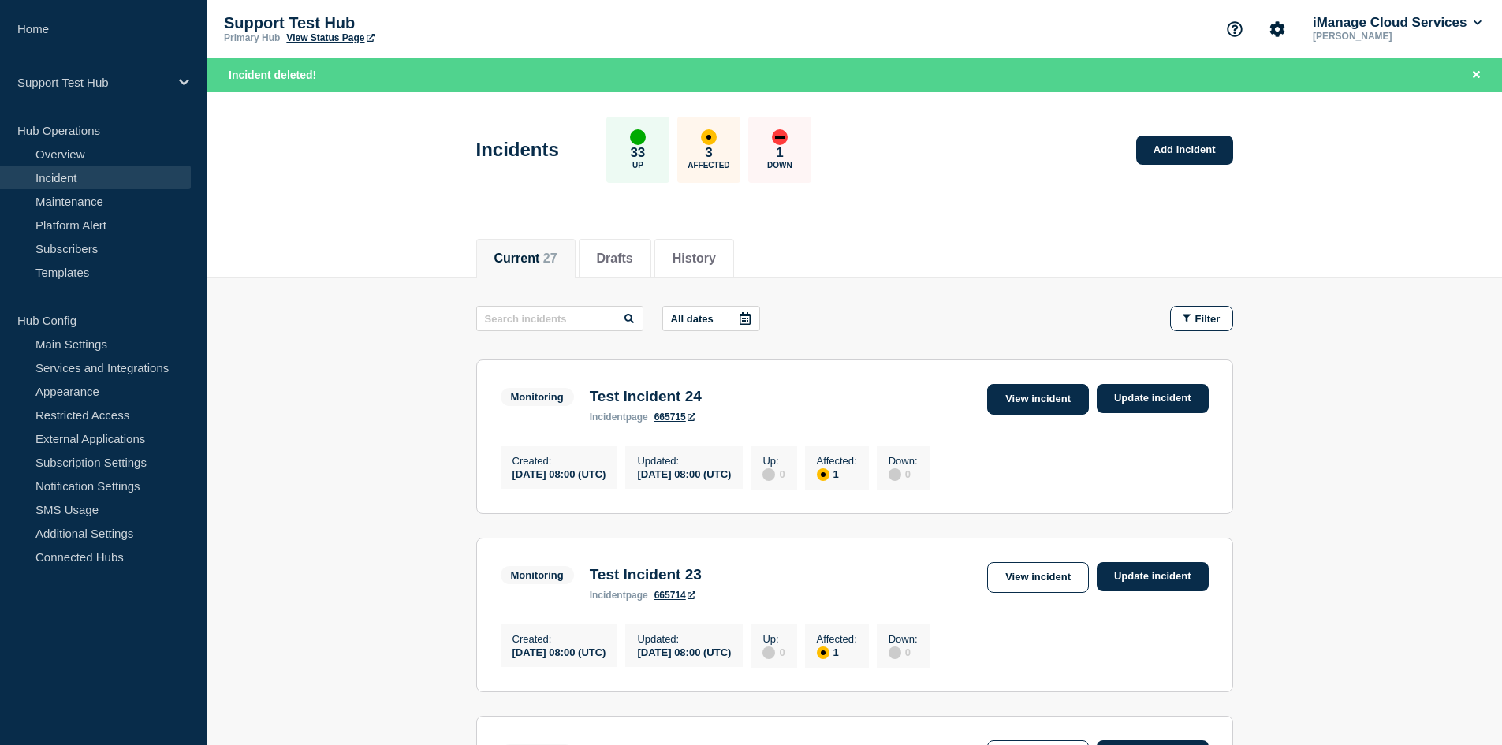
click at [1058, 393] on link "View incident" at bounding box center [1038, 399] width 102 height 31
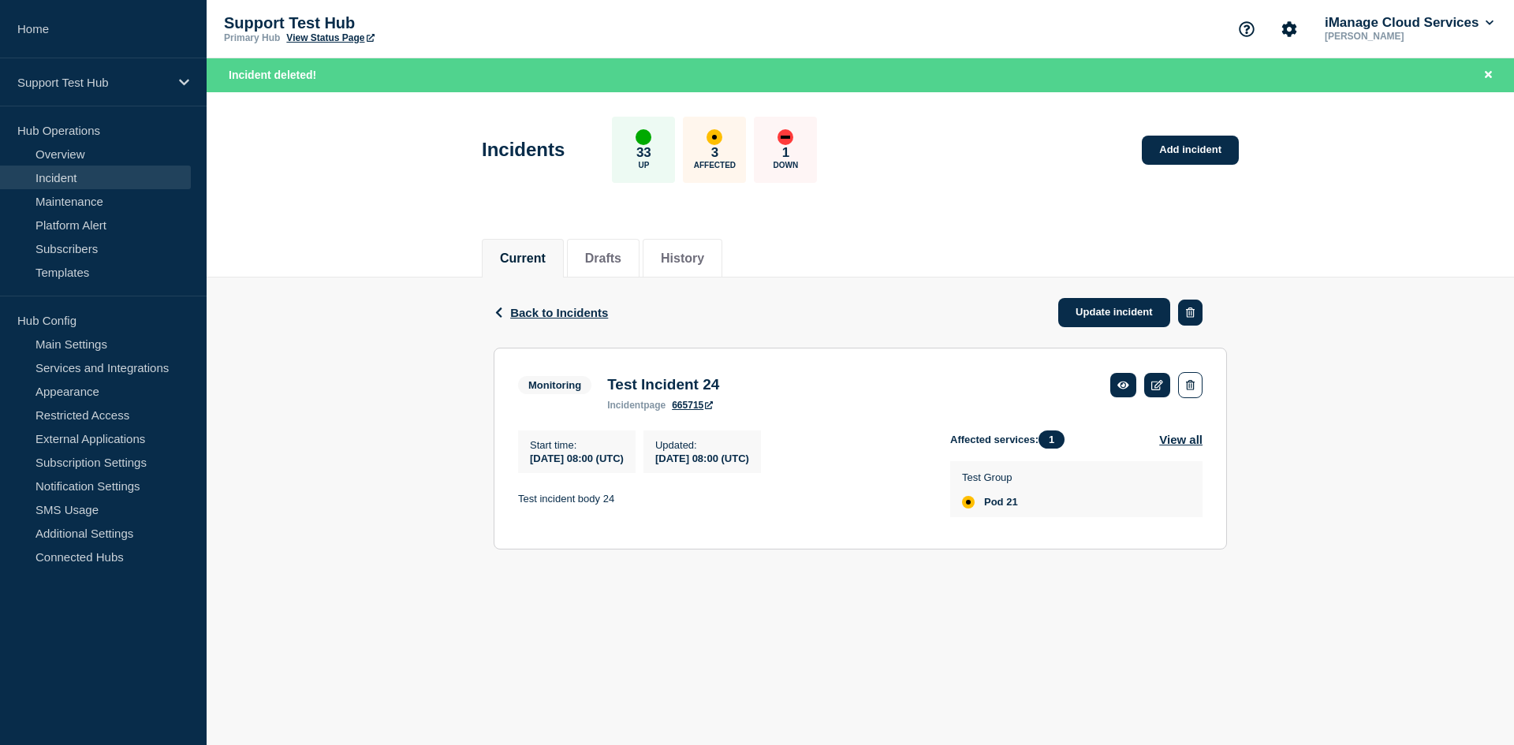
click at [1187, 315] on icon "button" at bounding box center [1190, 313] width 9 height 10
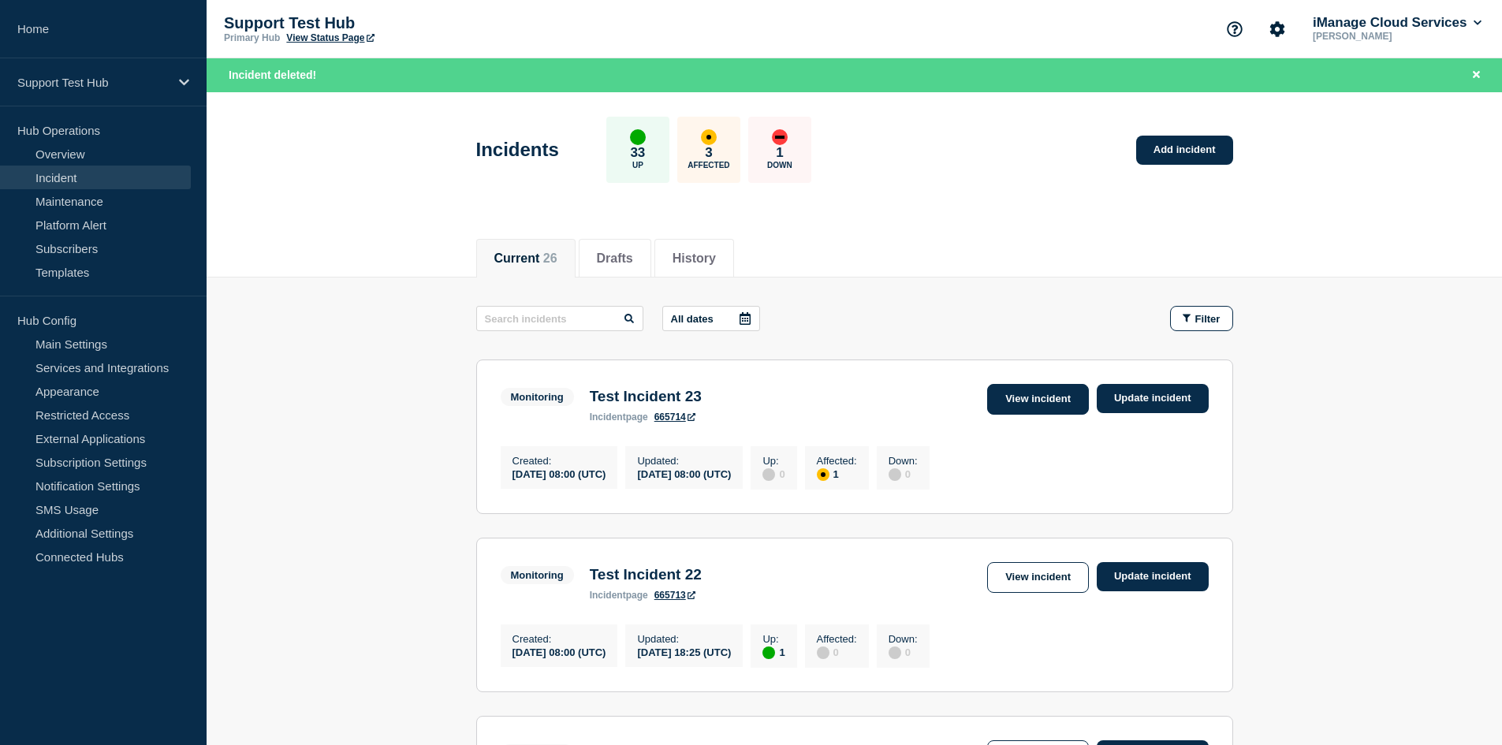
click at [1052, 388] on link "View incident" at bounding box center [1038, 399] width 102 height 31
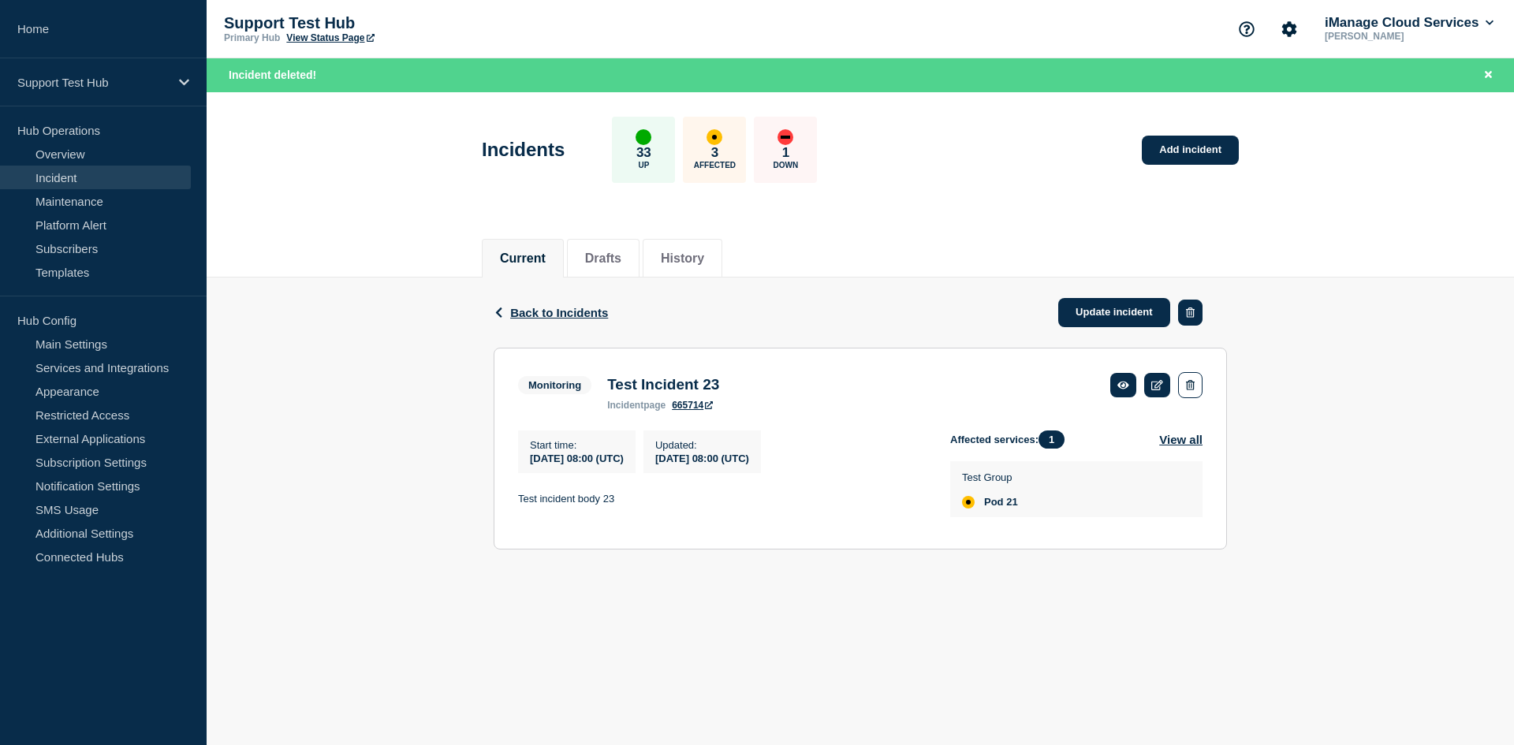
click at [1186, 312] on icon "button" at bounding box center [1190, 313] width 9 height 10
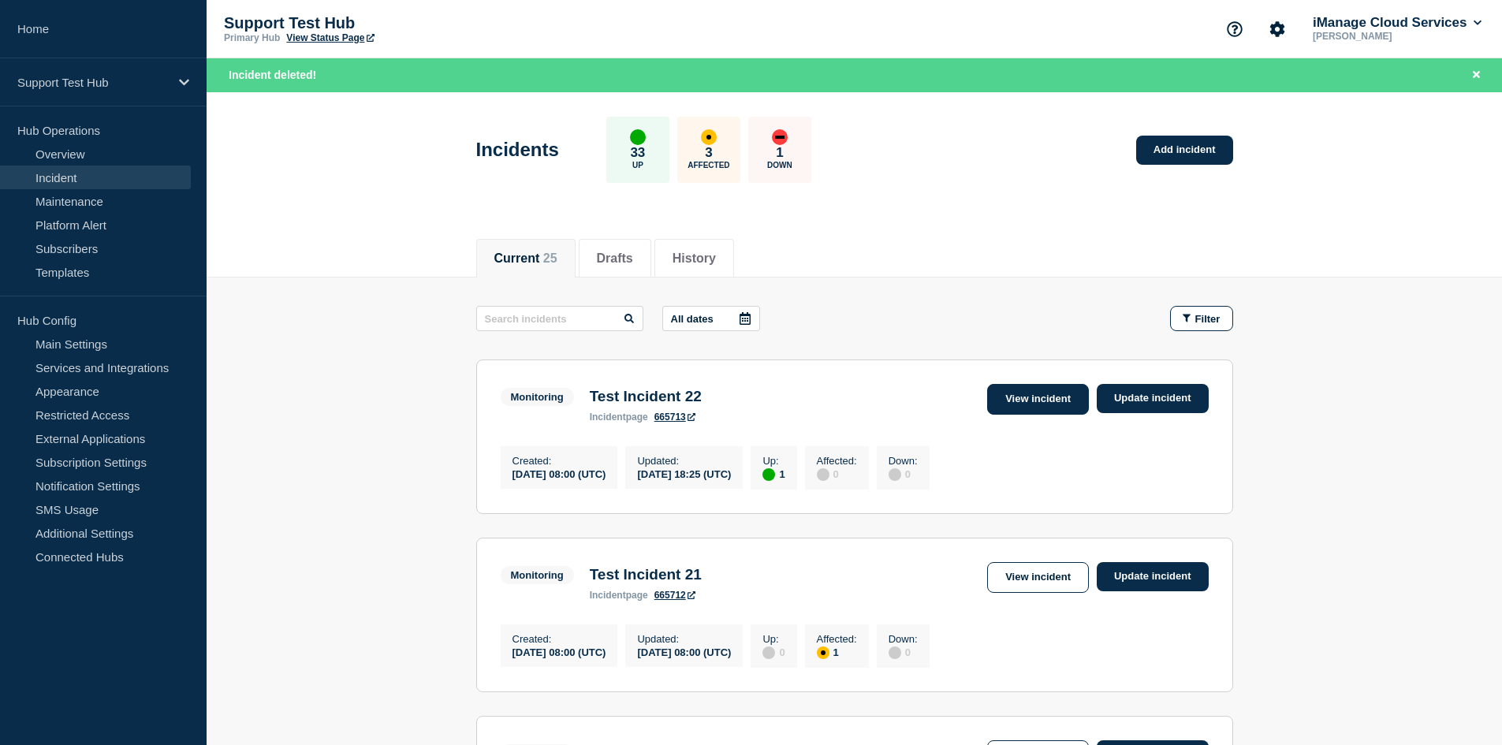
click at [1036, 389] on link "View incident" at bounding box center [1038, 399] width 102 height 31
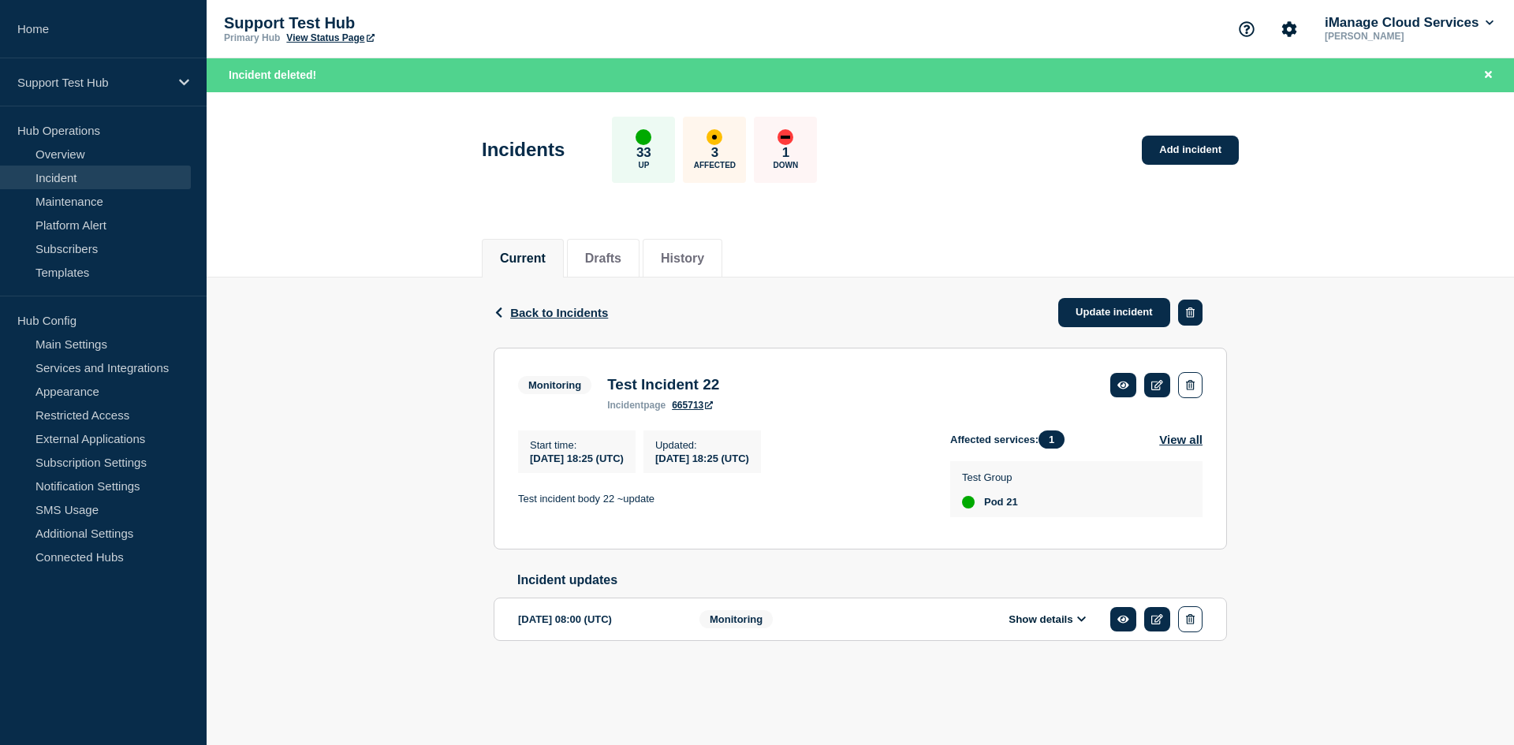
click at [1191, 313] on icon "button" at bounding box center [1190, 313] width 9 height 10
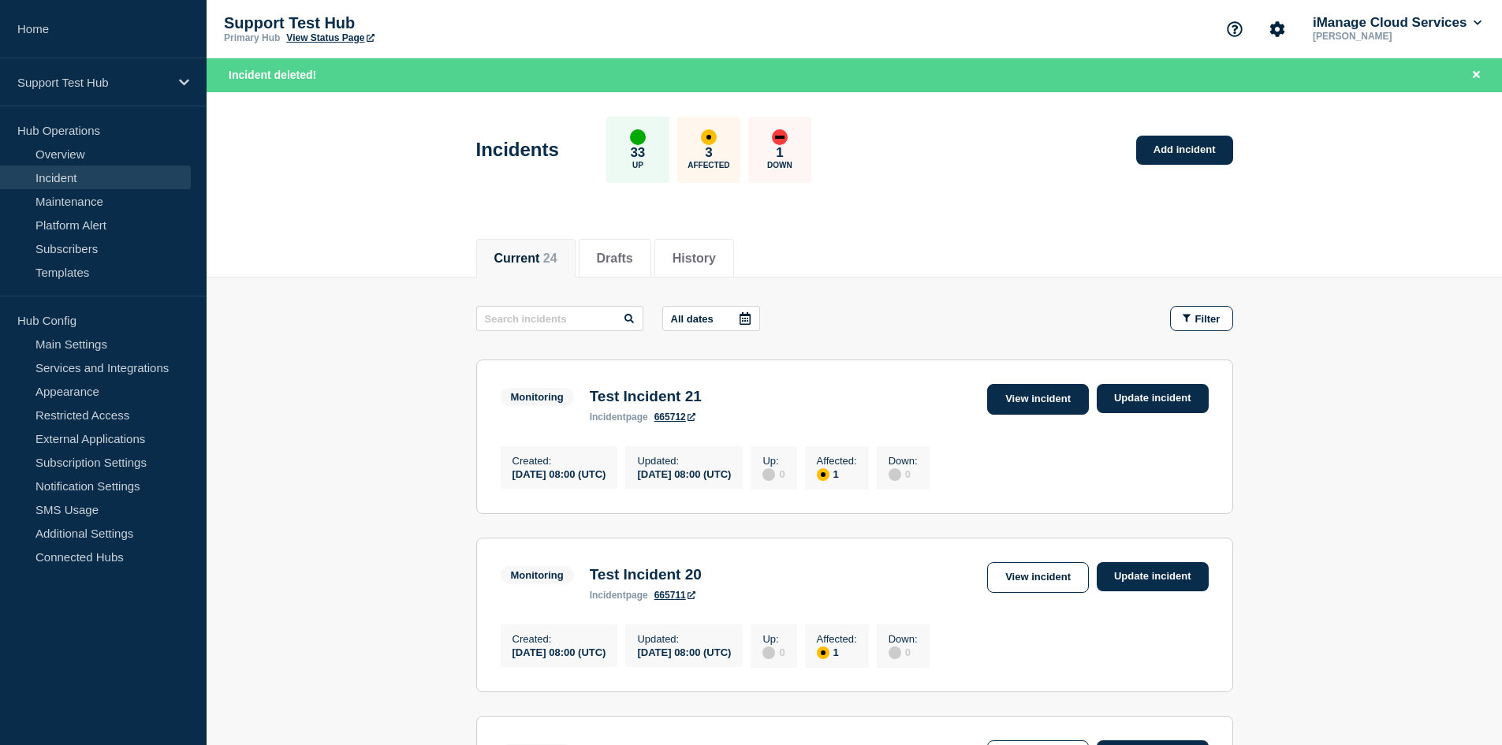
click at [1049, 397] on link "View incident" at bounding box center [1038, 399] width 102 height 31
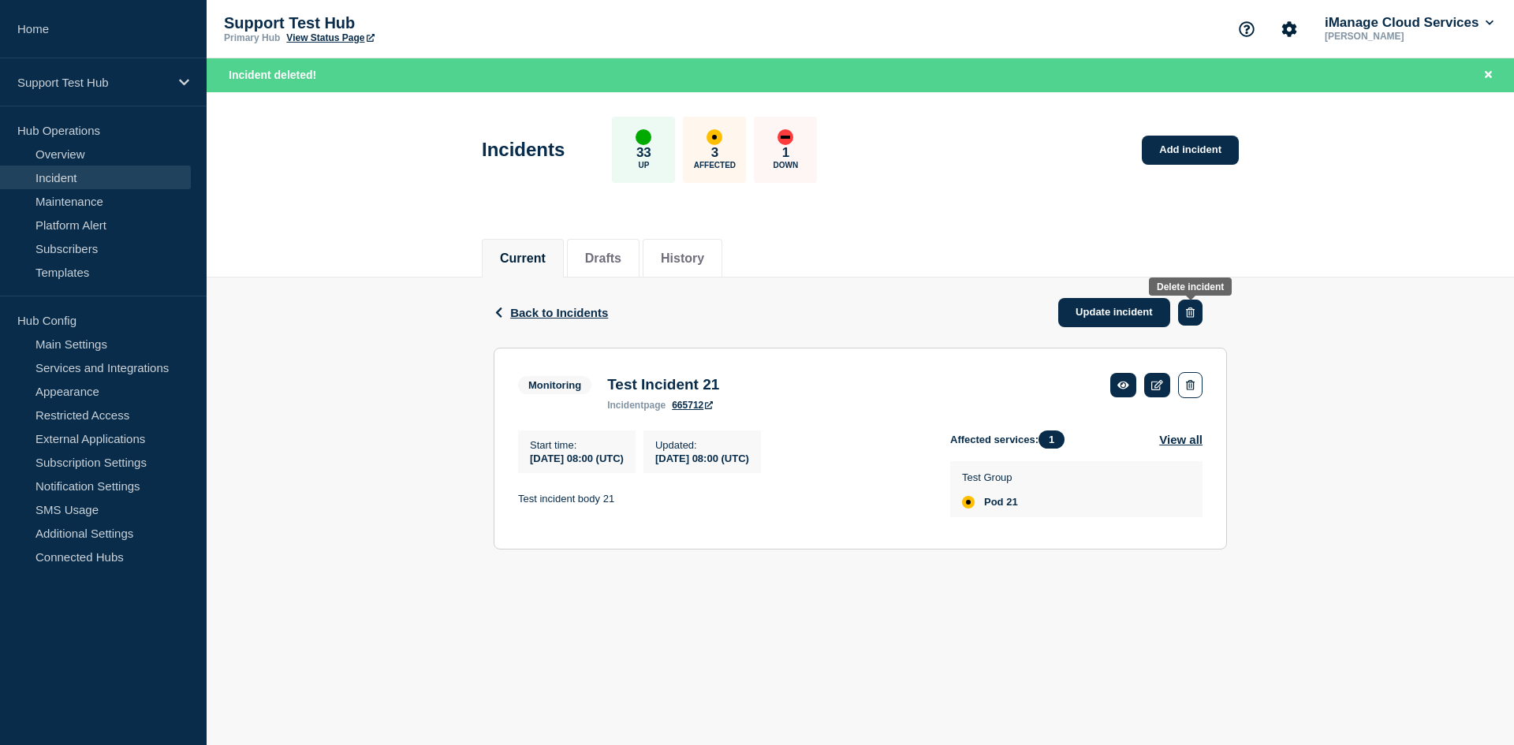
click at [1192, 319] on button "button" at bounding box center [1190, 313] width 24 height 26
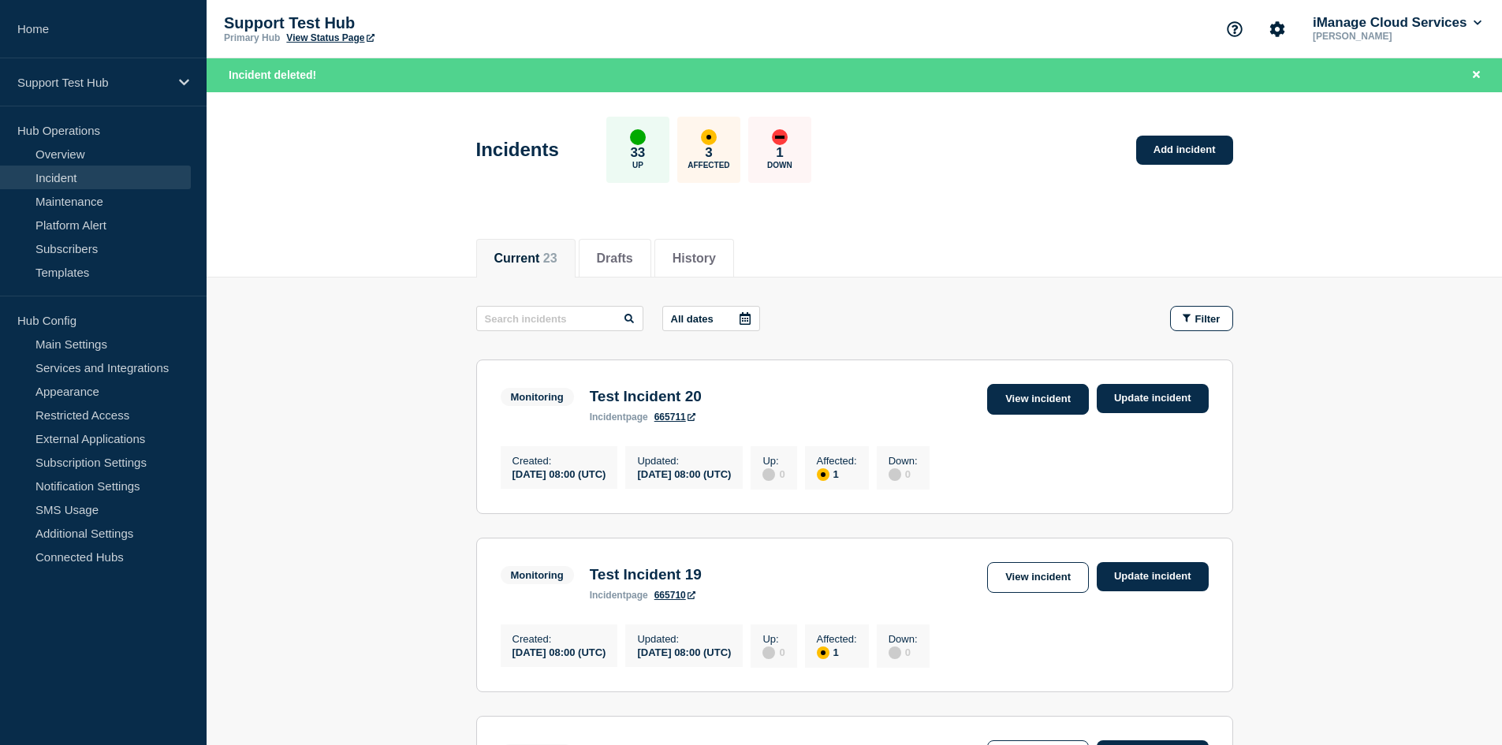
click at [1042, 394] on link "View incident" at bounding box center [1038, 399] width 102 height 31
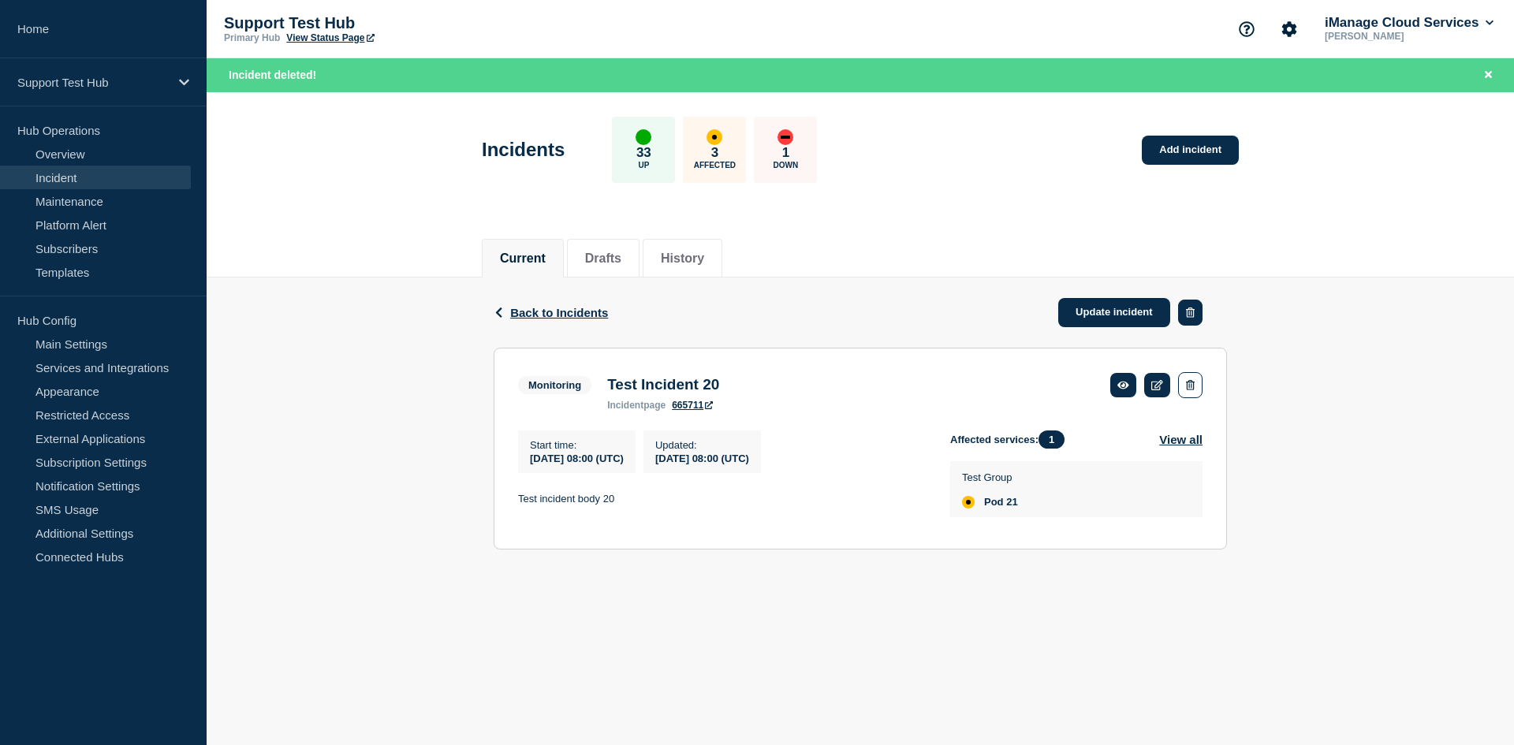
click at [1188, 308] on icon "button" at bounding box center [1190, 313] width 9 height 10
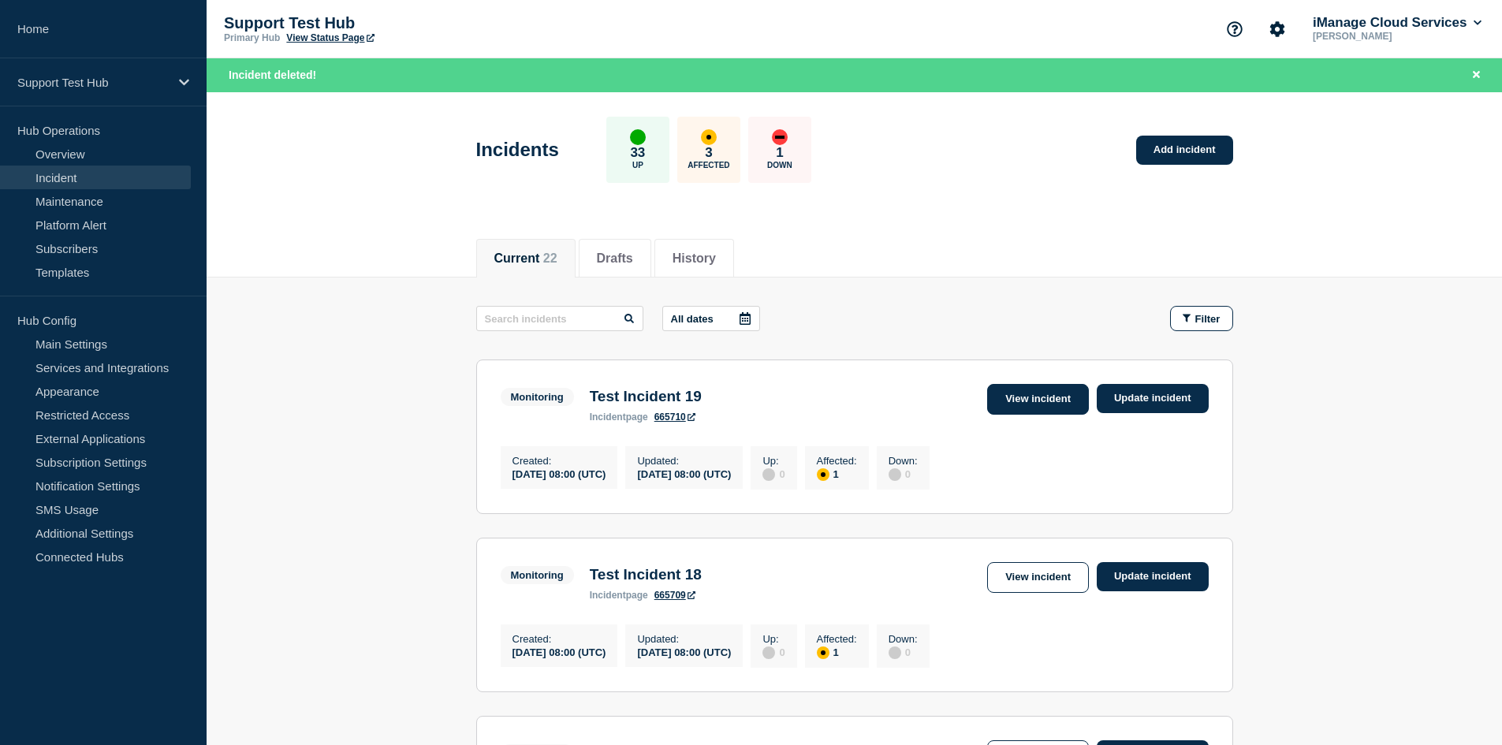
click at [1046, 390] on link "View incident" at bounding box center [1038, 399] width 102 height 31
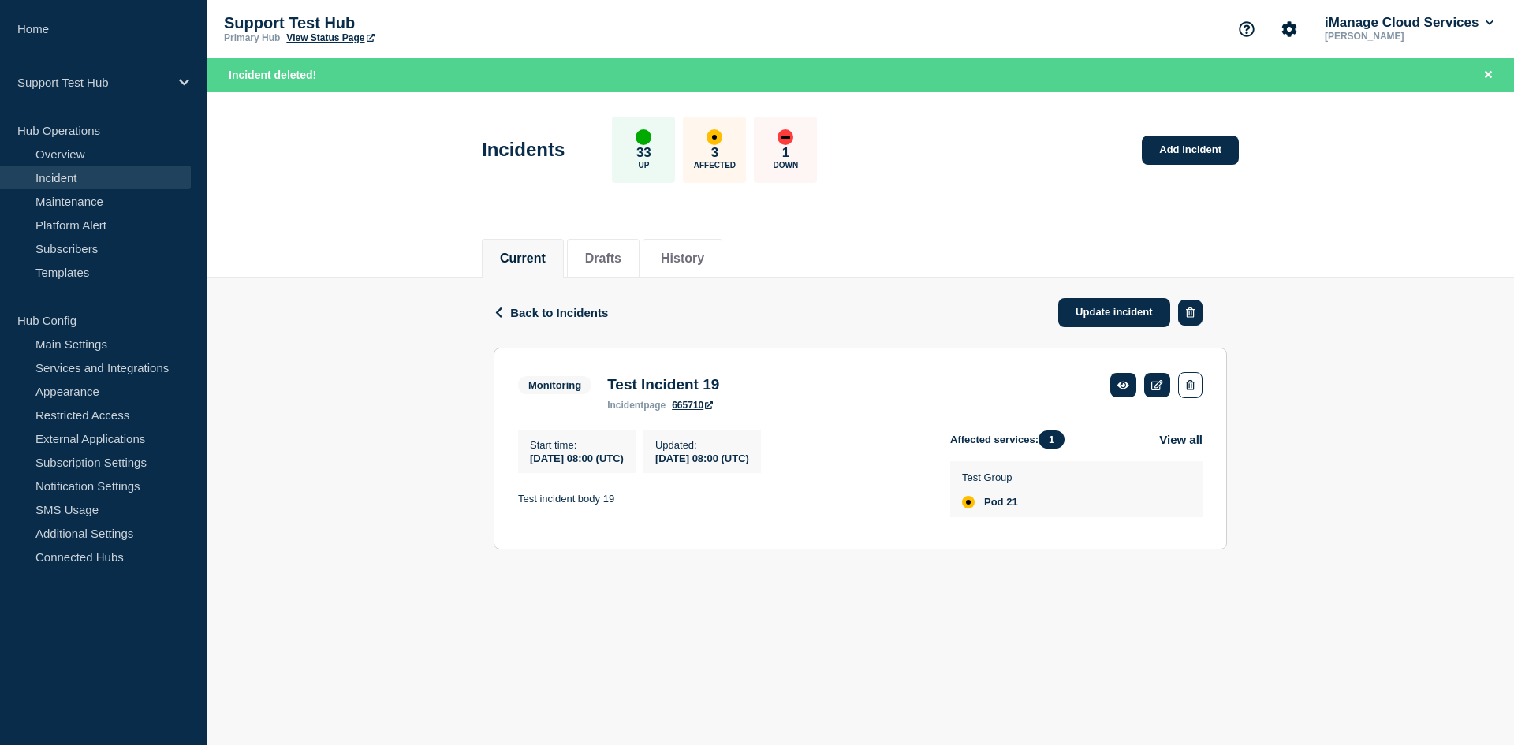
click at [1195, 310] on button "button" at bounding box center [1190, 313] width 24 height 26
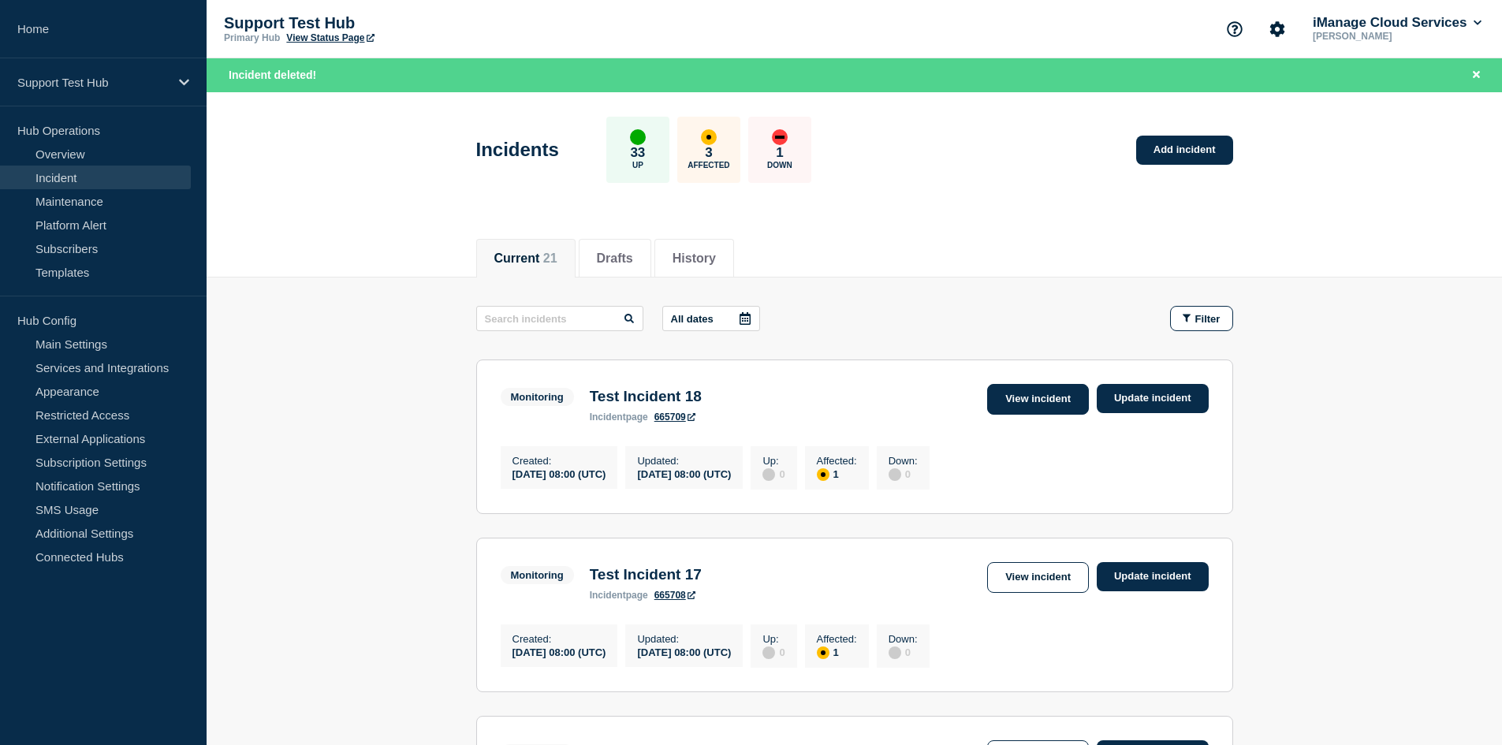
click at [1027, 393] on link "View incident" at bounding box center [1038, 399] width 102 height 31
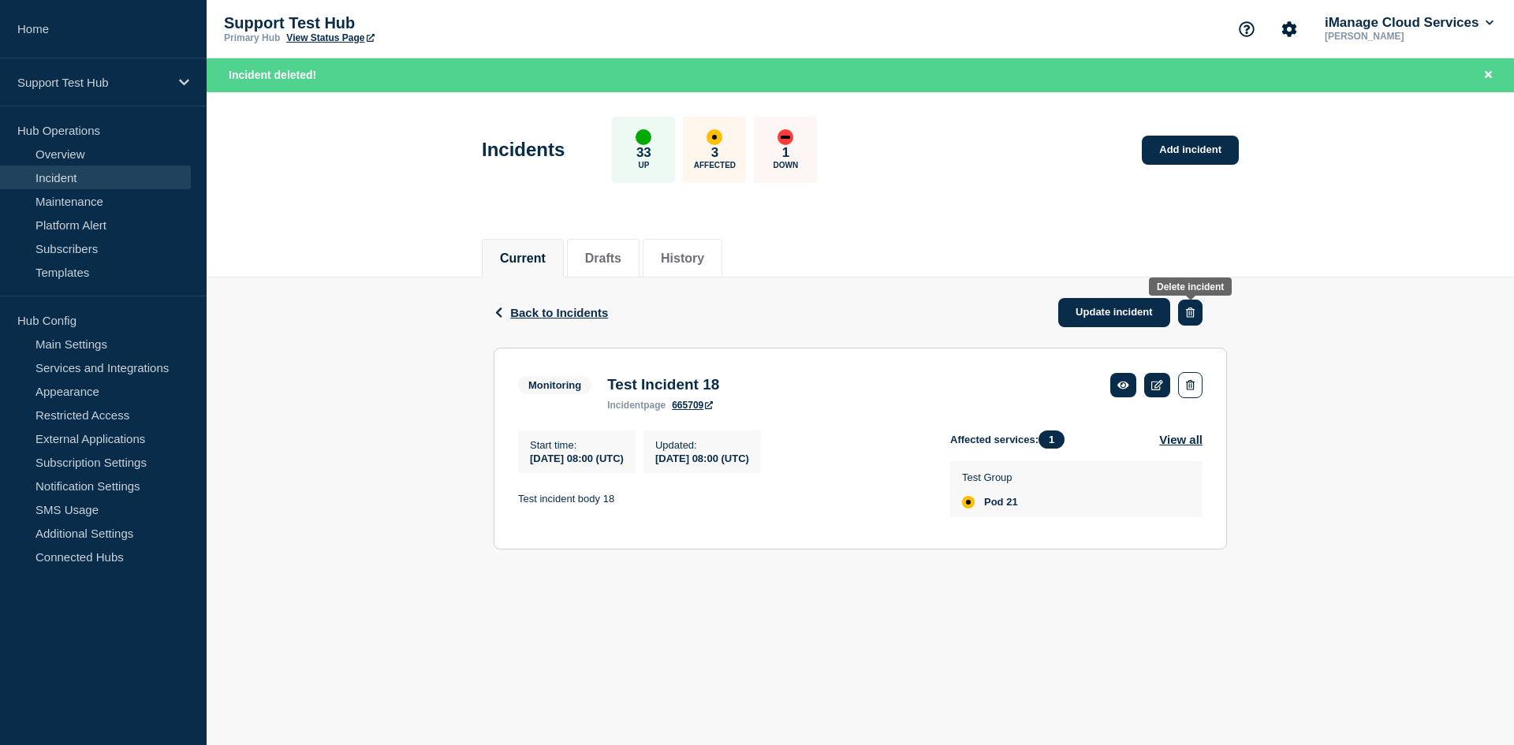
click at [1193, 321] on button "button" at bounding box center [1190, 313] width 24 height 26
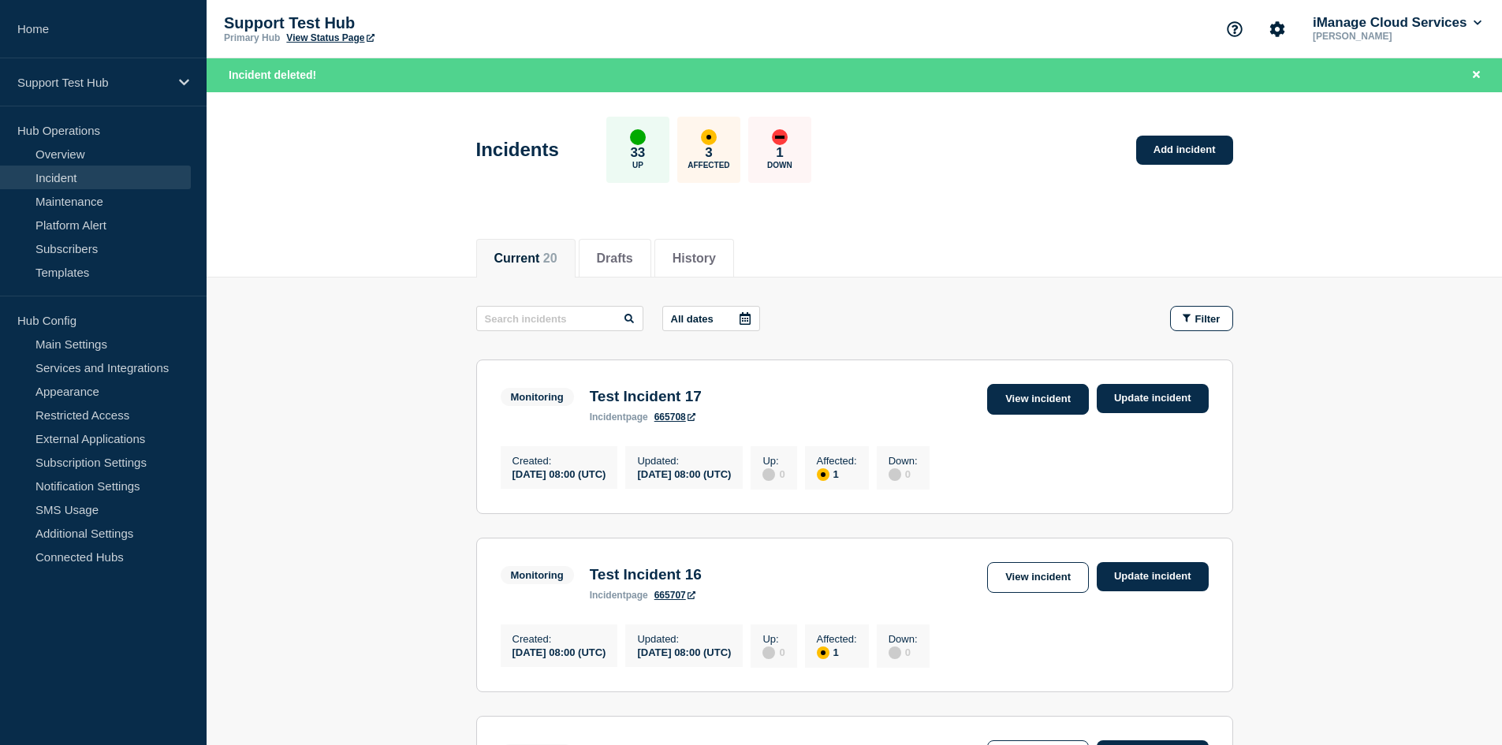
click at [1032, 397] on link "View incident" at bounding box center [1038, 399] width 102 height 31
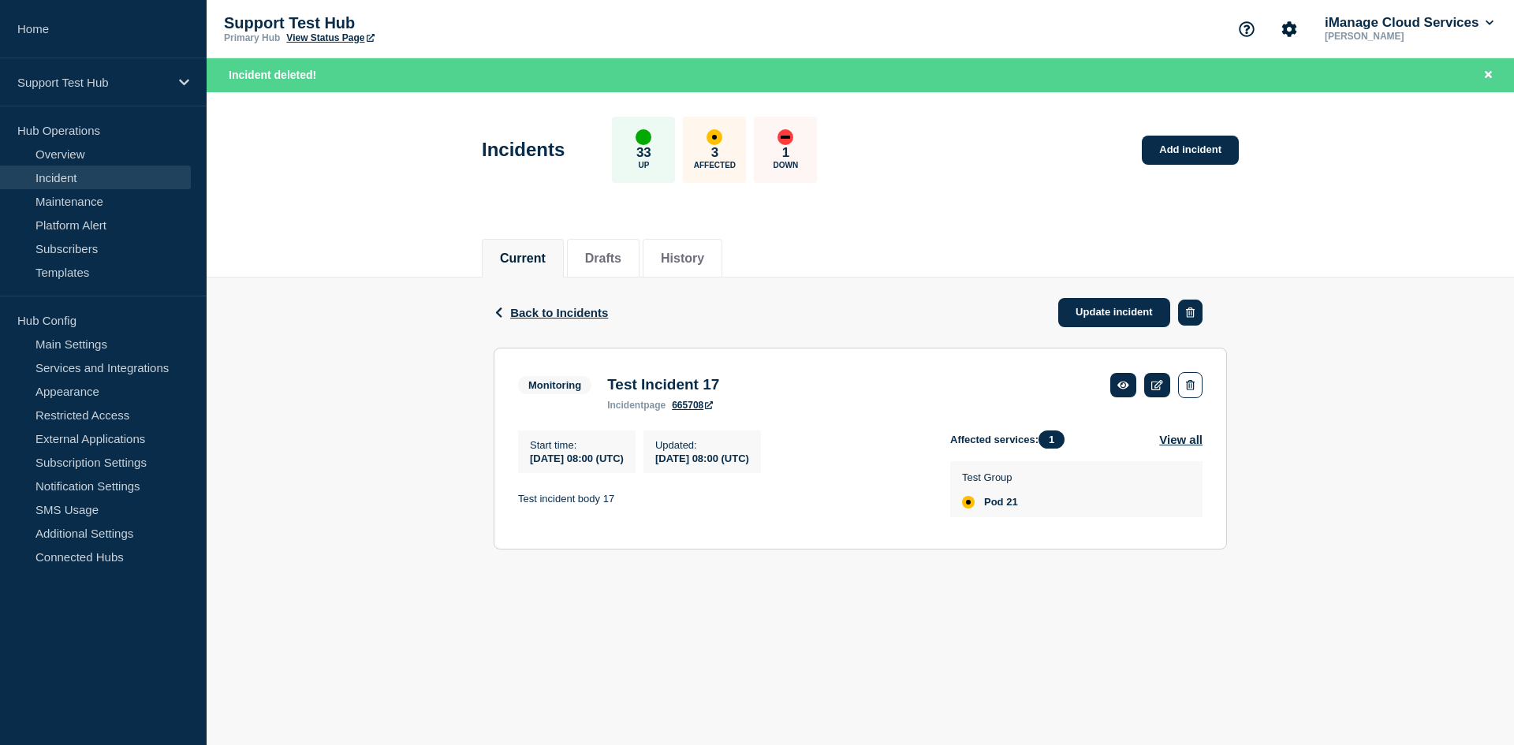
click at [1183, 316] on button "button" at bounding box center [1190, 313] width 24 height 26
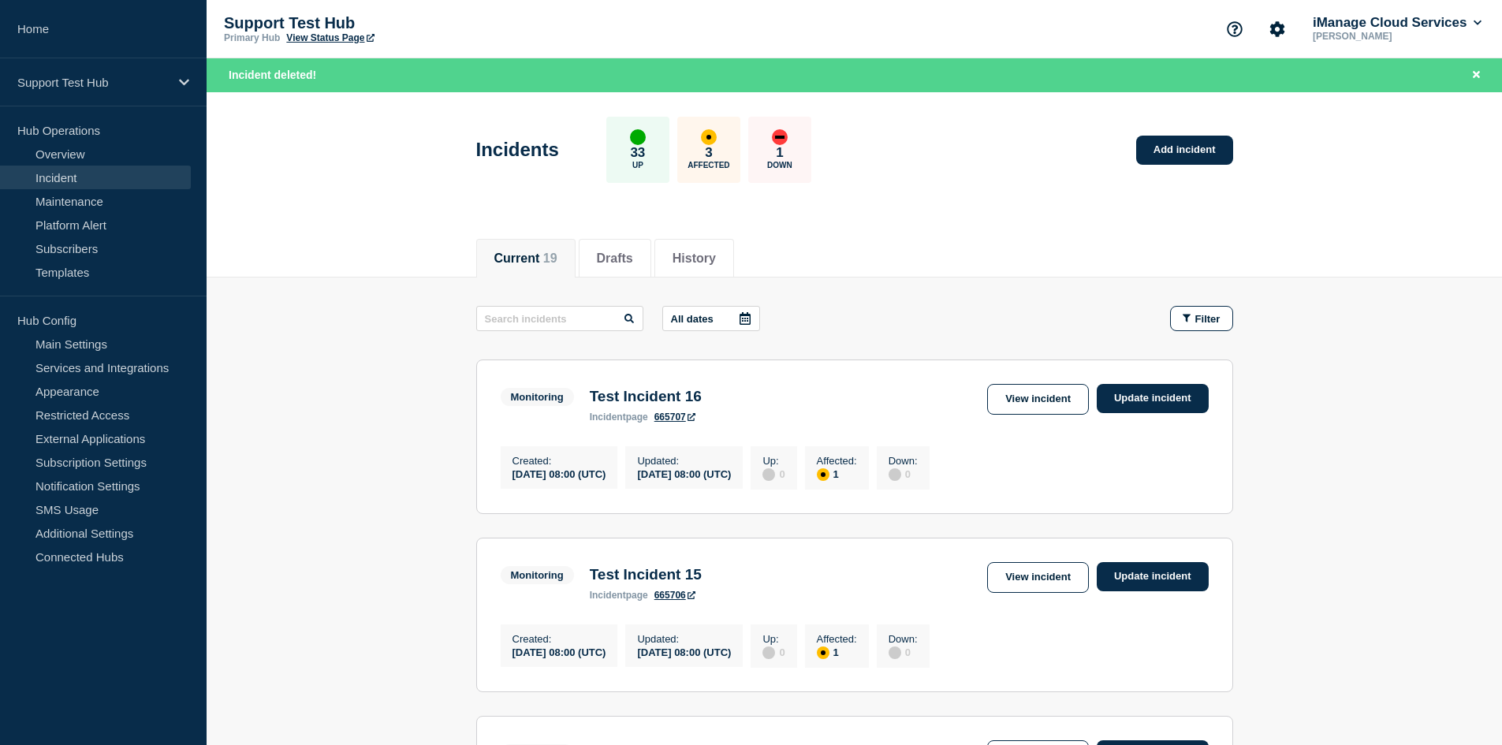
click at [1025, 405] on link "View incident" at bounding box center [1038, 399] width 102 height 31
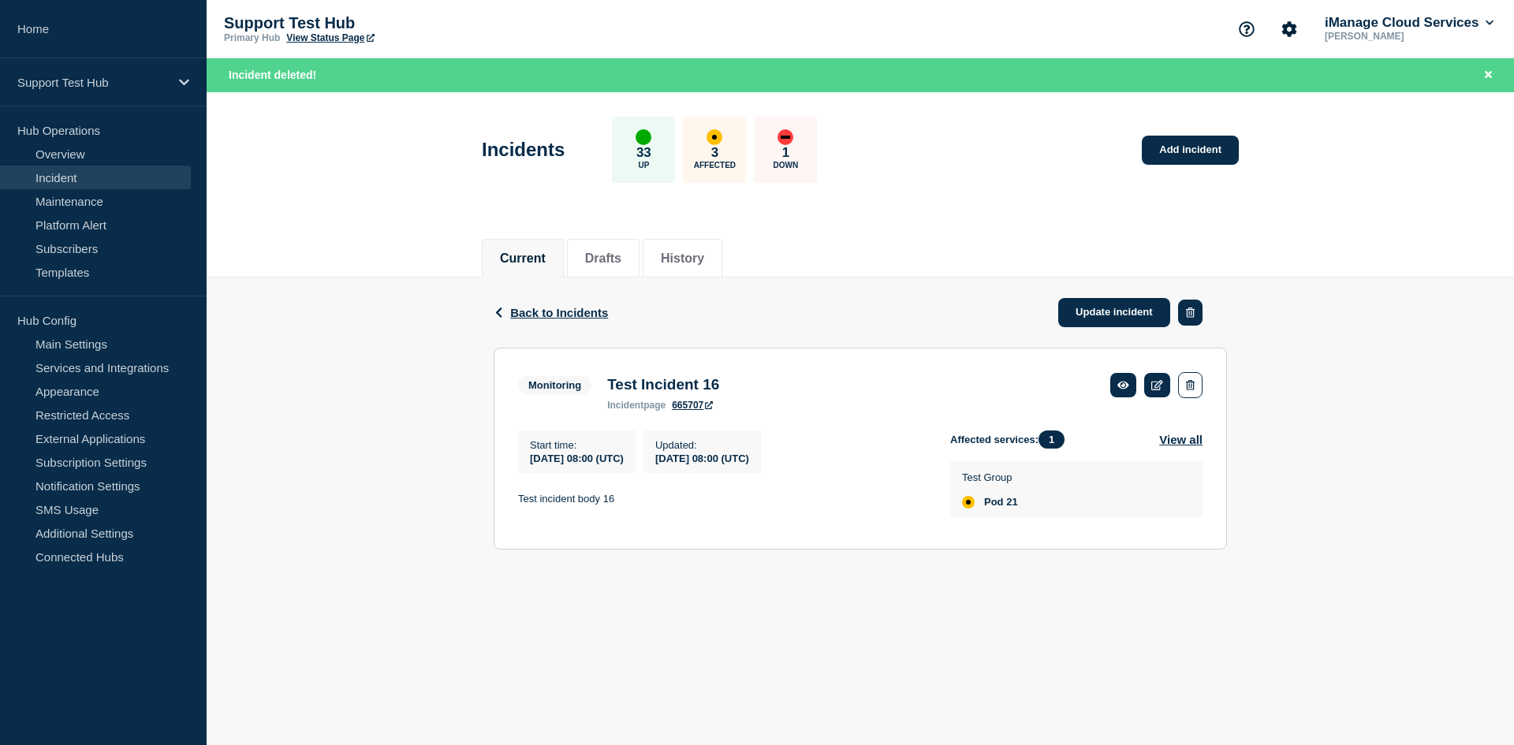
click at [1192, 317] on icon "button" at bounding box center [1190, 313] width 9 height 10
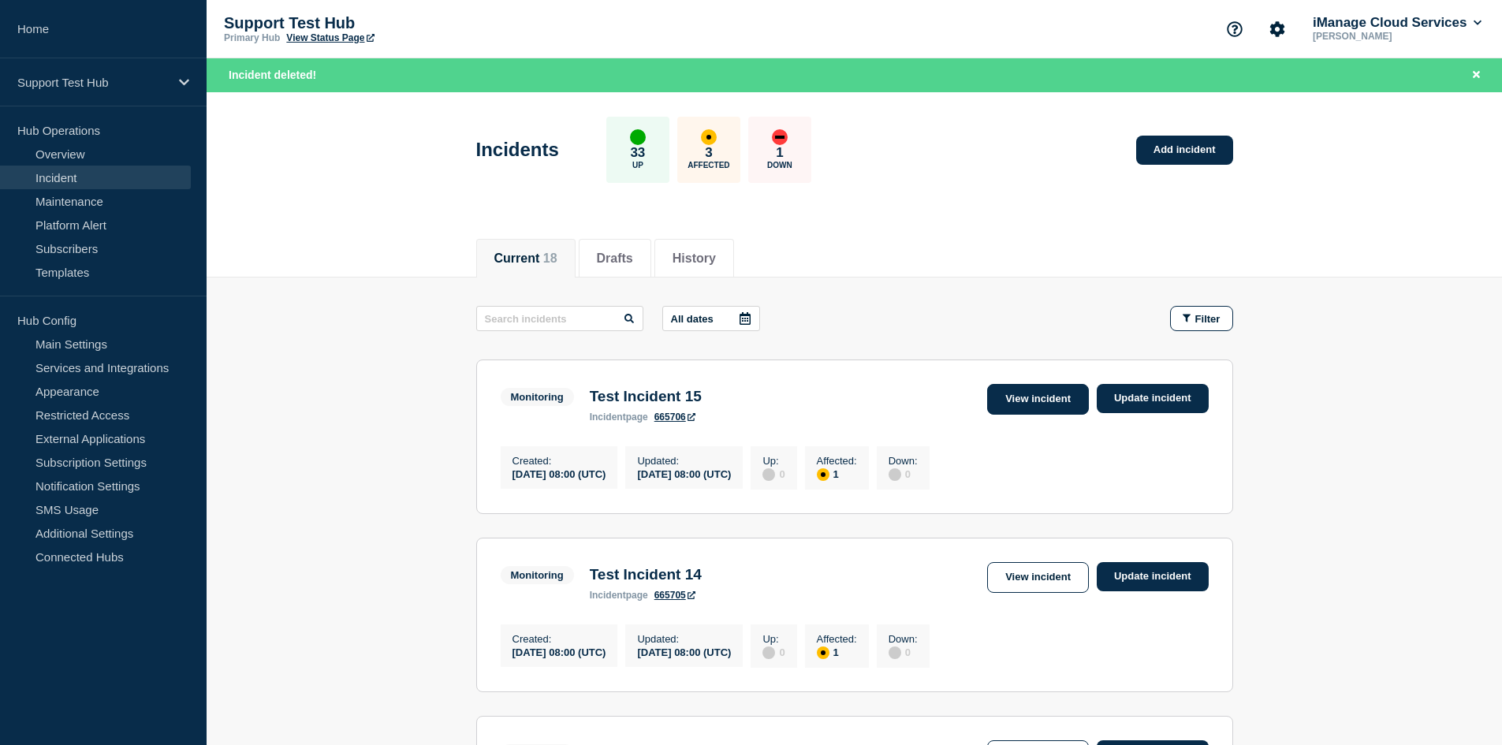
click at [1019, 401] on link "View incident" at bounding box center [1038, 399] width 102 height 31
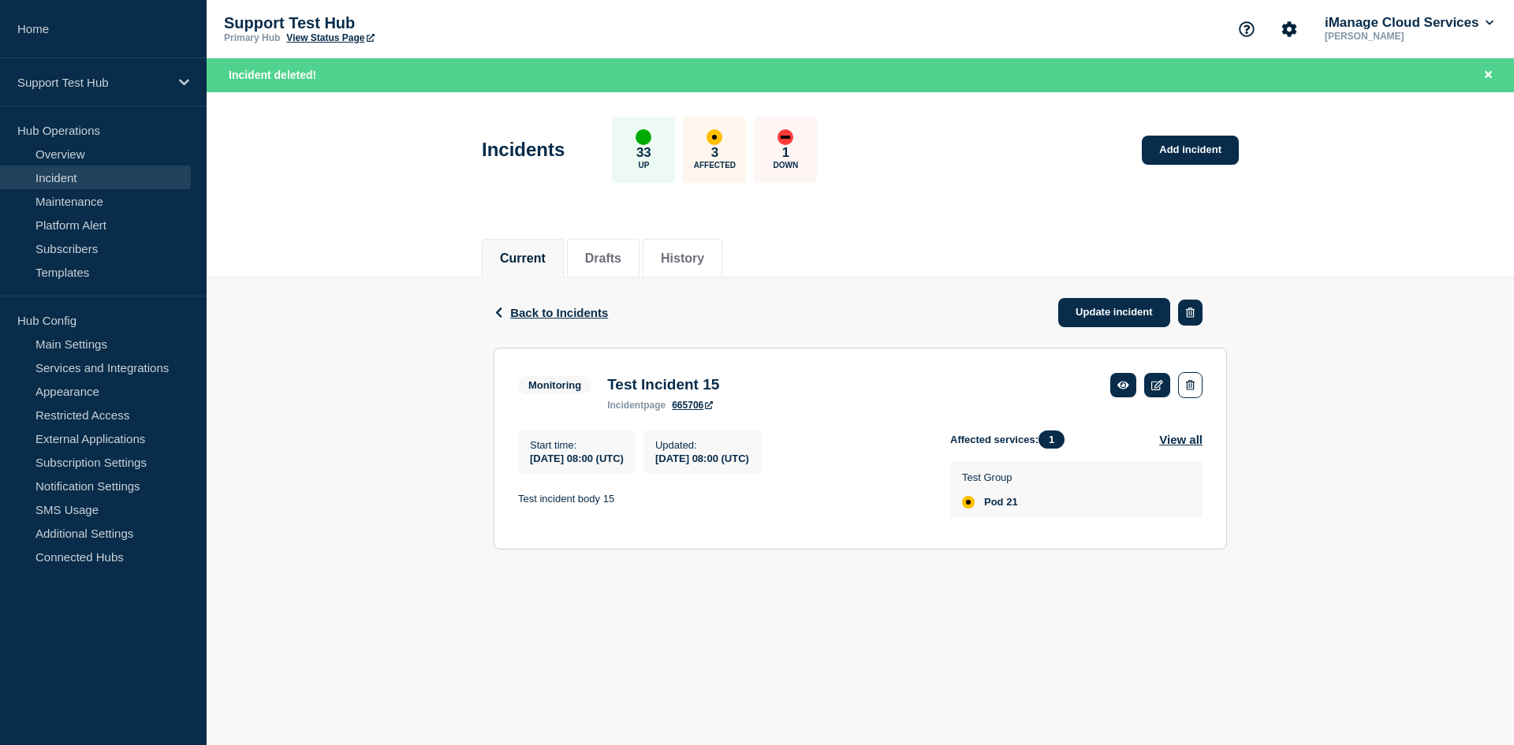
click at [1187, 323] on button "button" at bounding box center [1190, 313] width 24 height 26
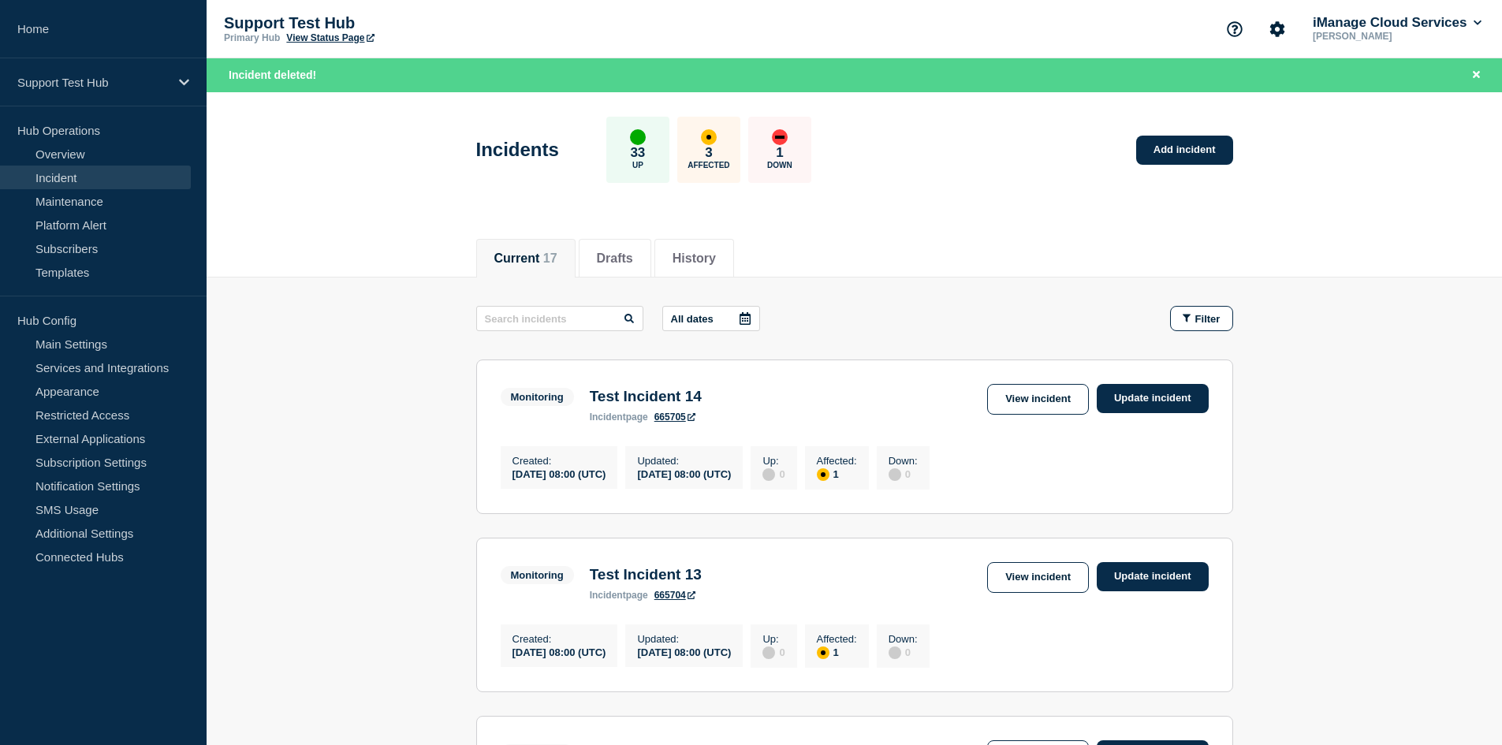
click at [1020, 393] on link "View incident" at bounding box center [1038, 399] width 102 height 31
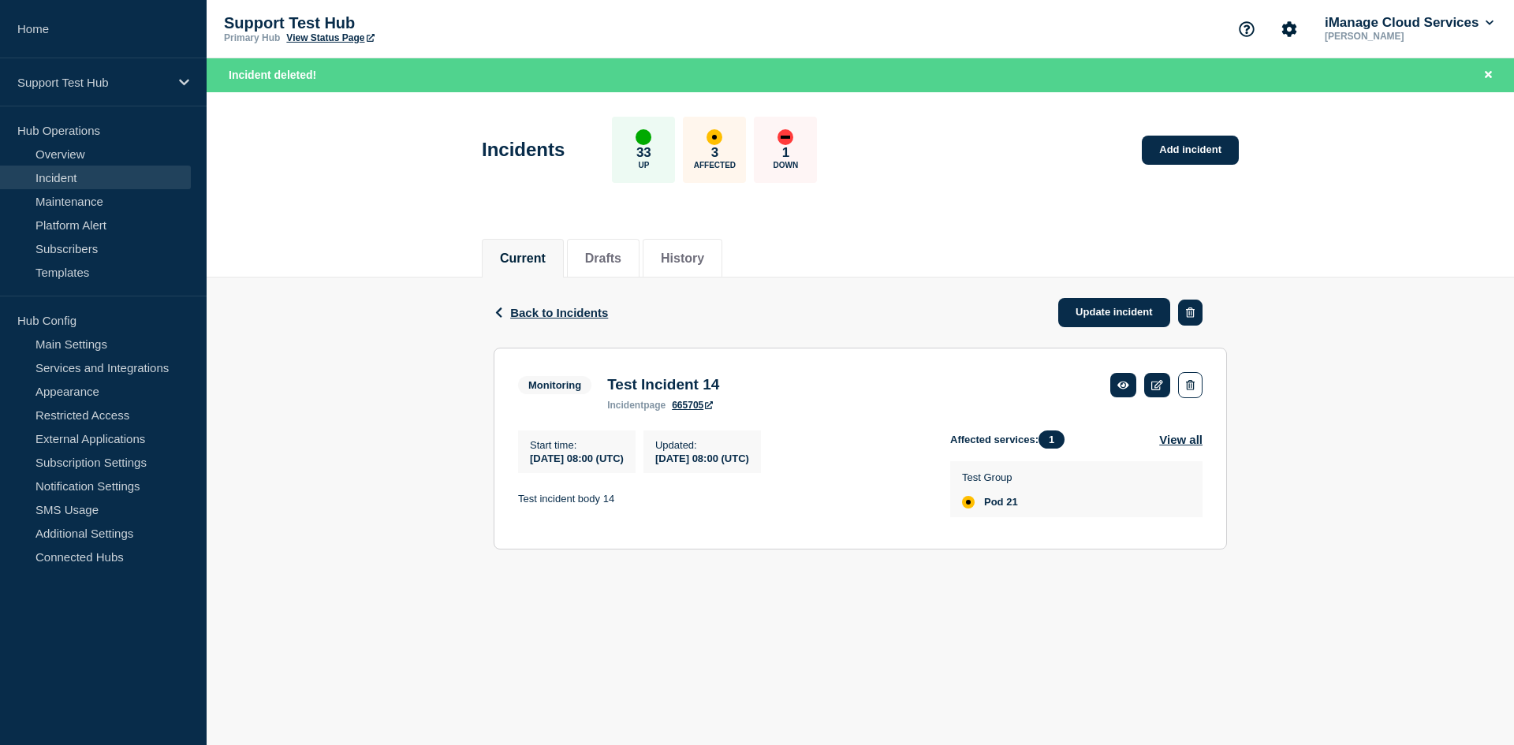
click at [1194, 313] on button "button" at bounding box center [1190, 313] width 24 height 26
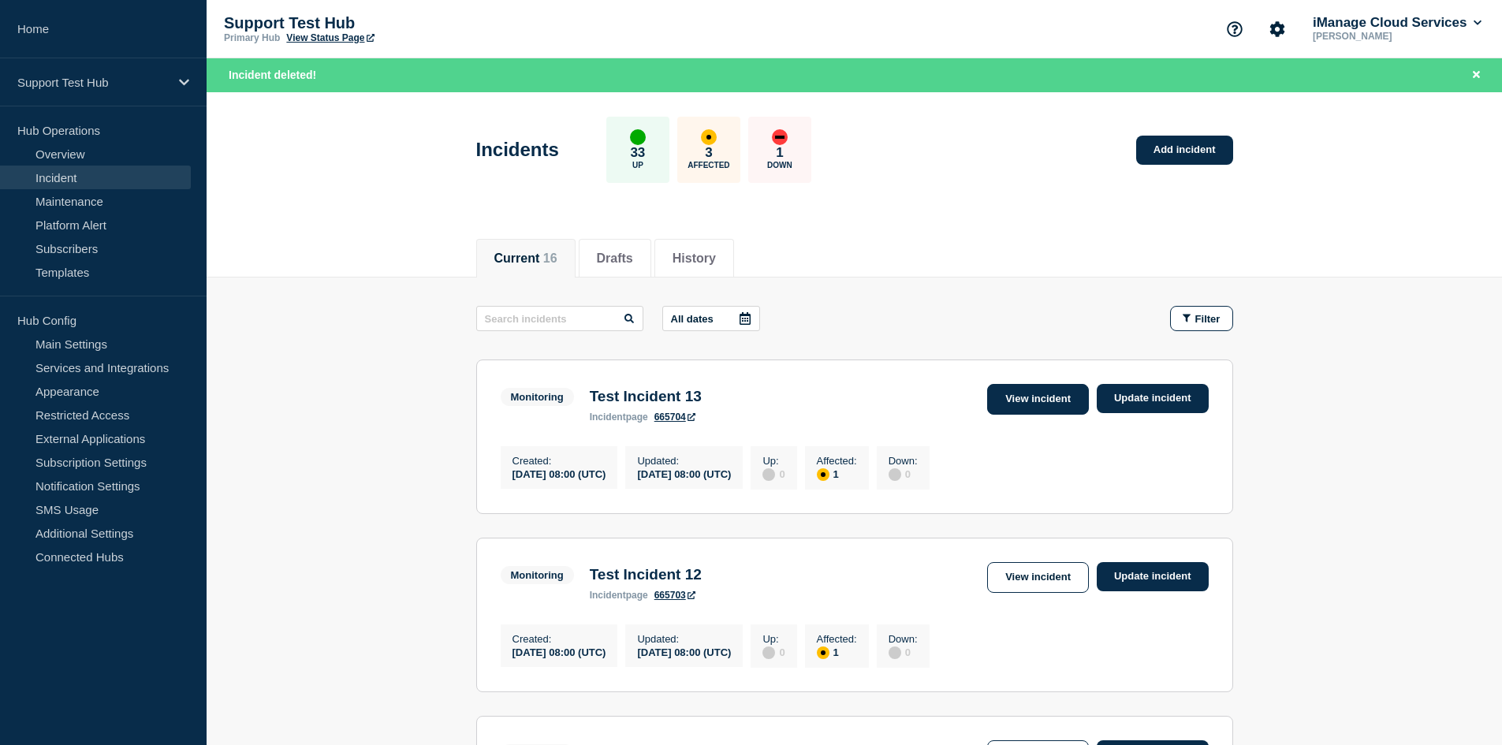
click at [1023, 389] on link "View incident" at bounding box center [1038, 399] width 102 height 31
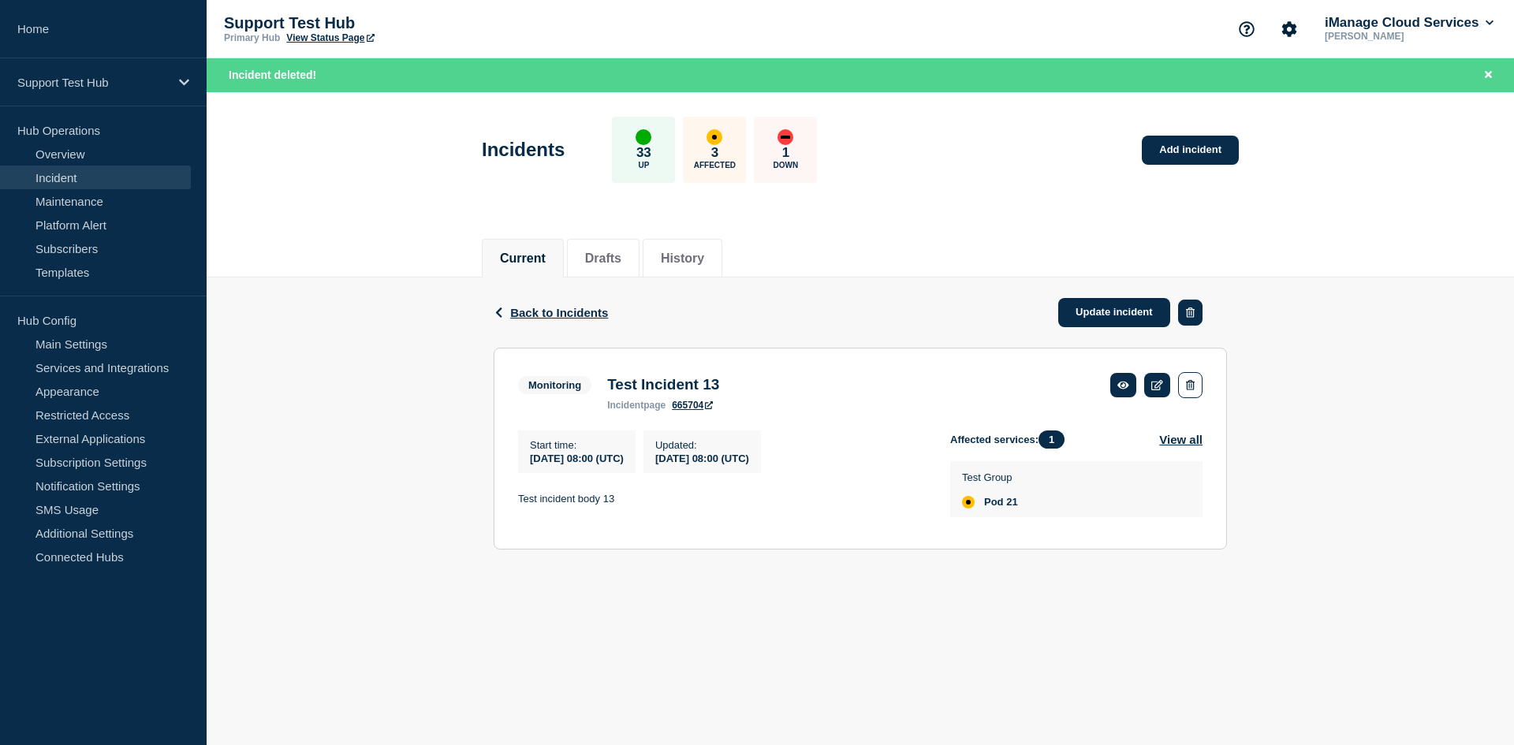
click at [1199, 308] on button "button" at bounding box center [1190, 313] width 24 height 26
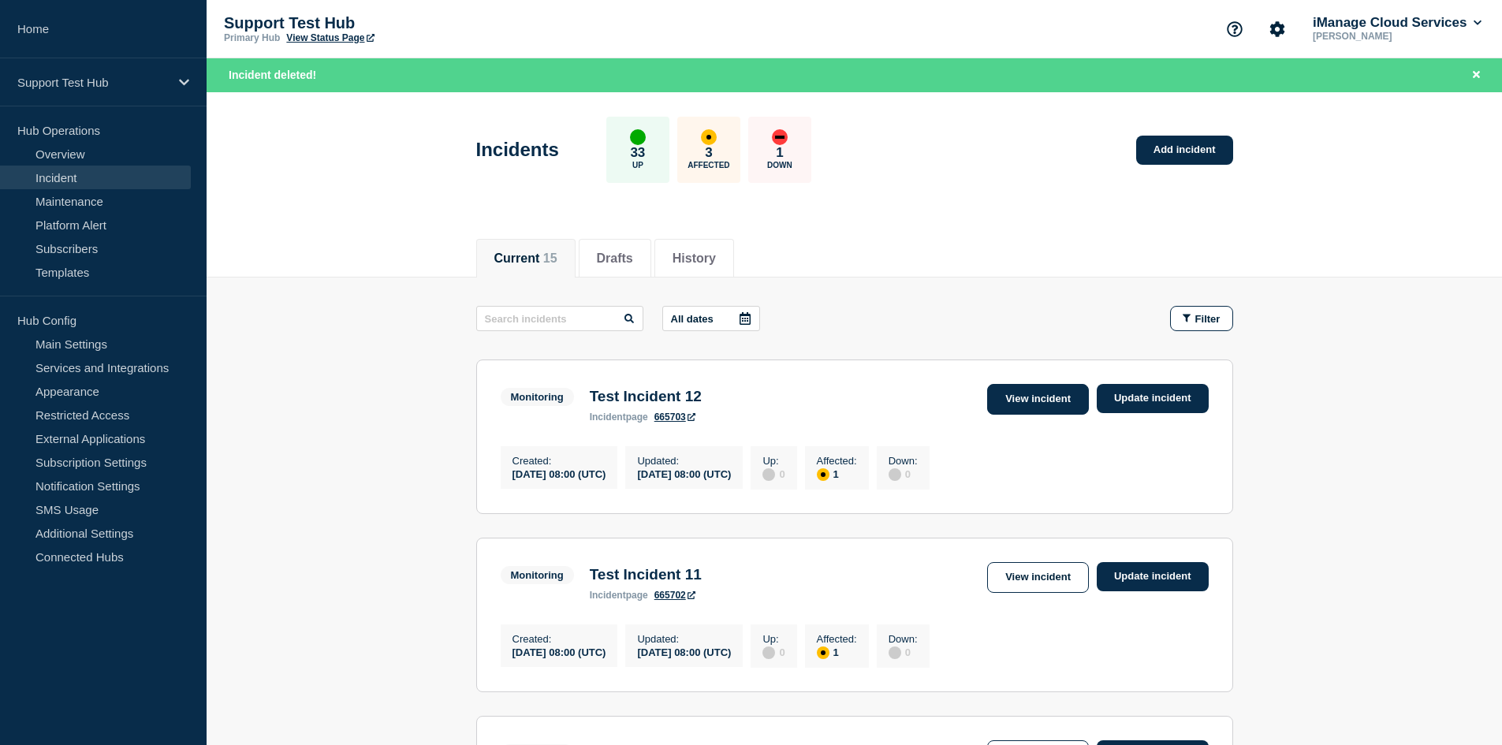
click at [1064, 412] on link "View incident" at bounding box center [1038, 399] width 102 height 31
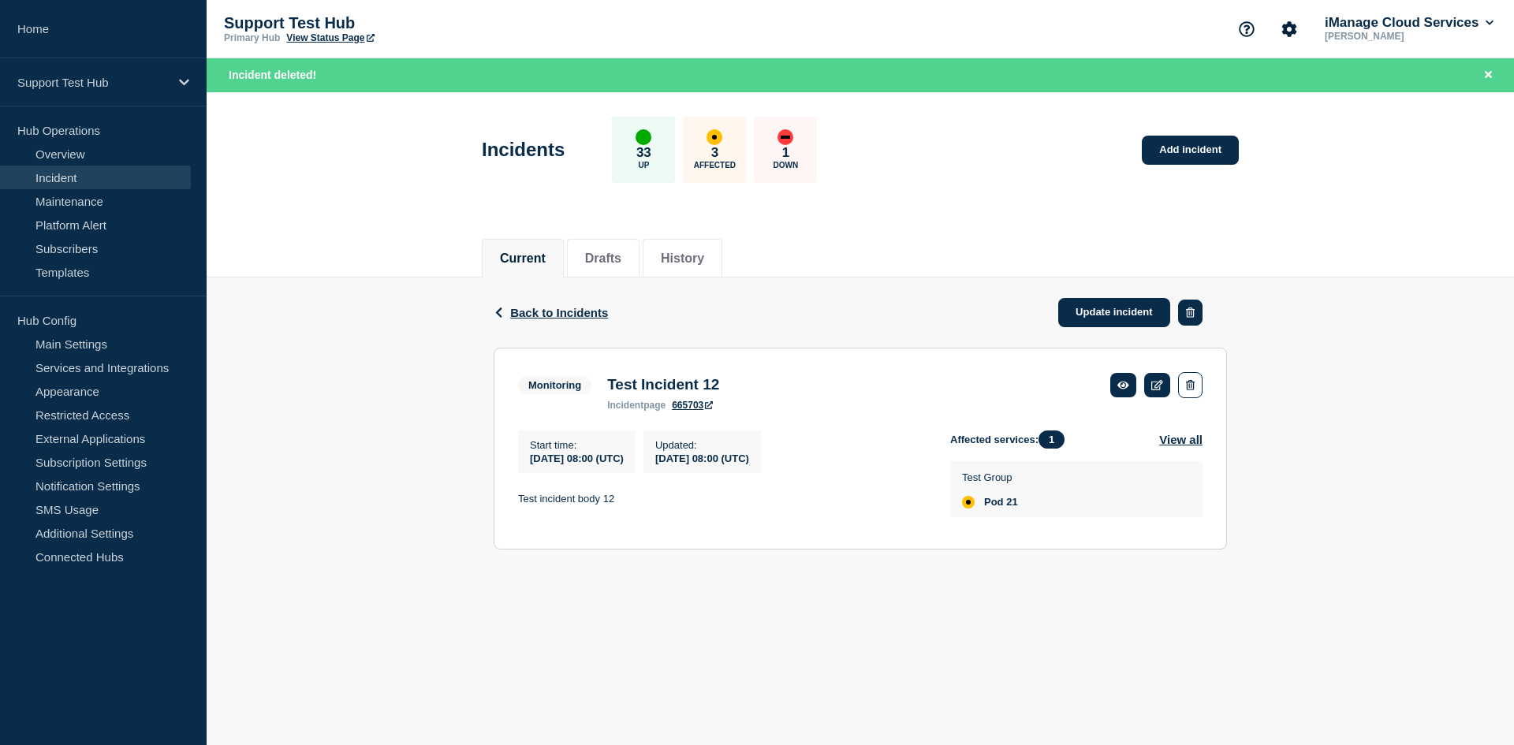
click at [1195, 312] on button "button" at bounding box center [1190, 313] width 24 height 26
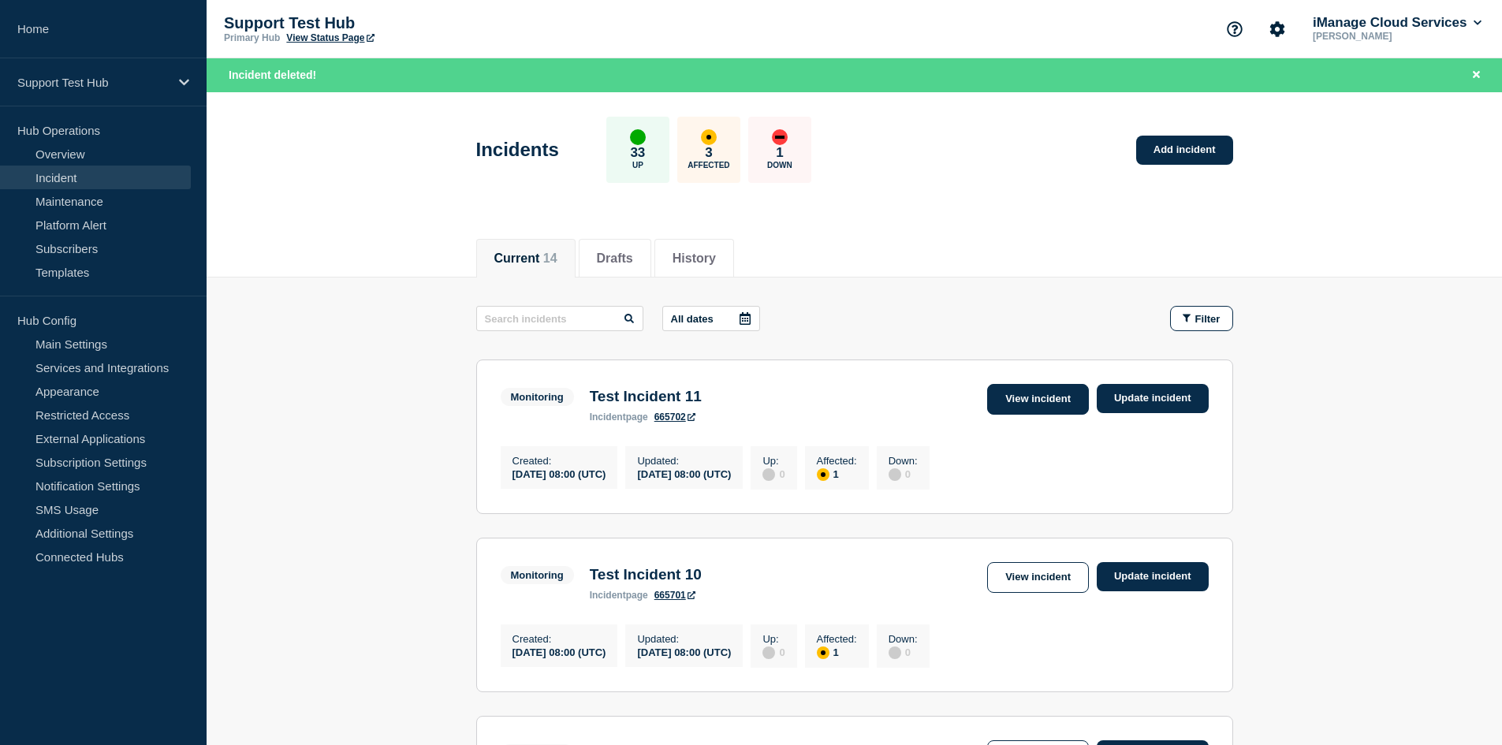
click at [1039, 408] on link "View incident" at bounding box center [1038, 399] width 102 height 31
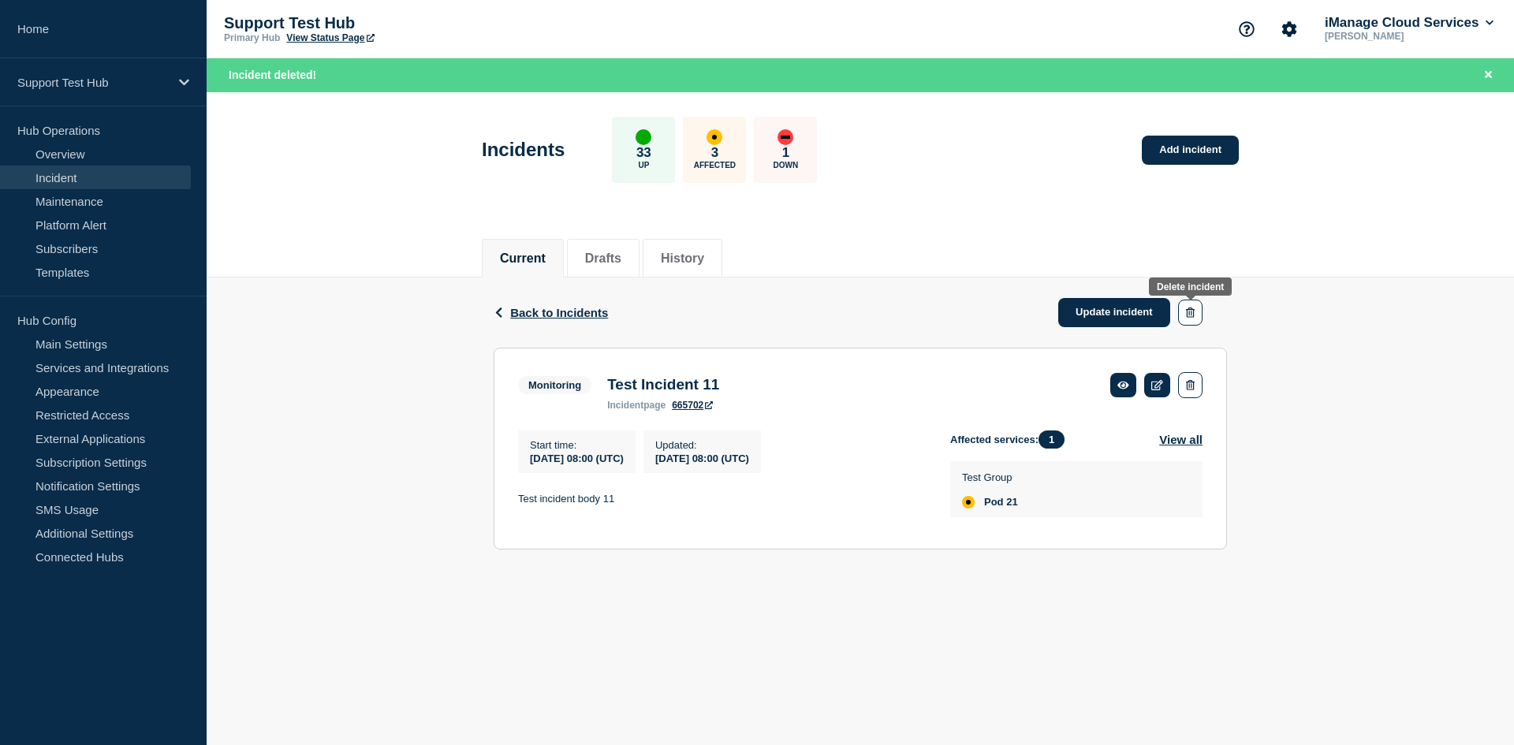
click at [1195, 305] on button "button" at bounding box center [1190, 313] width 24 height 26
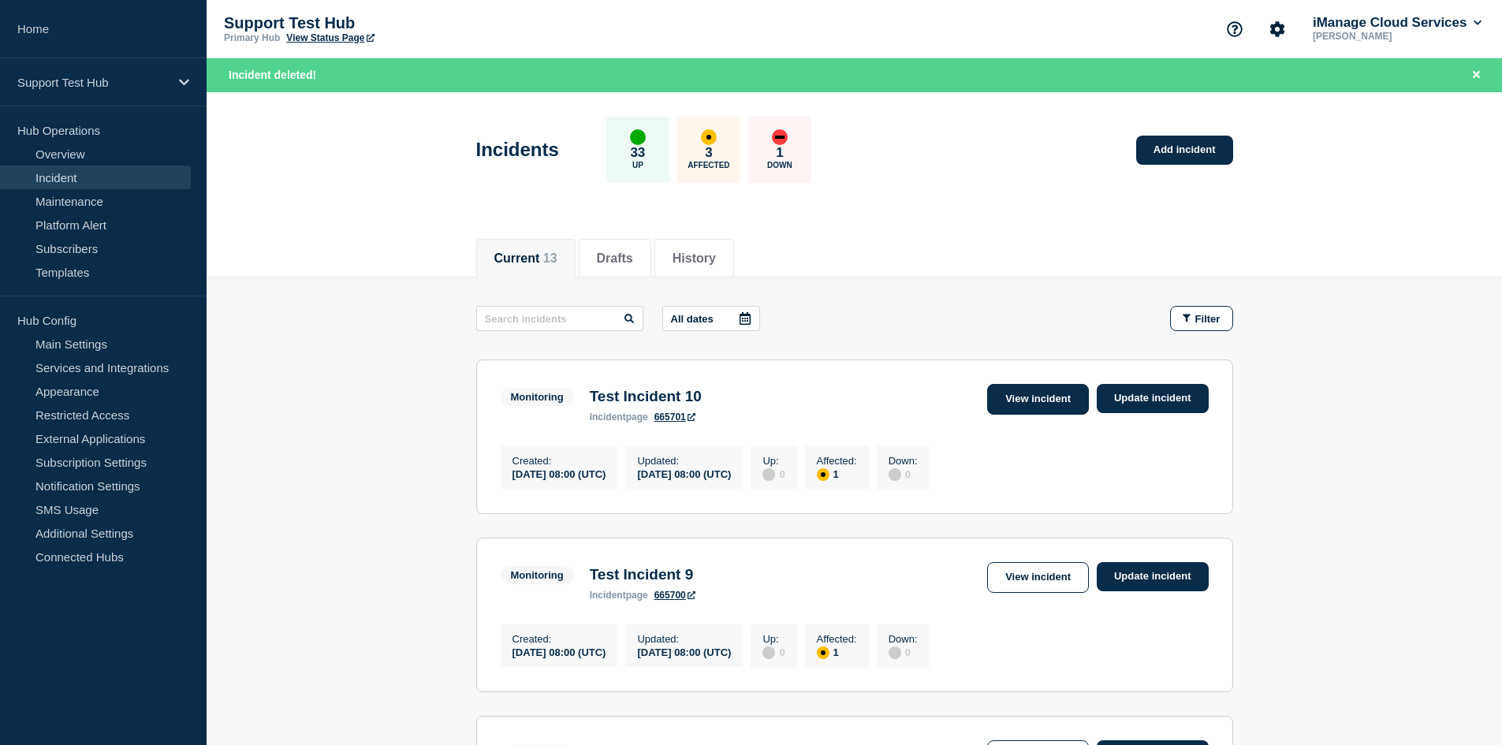
click at [1060, 408] on link "View incident" at bounding box center [1038, 399] width 102 height 31
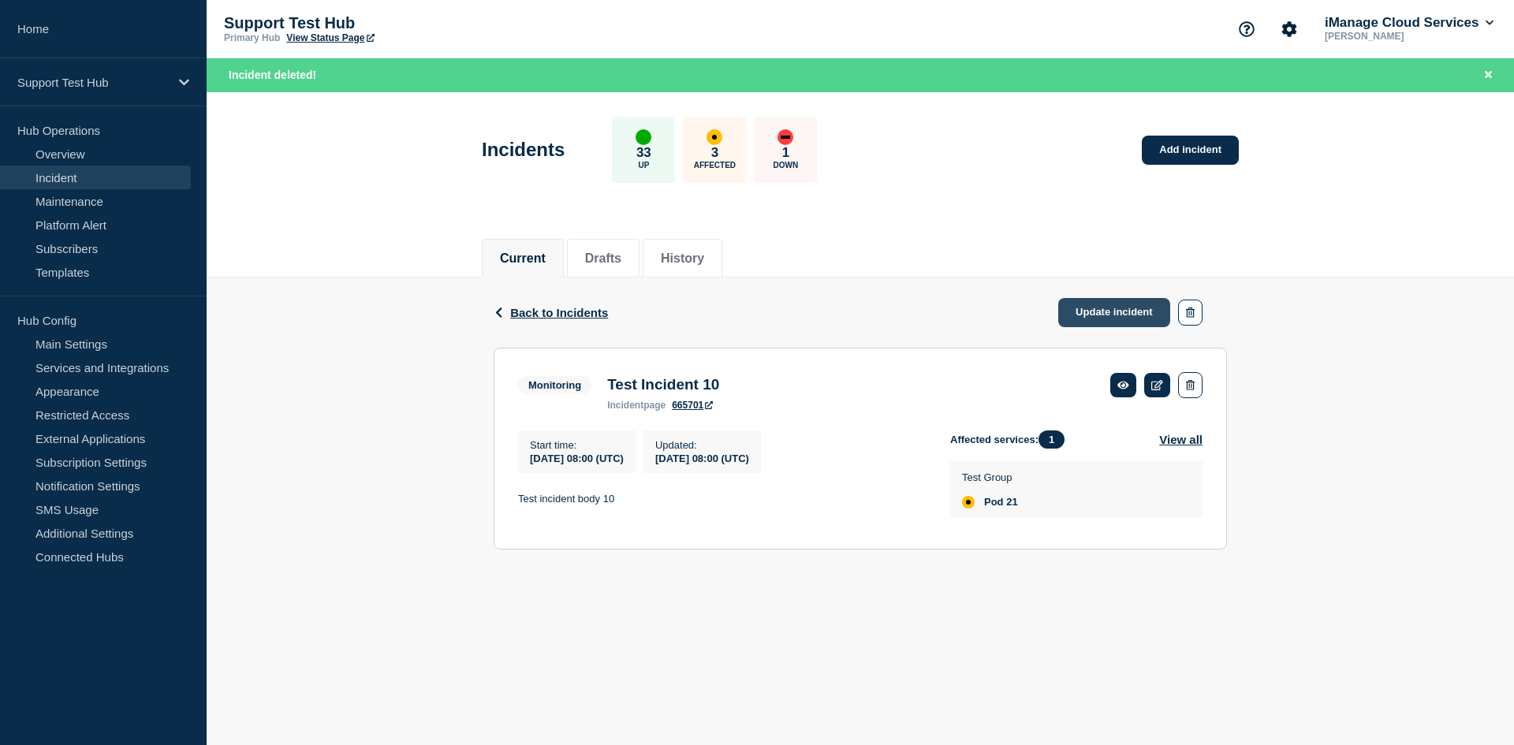
click at [1161, 316] on link "Update incident" at bounding box center [1114, 312] width 112 height 29
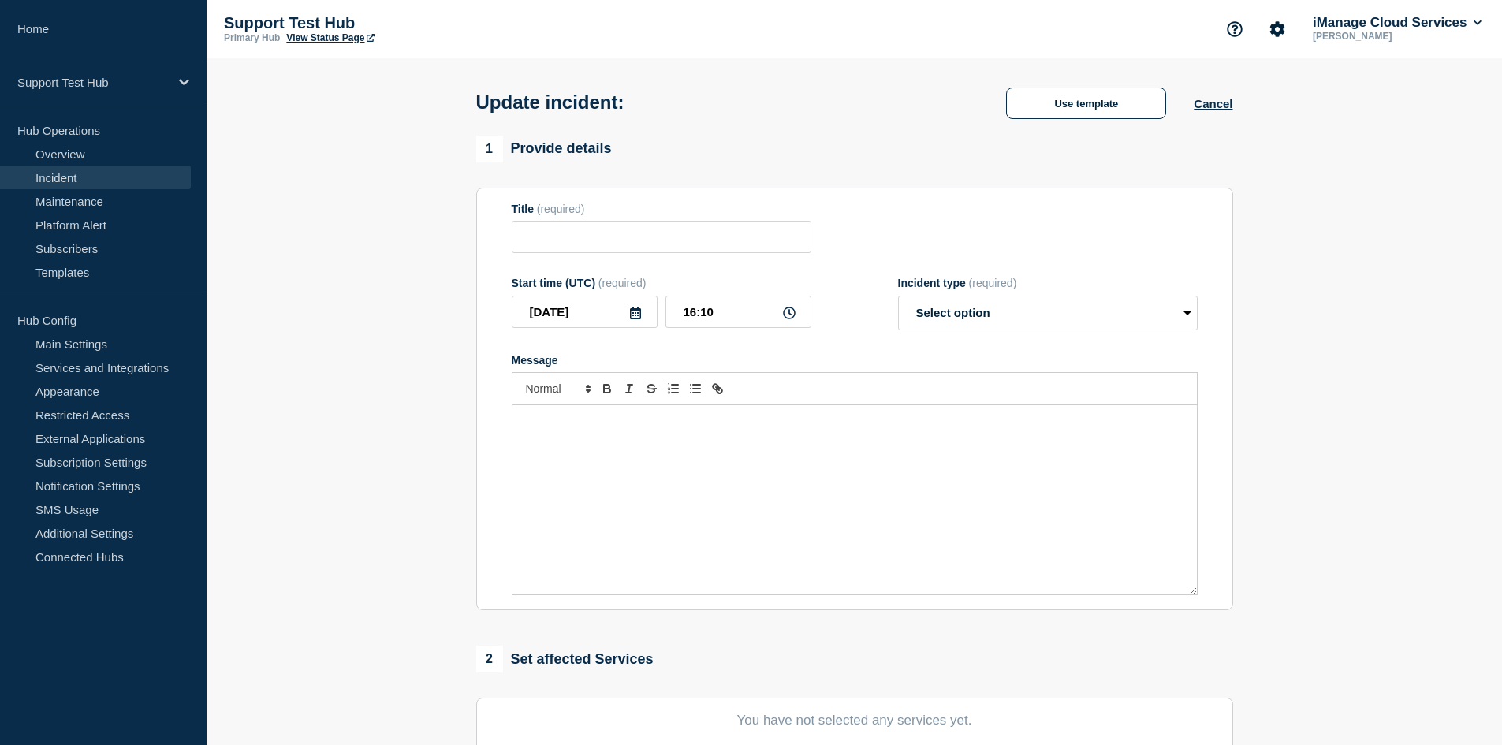
type input "Test Incident 10"
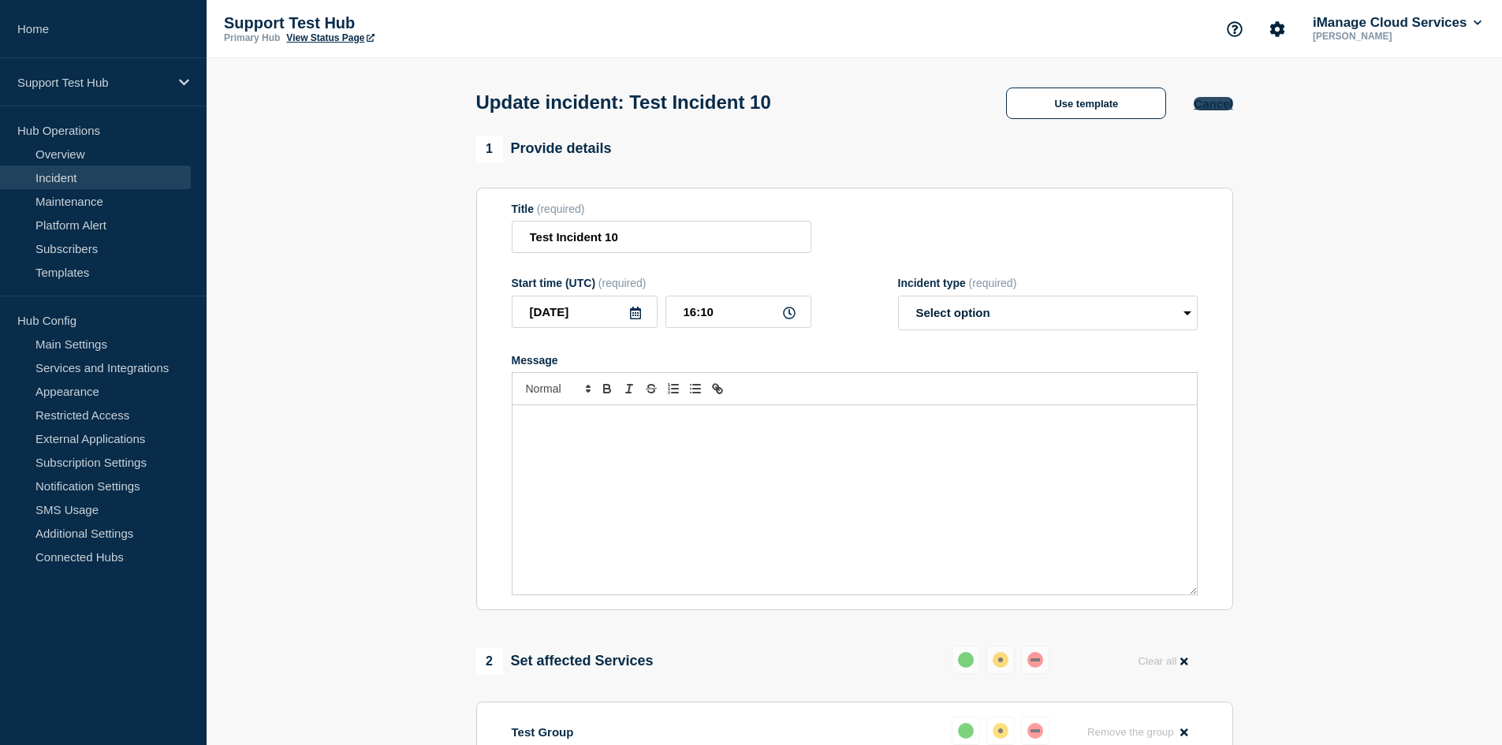
click at [1217, 106] on button "Cancel" at bounding box center [1213, 103] width 39 height 13
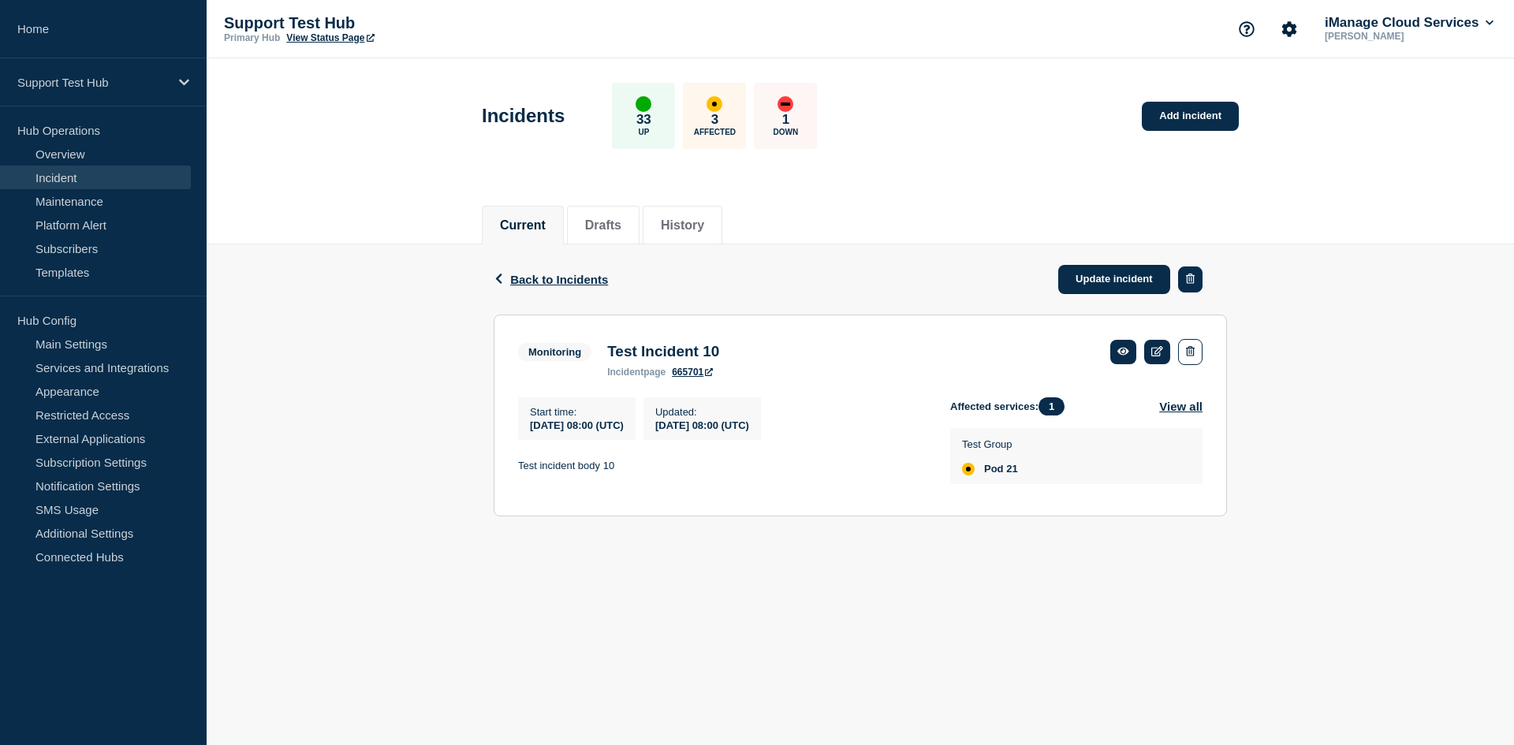
click at [1201, 283] on button "button" at bounding box center [1190, 280] width 24 height 26
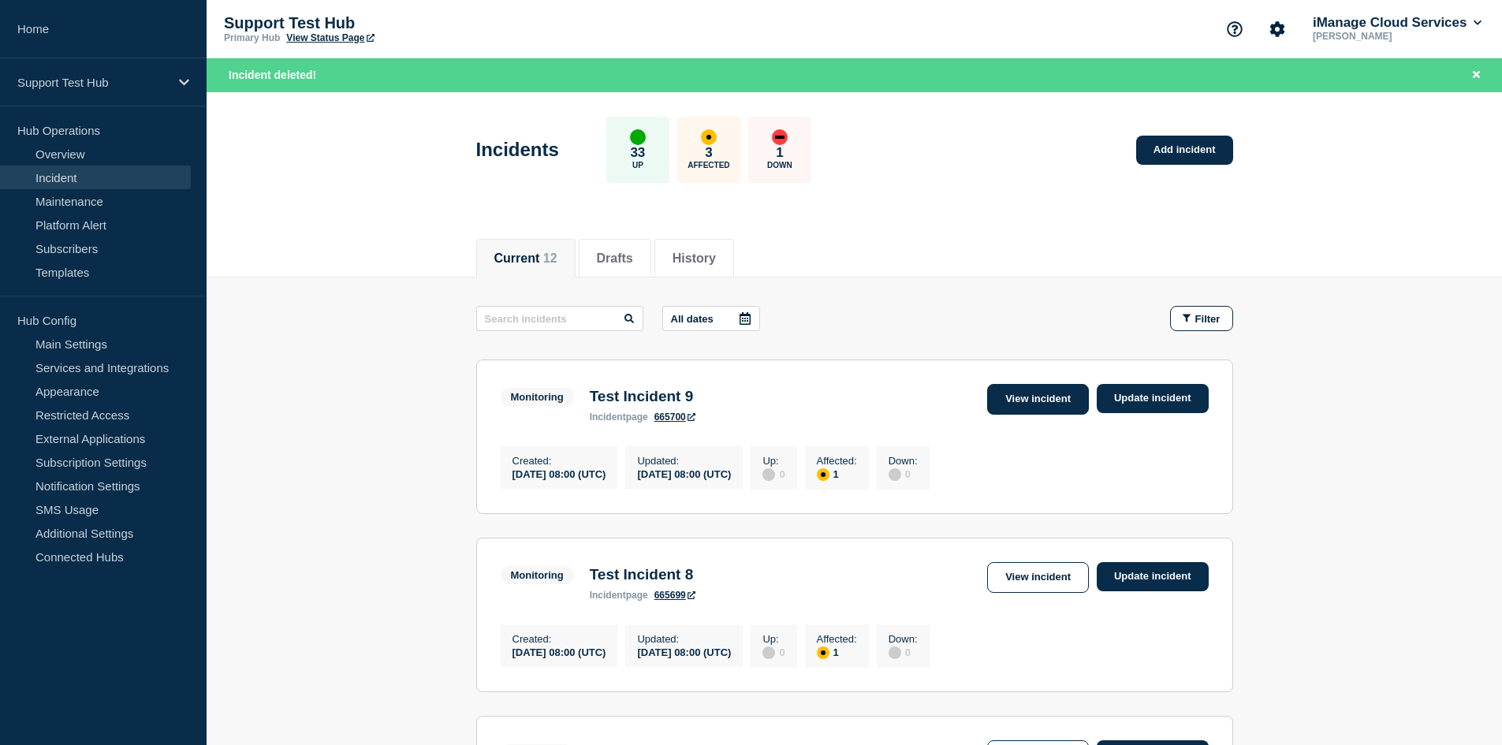
click at [1068, 392] on link "View incident" at bounding box center [1038, 399] width 102 height 31
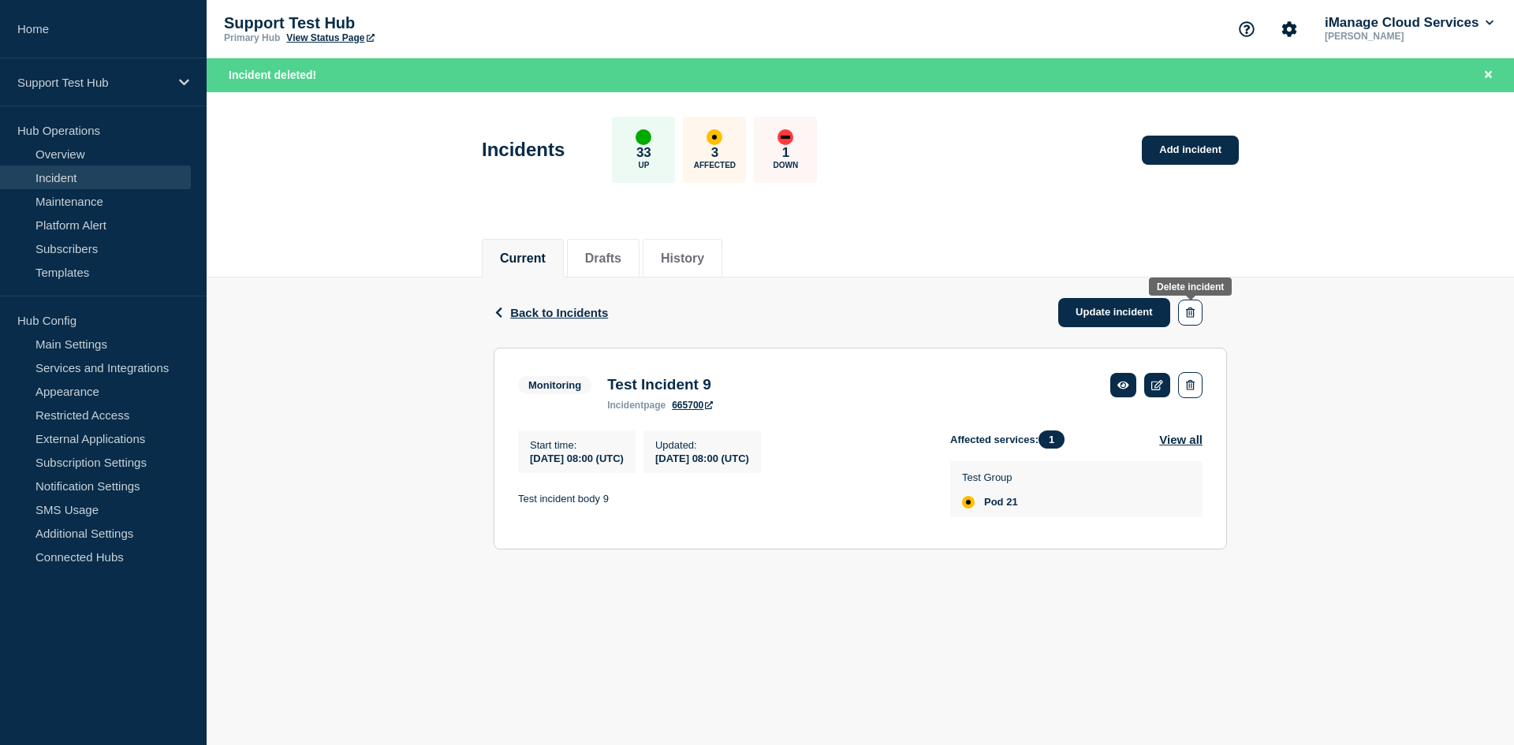
click at [1195, 320] on button "button" at bounding box center [1190, 313] width 24 height 26
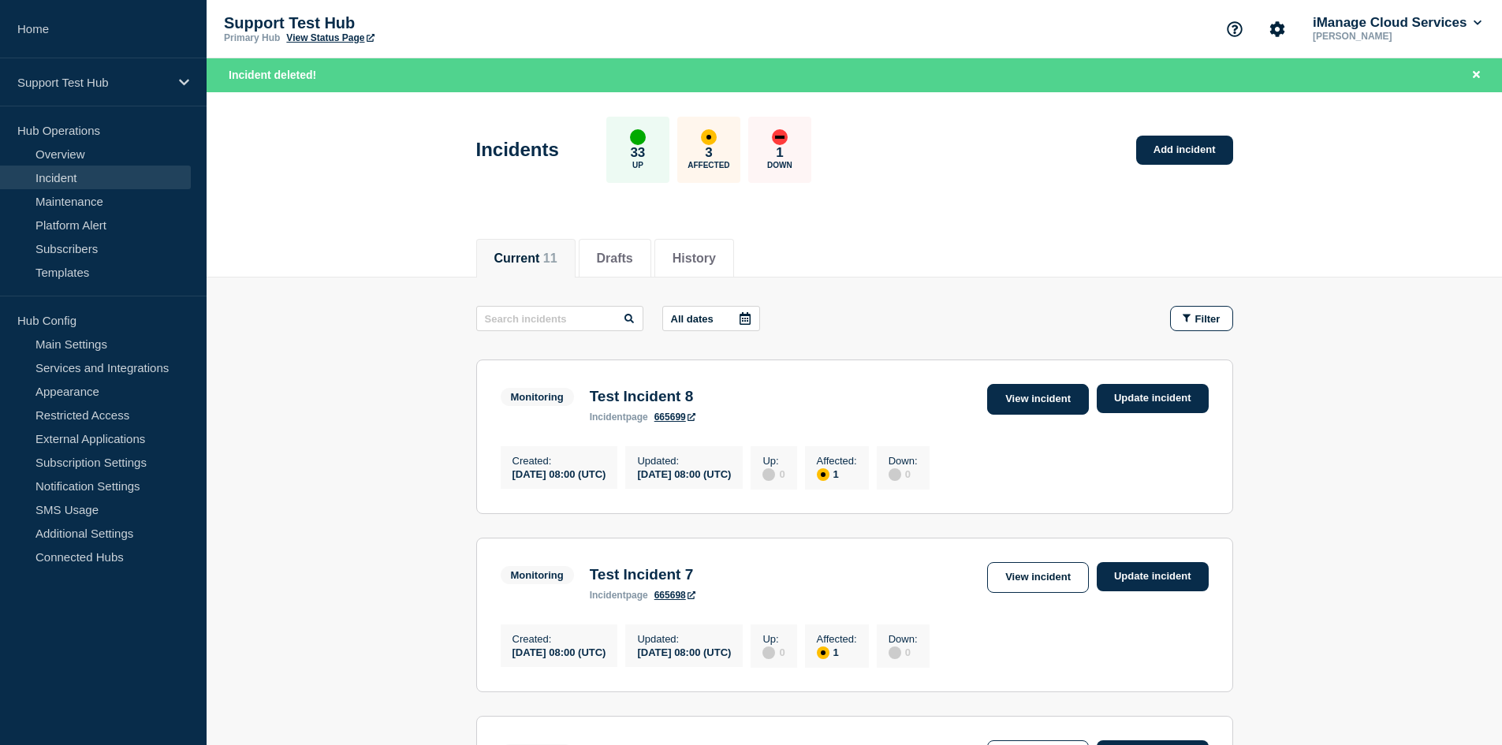
click at [1084, 388] on link "View incident" at bounding box center [1038, 399] width 102 height 31
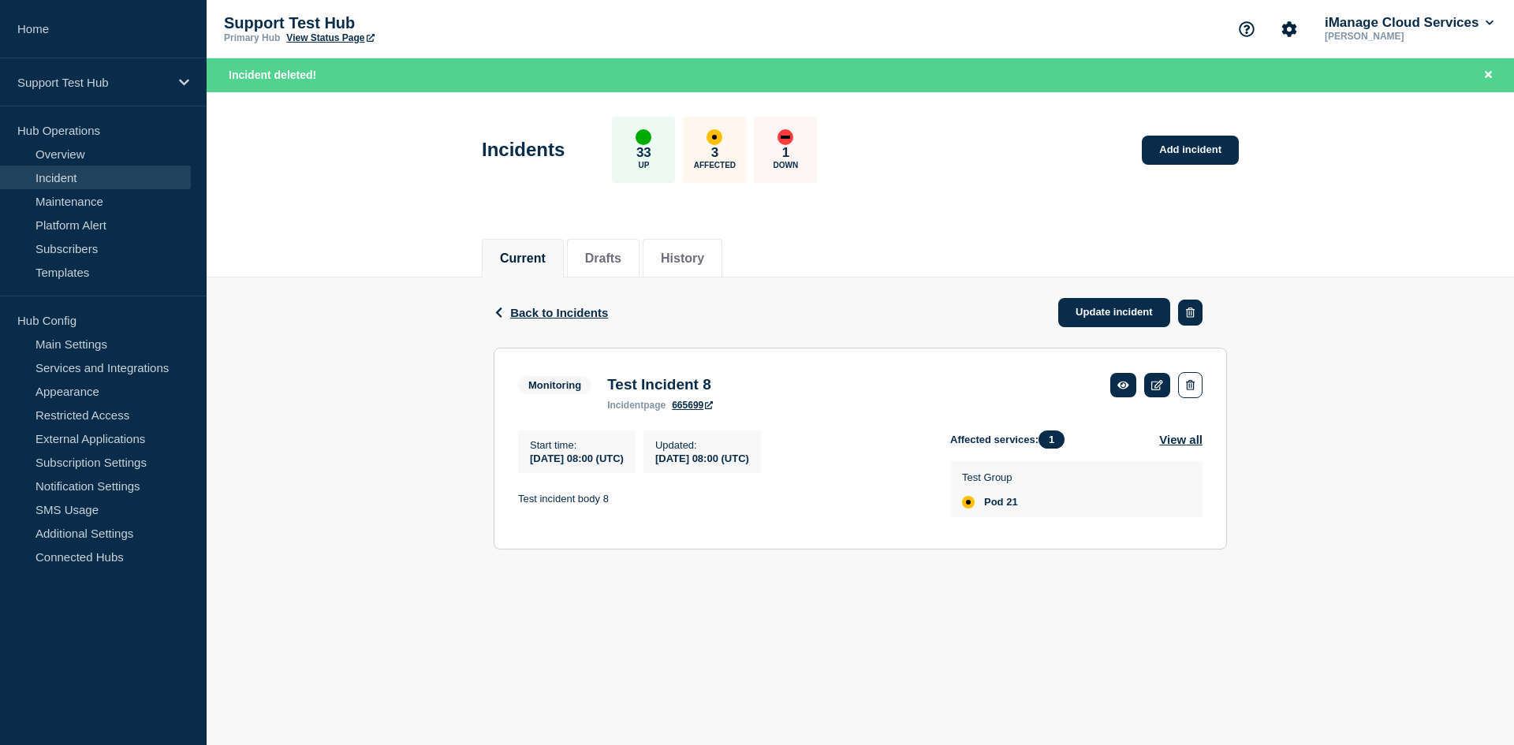
click at [1192, 308] on icon "button" at bounding box center [1190, 313] width 9 height 10
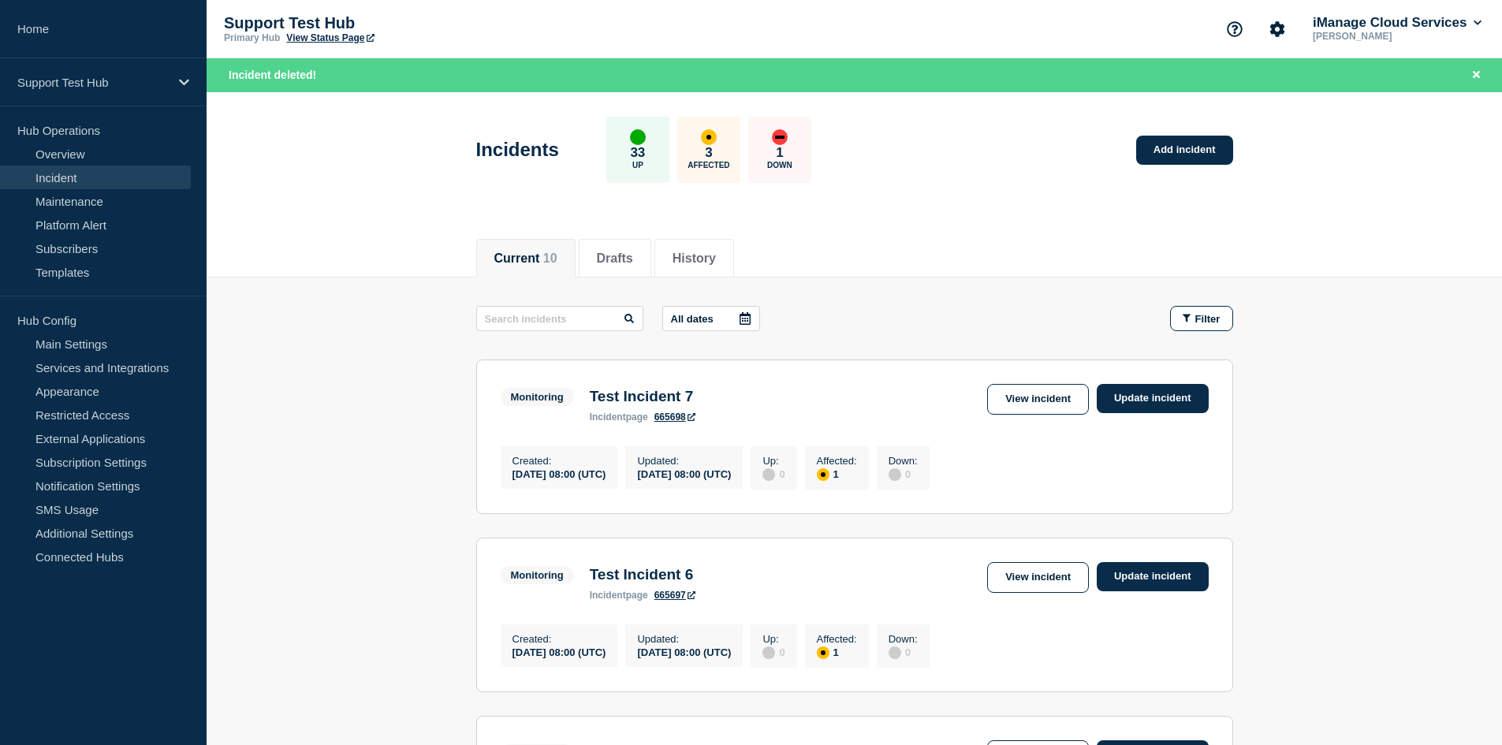
click at [1057, 398] on link "View incident" at bounding box center [1038, 399] width 102 height 31
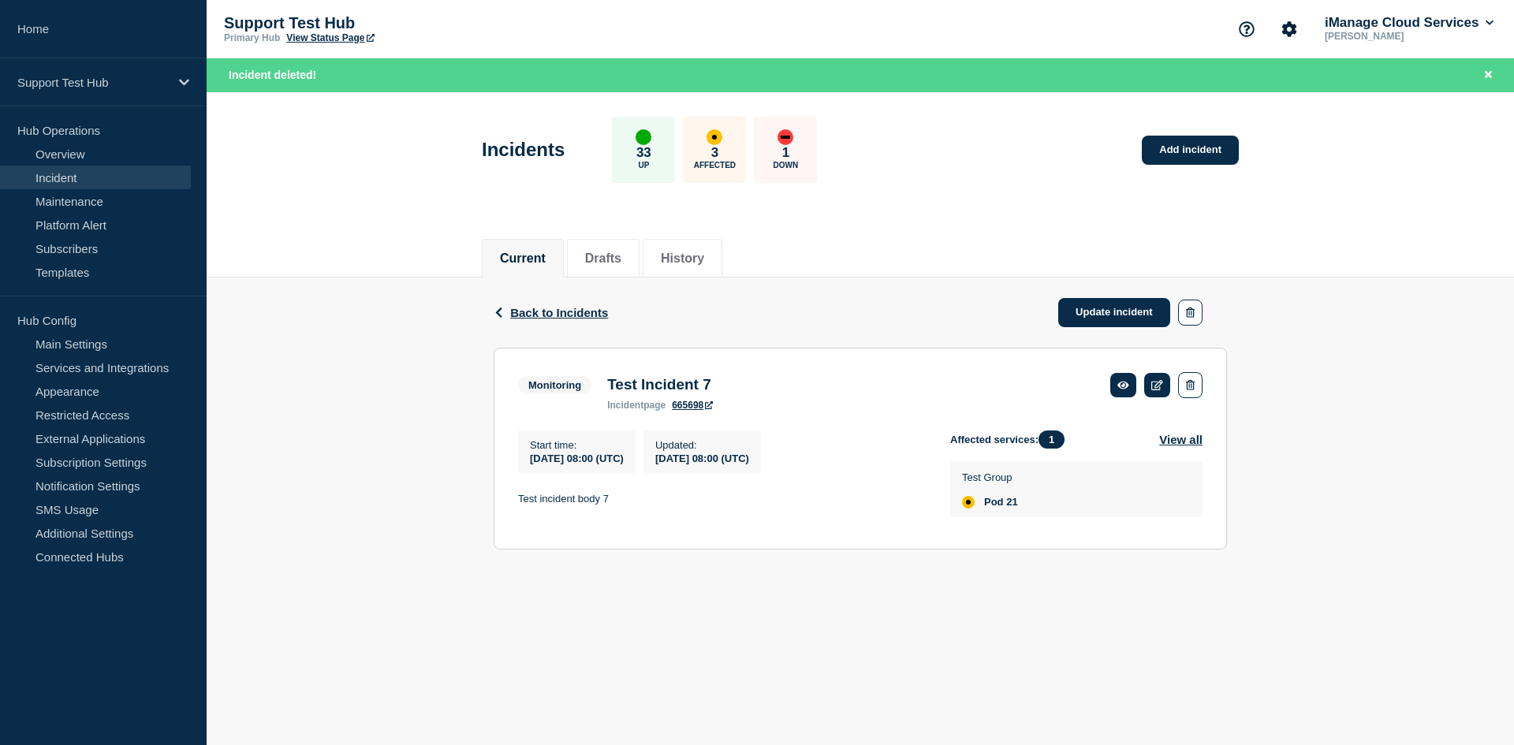
click at [1204, 311] on div "Update incident" at bounding box center [1142, 312] width 169 height 29
click at [1197, 311] on button "button" at bounding box center [1190, 313] width 24 height 26
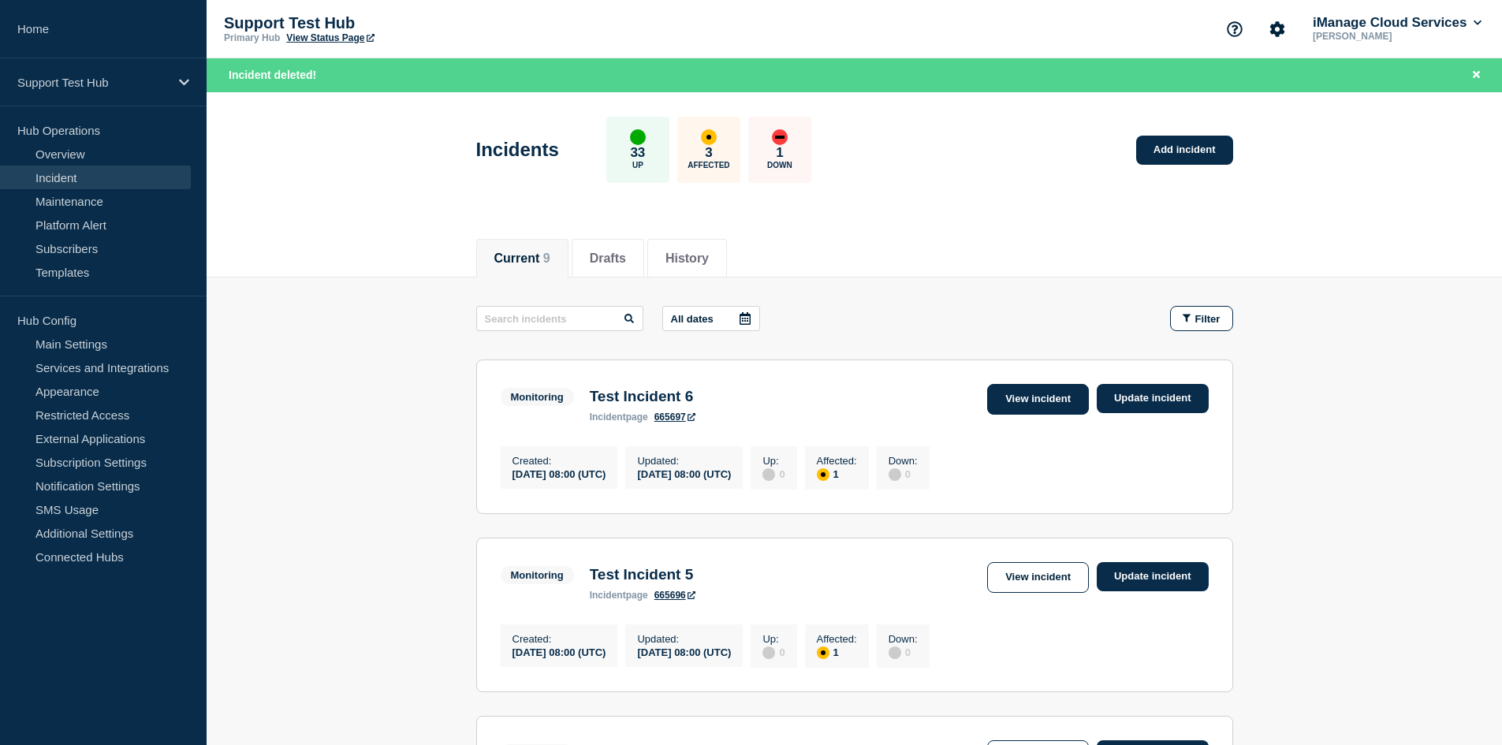
click at [1075, 392] on link "View incident" at bounding box center [1038, 399] width 102 height 31
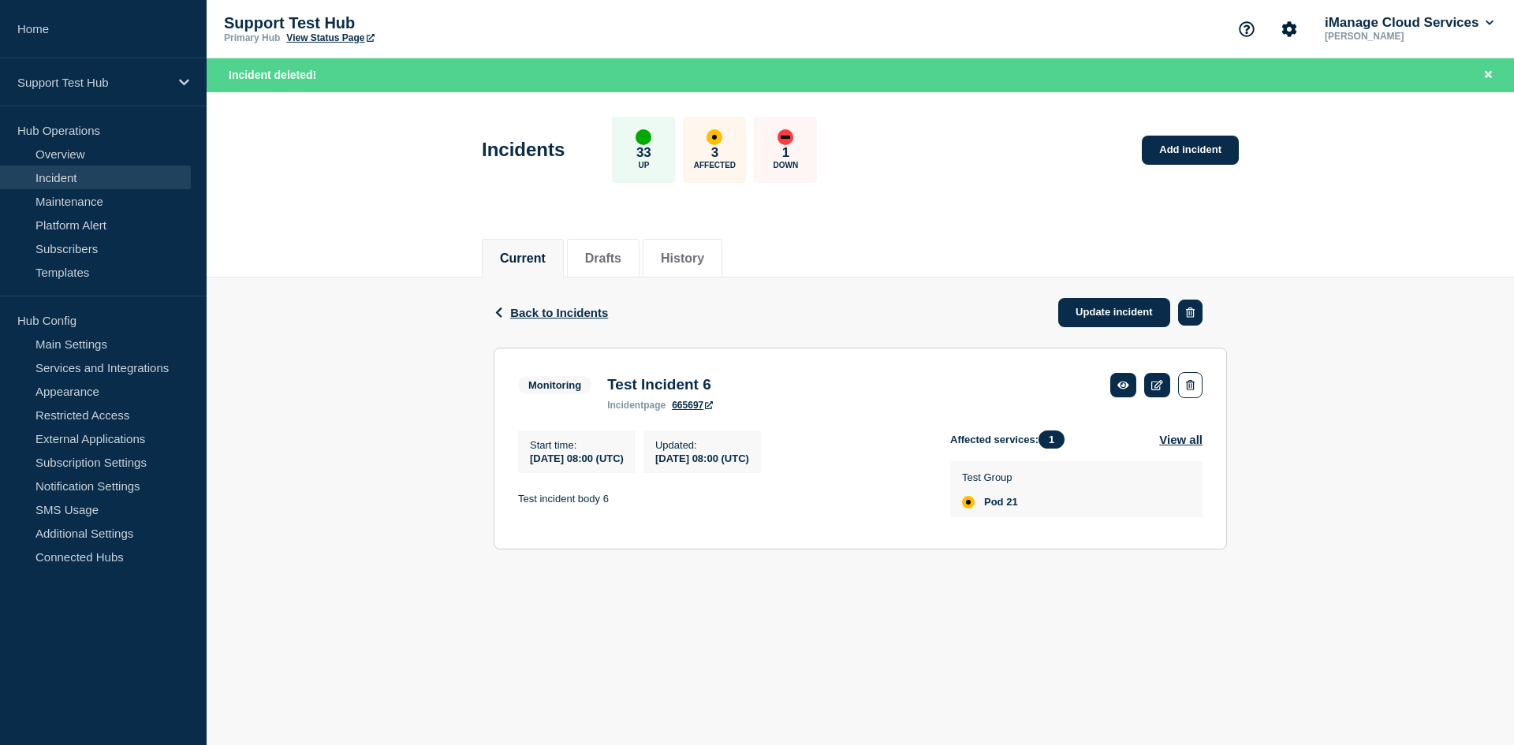
click at [1196, 313] on button "button" at bounding box center [1190, 313] width 24 height 26
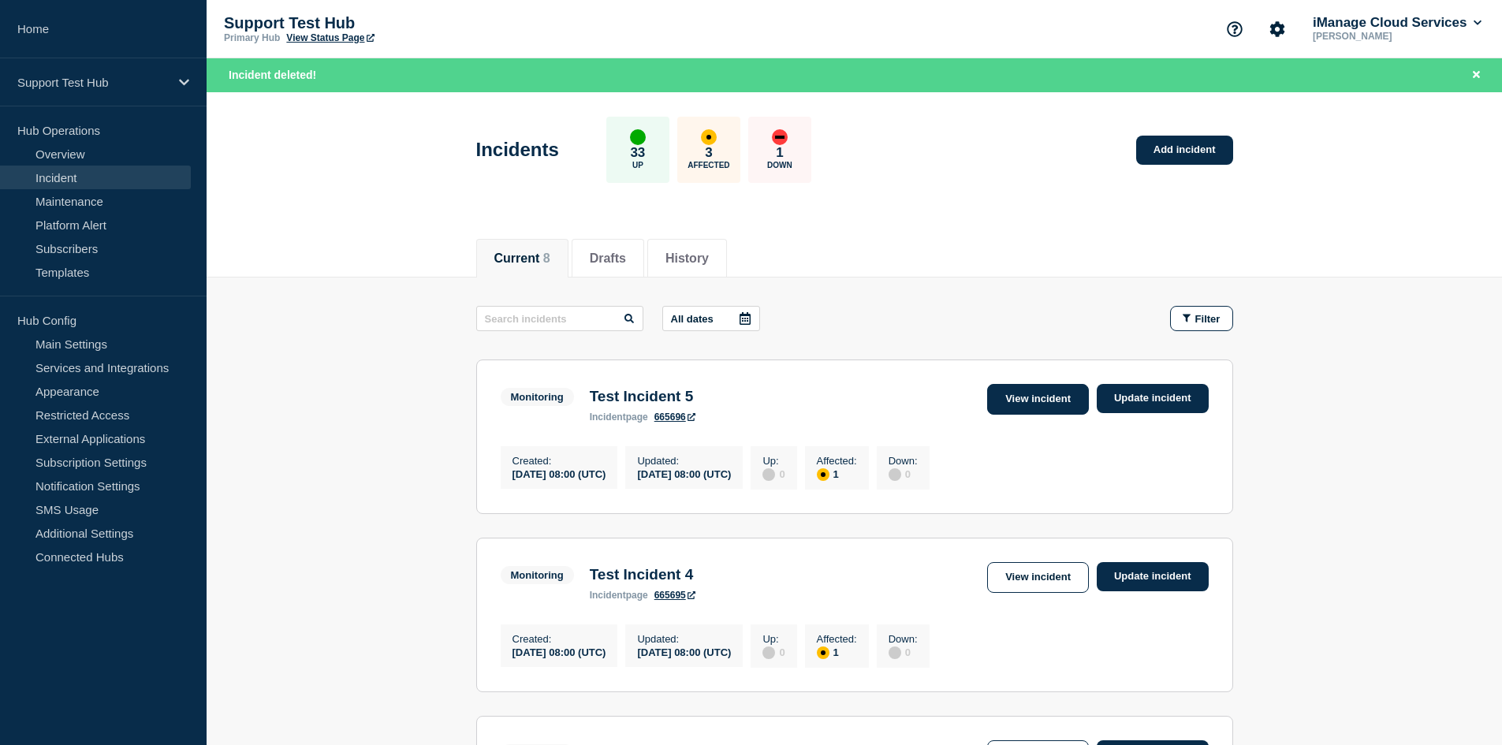
click at [1064, 395] on link "View incident" at bounding box center [1038, 399] width 102 height 31
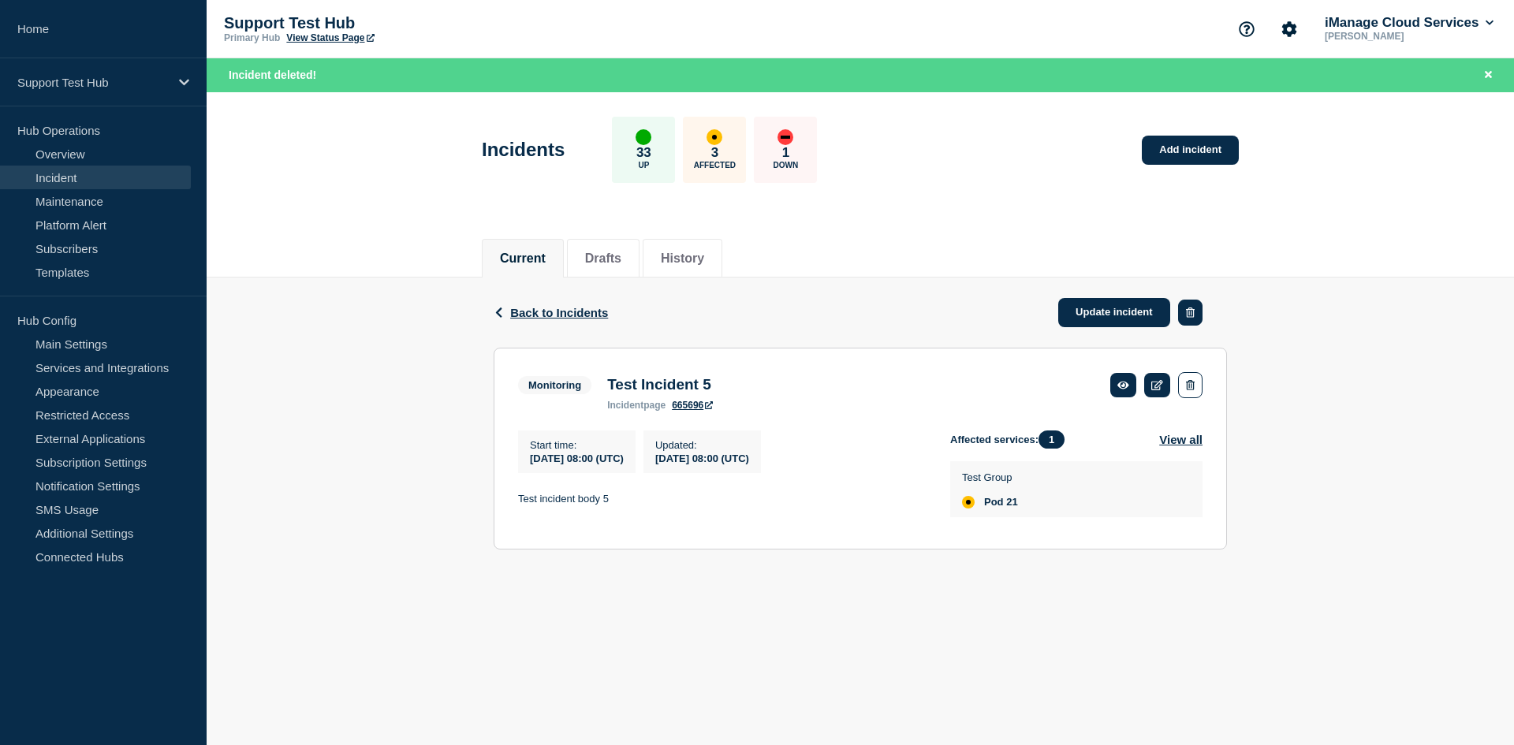
click at [1191, 308] on icon "button" at bounding box center [1190, 313] width 9 height 10
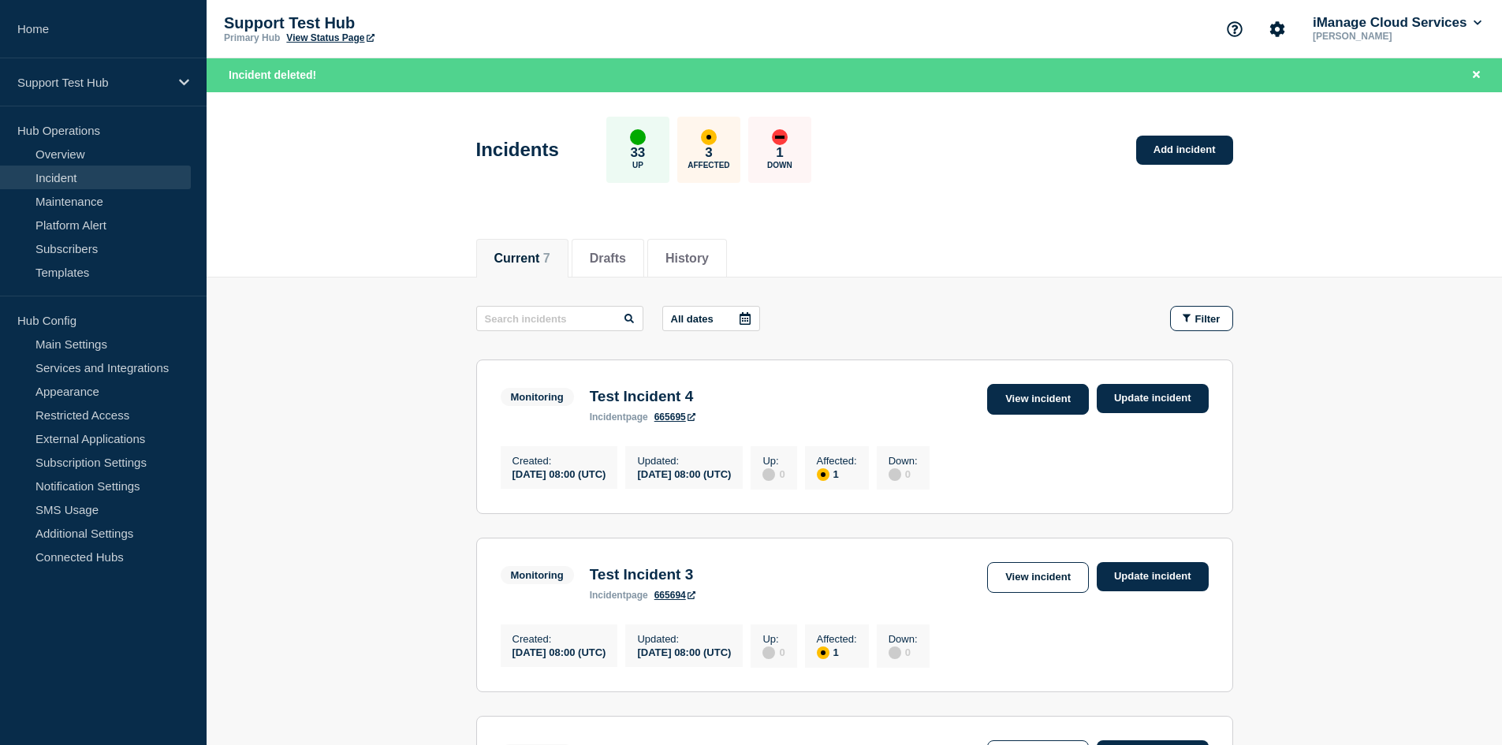
click at [1027, 412] on link "View incident" at bounding box center [1038, 399] width 102 height 31
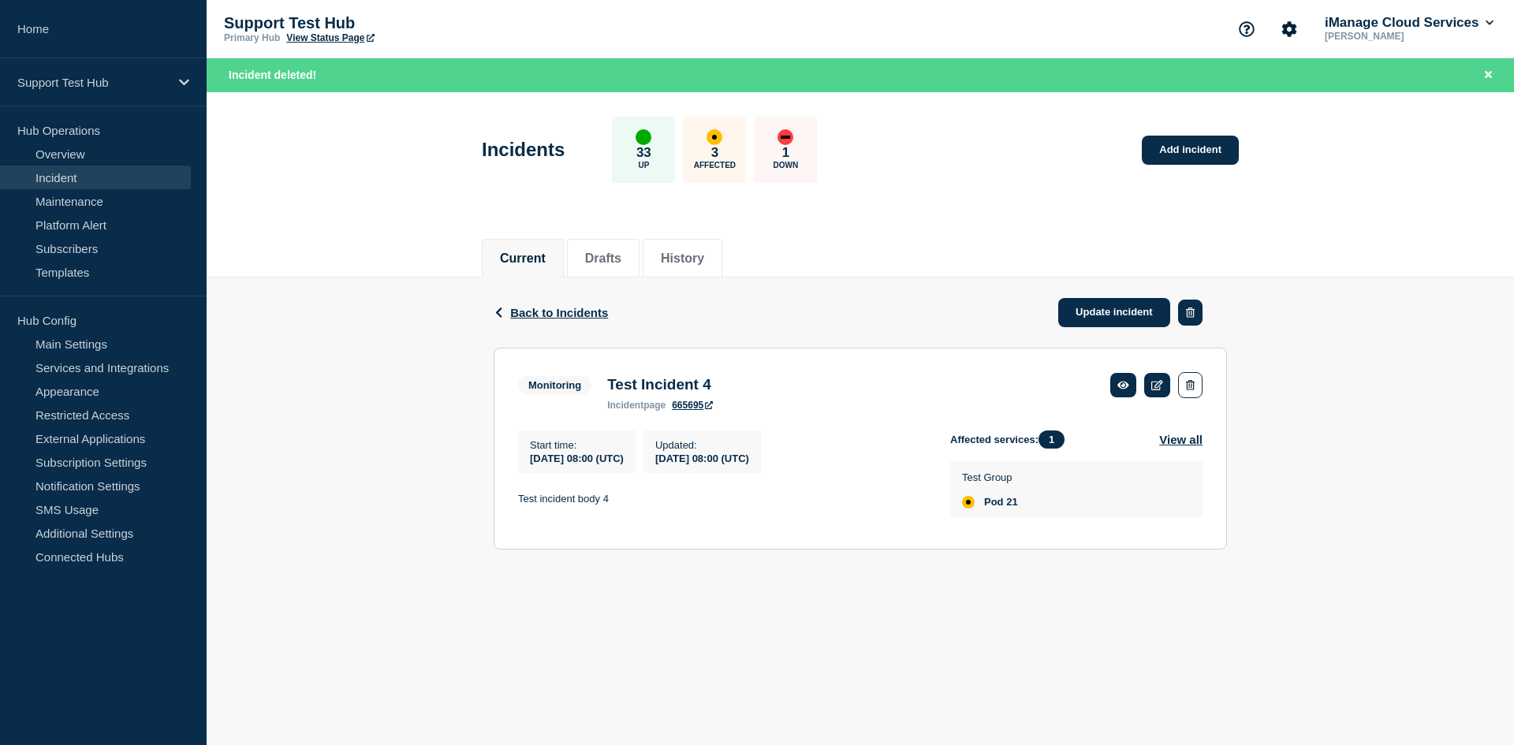
click at [1191, 308] on icon "button" at bounding box center [1190, 313] width 9 height 10
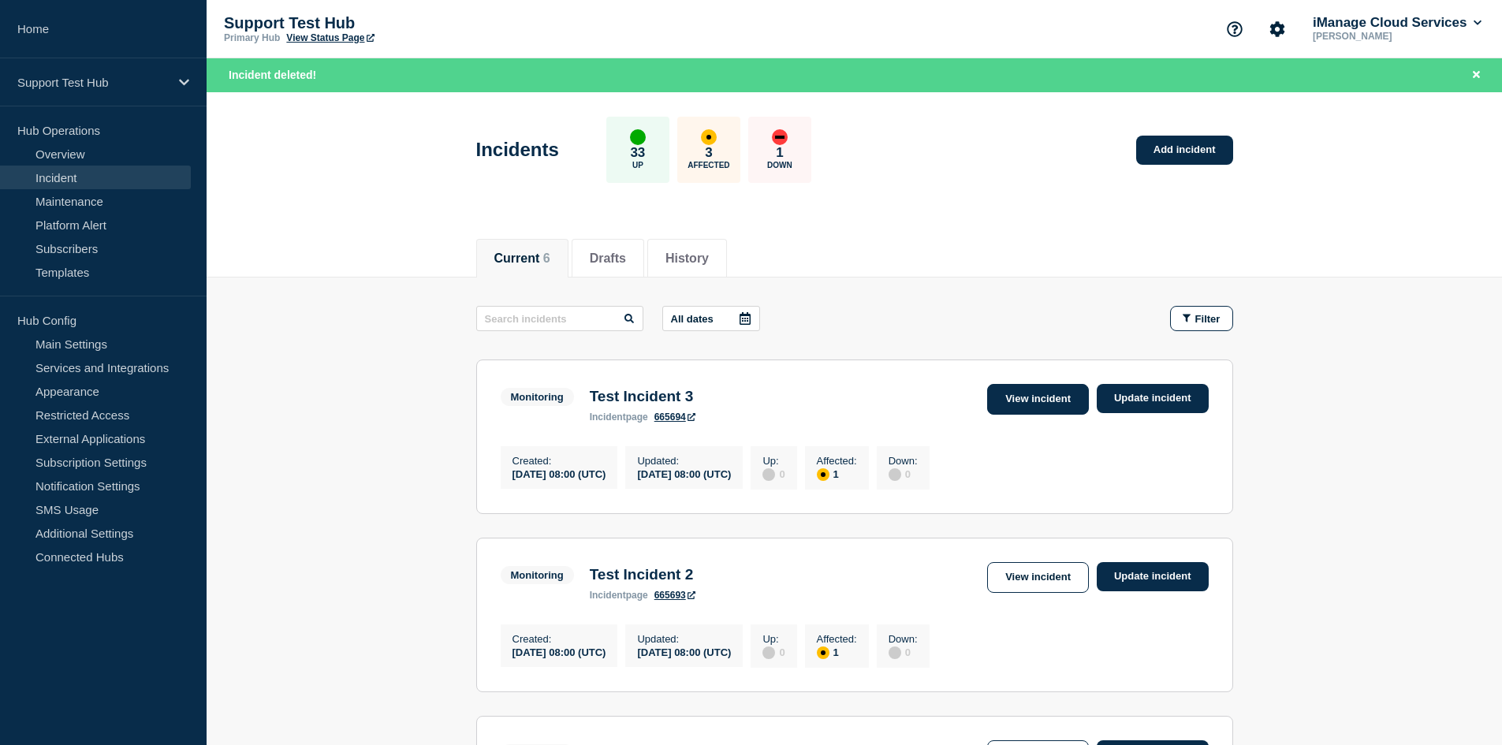
click at [1014, 408] on link "View incident" at bounding box center [1038, 399] width 102 height 31
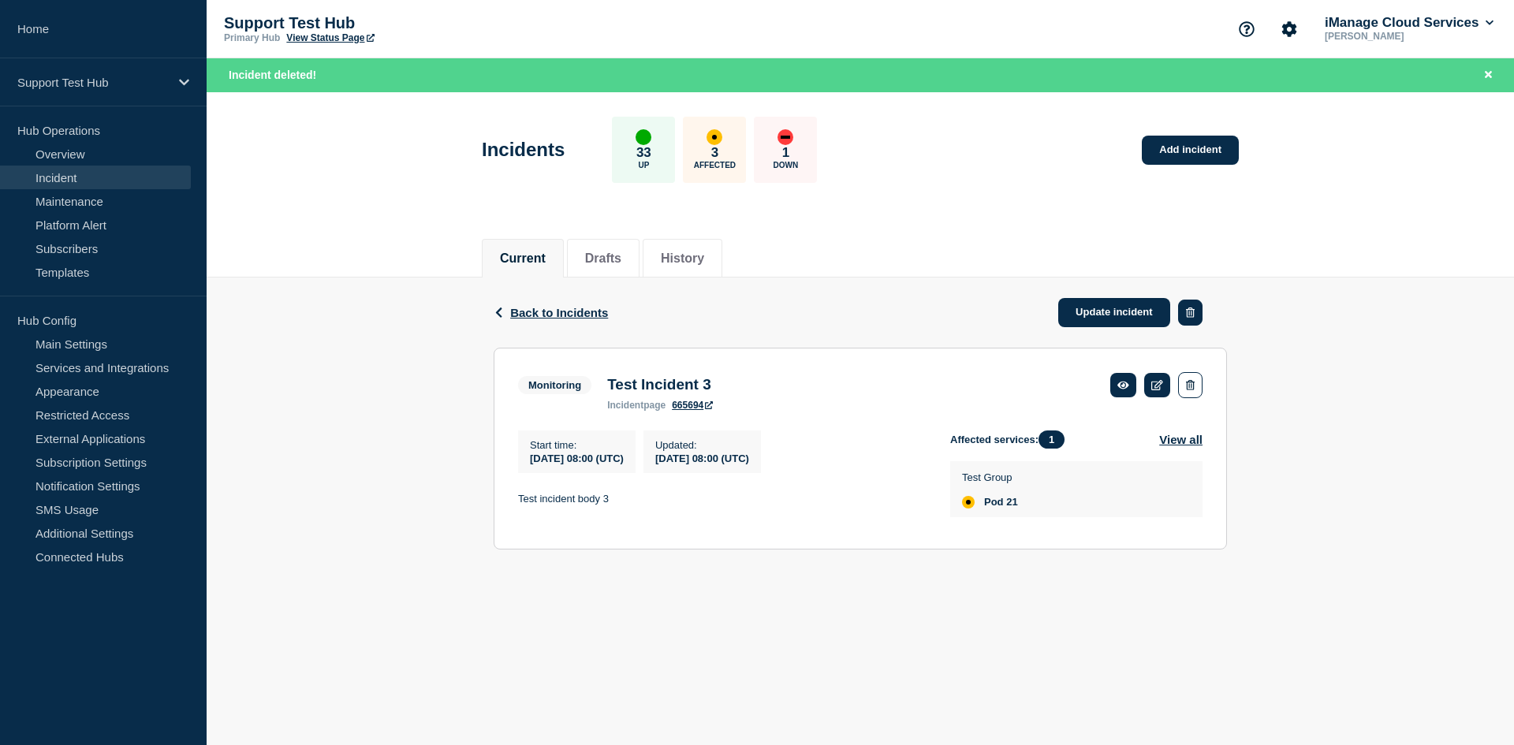
click at [1198, 315] on button "button" at bounding box center [1190, 313] width 24 height 26
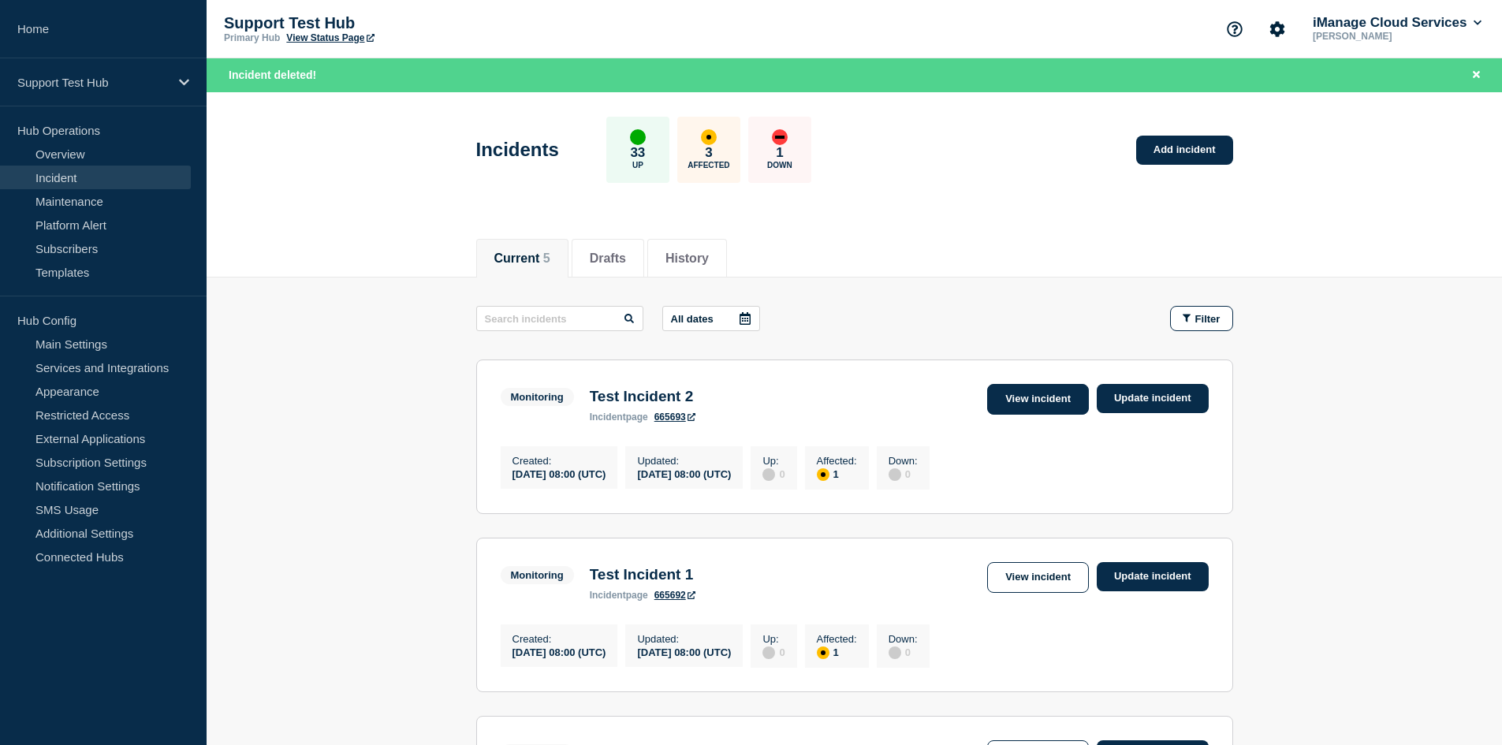
click at [1031, 405] on link "View incident" at bounding box center [1038, 399] width 102 height 31
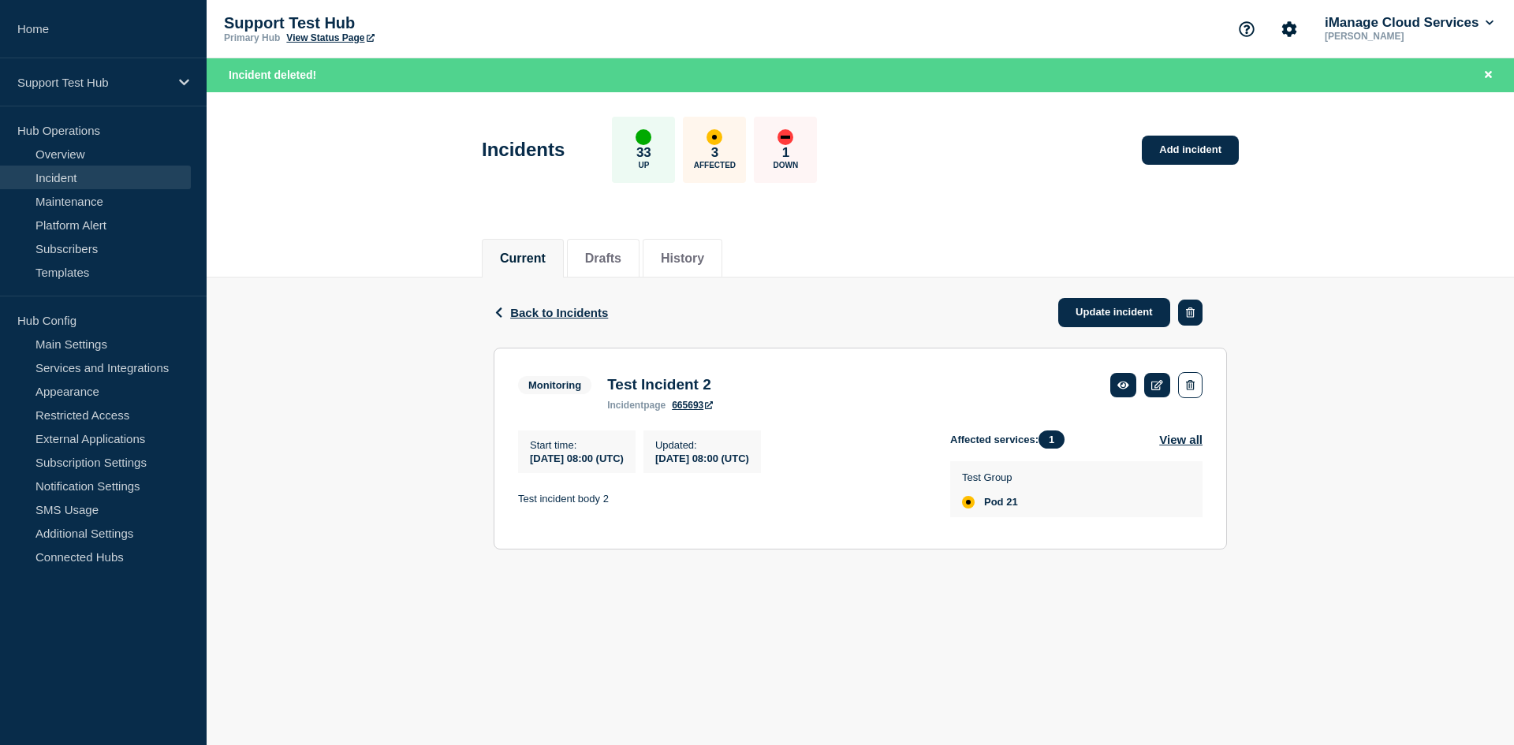
click at [1193, 310] on icon "button" at bounding box center [1190, 313] width 9 height 10
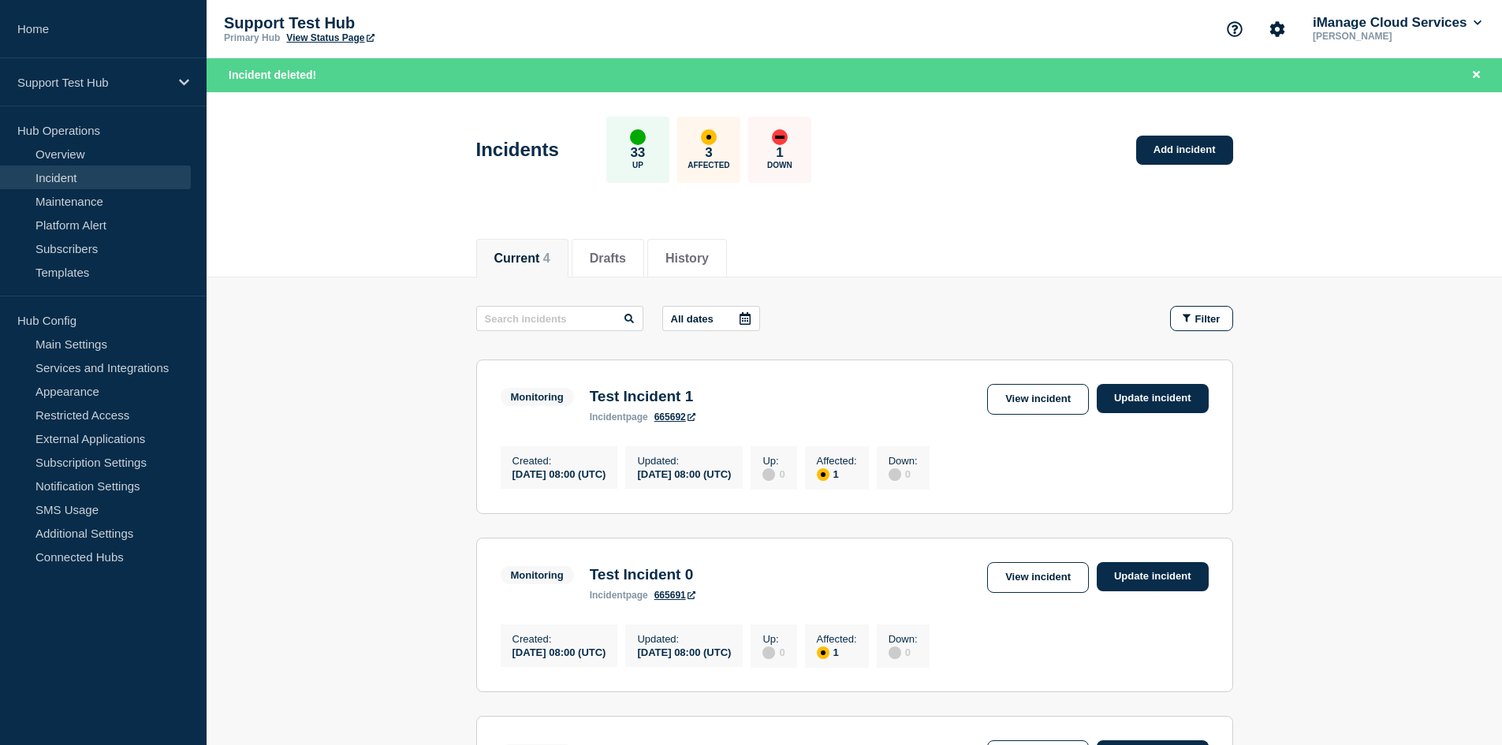
click at [1064, 386] on link "View incident" at bounding box center [1038, 399] width 102 height 31
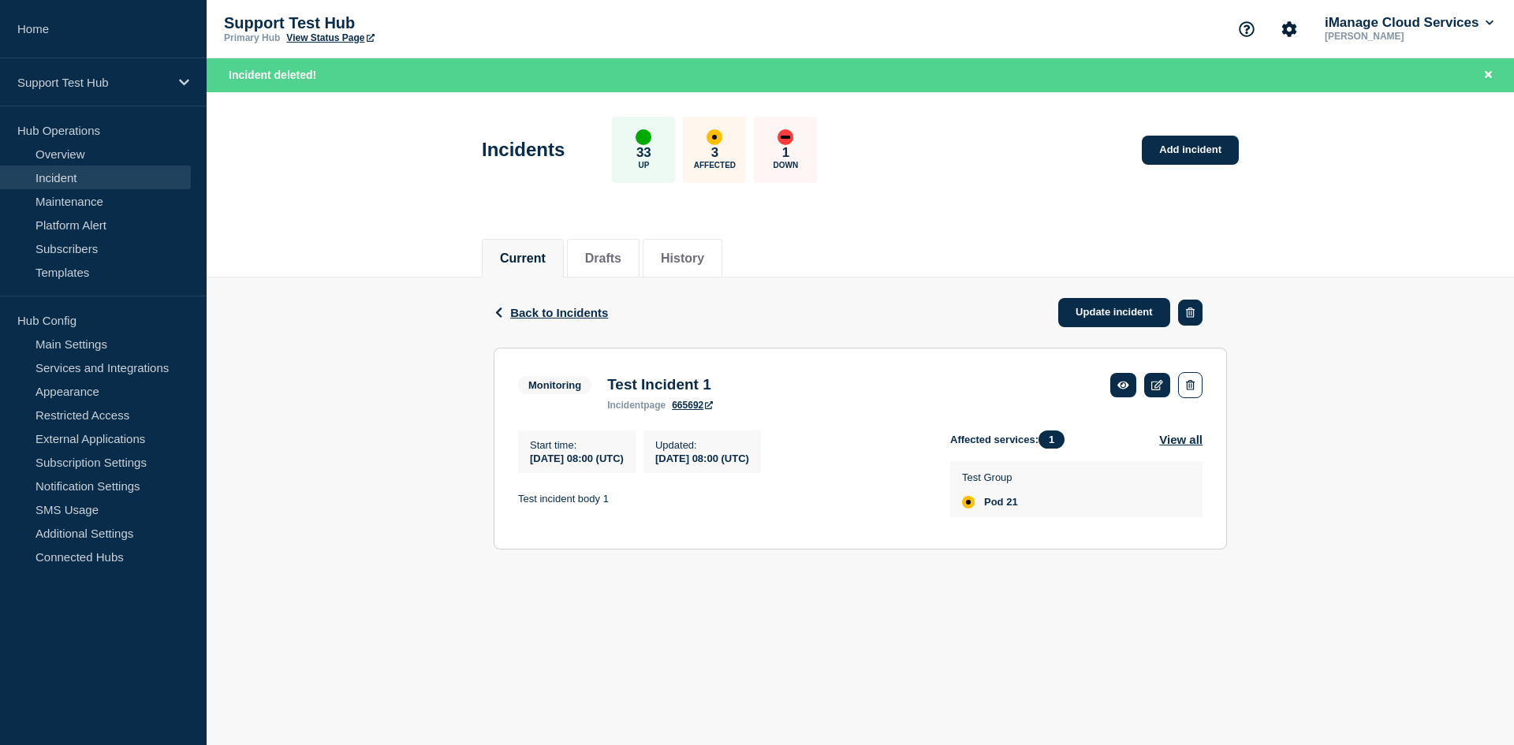
click at [1198, 310] on button "button" at bounding box center [1190, 313] width 24 height 26
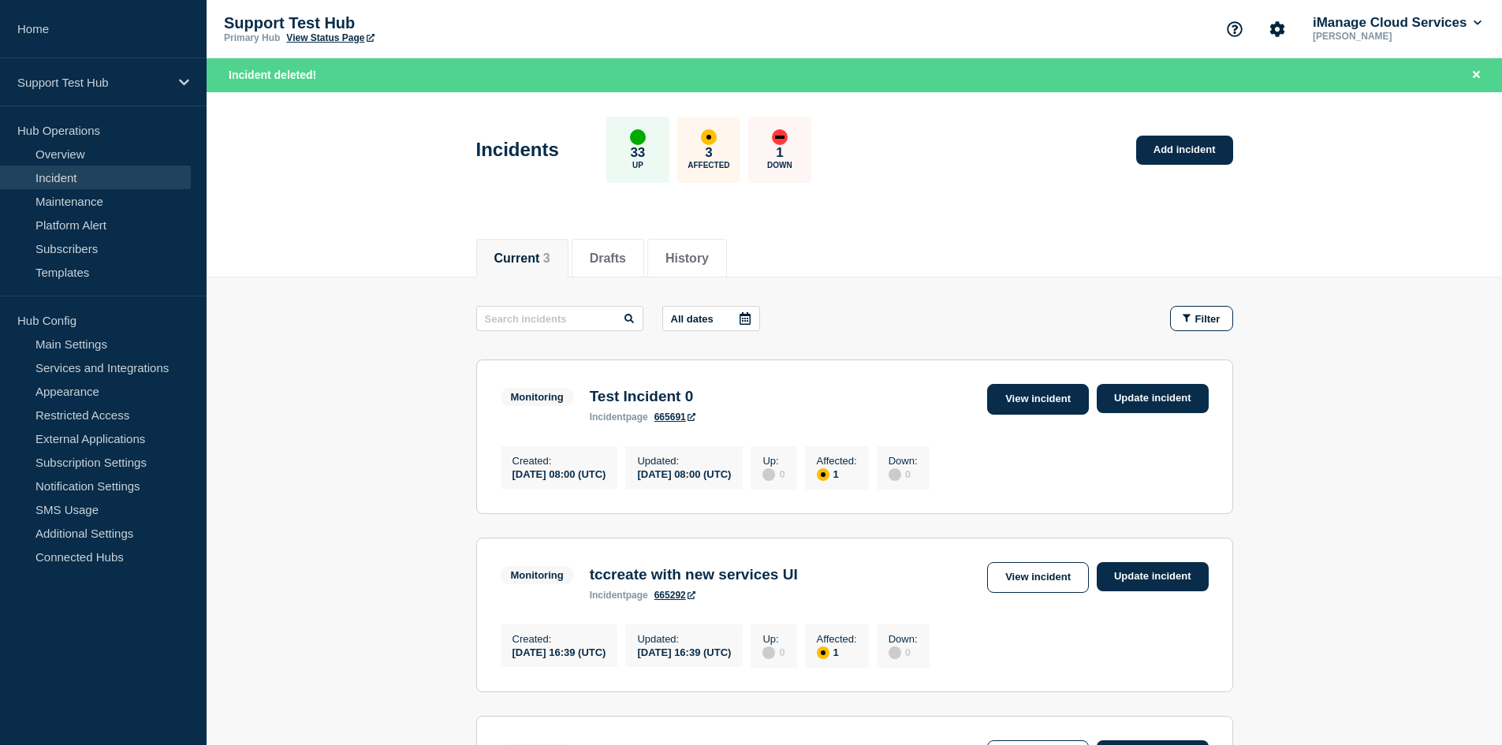
click at [1068, 406] on link "View incident" at bounding box center [1038, 399] width 102 height 31
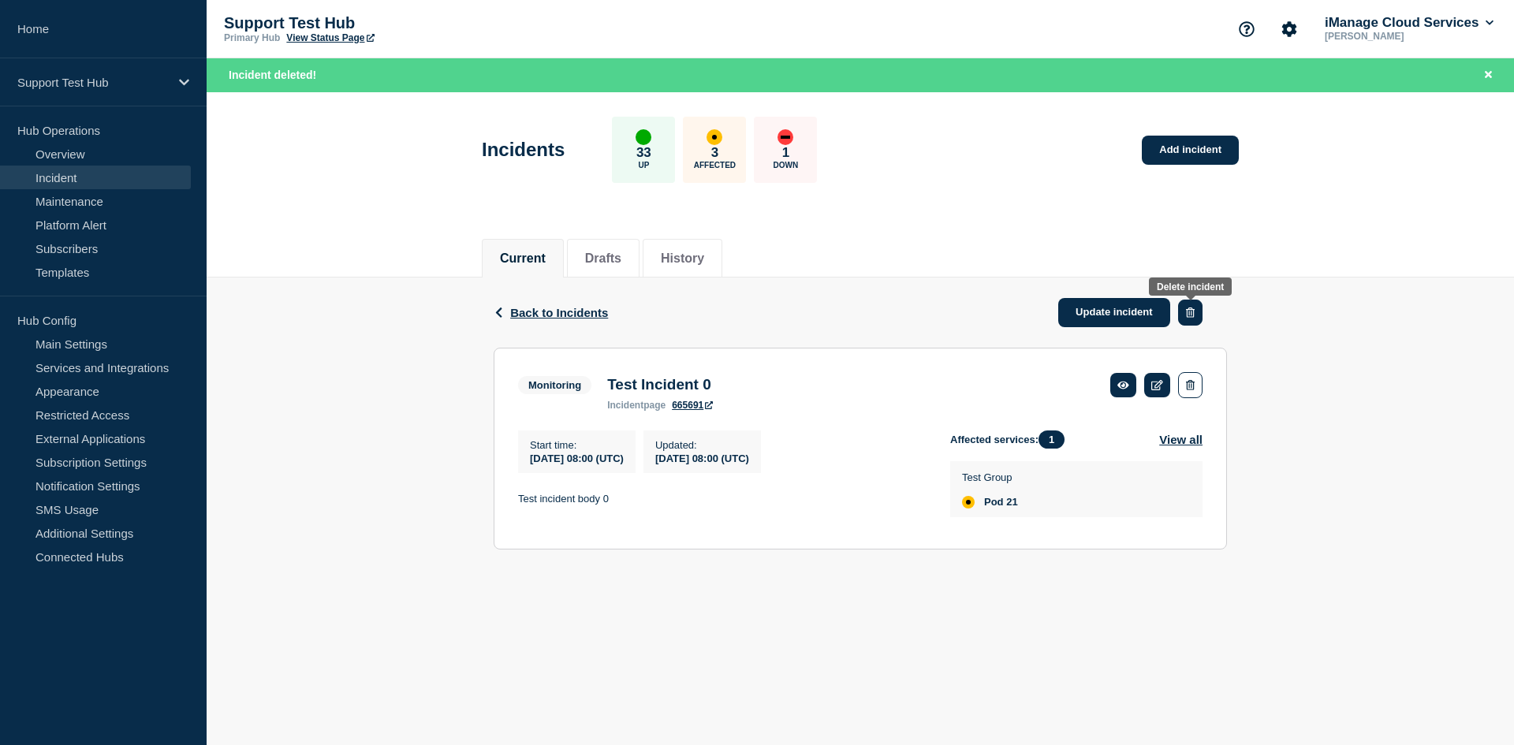
click at [1197, 305] on button "button" at bounding box center [1190, 313] width 24 height 26
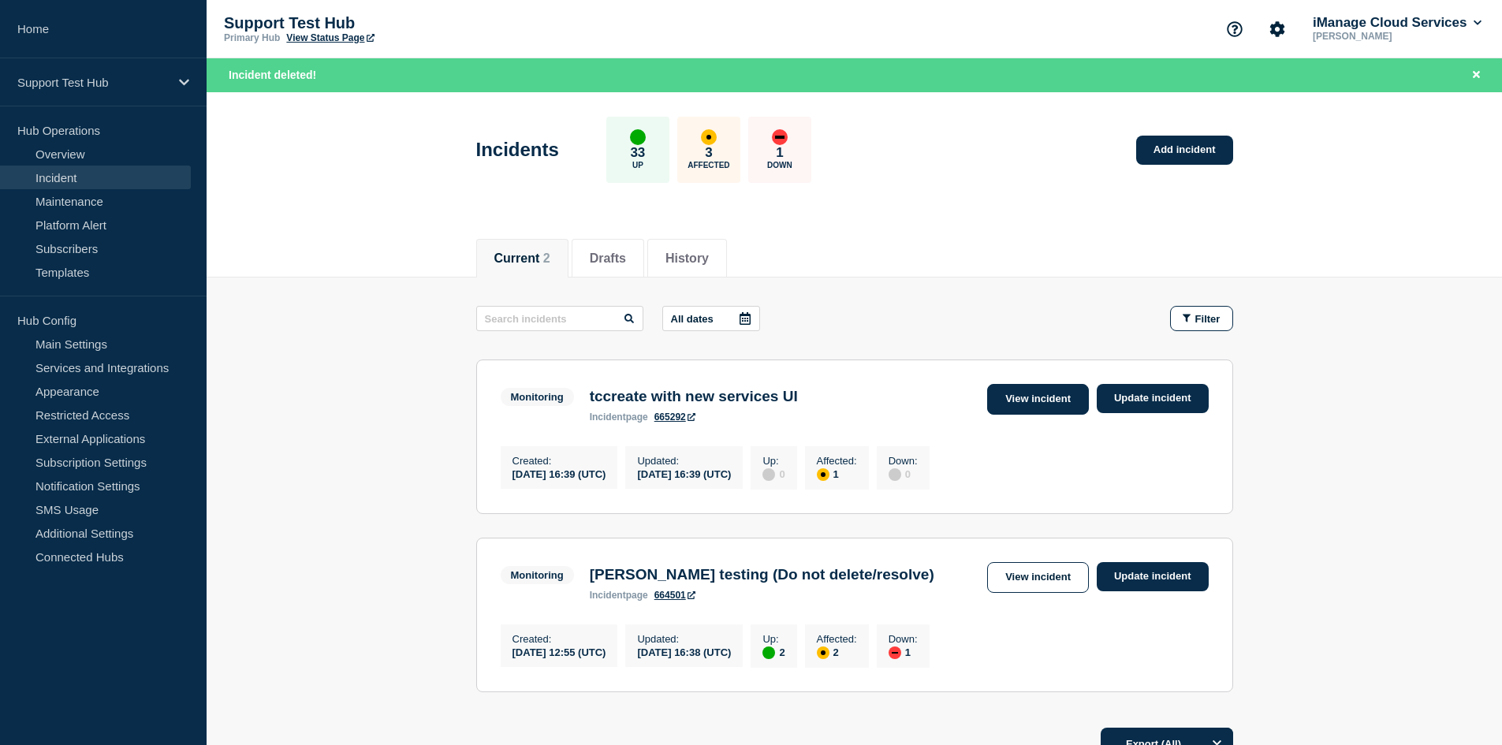
click at [1045, 404] on link "View incident" at bounding box center [1038, 399] width 102 height 31
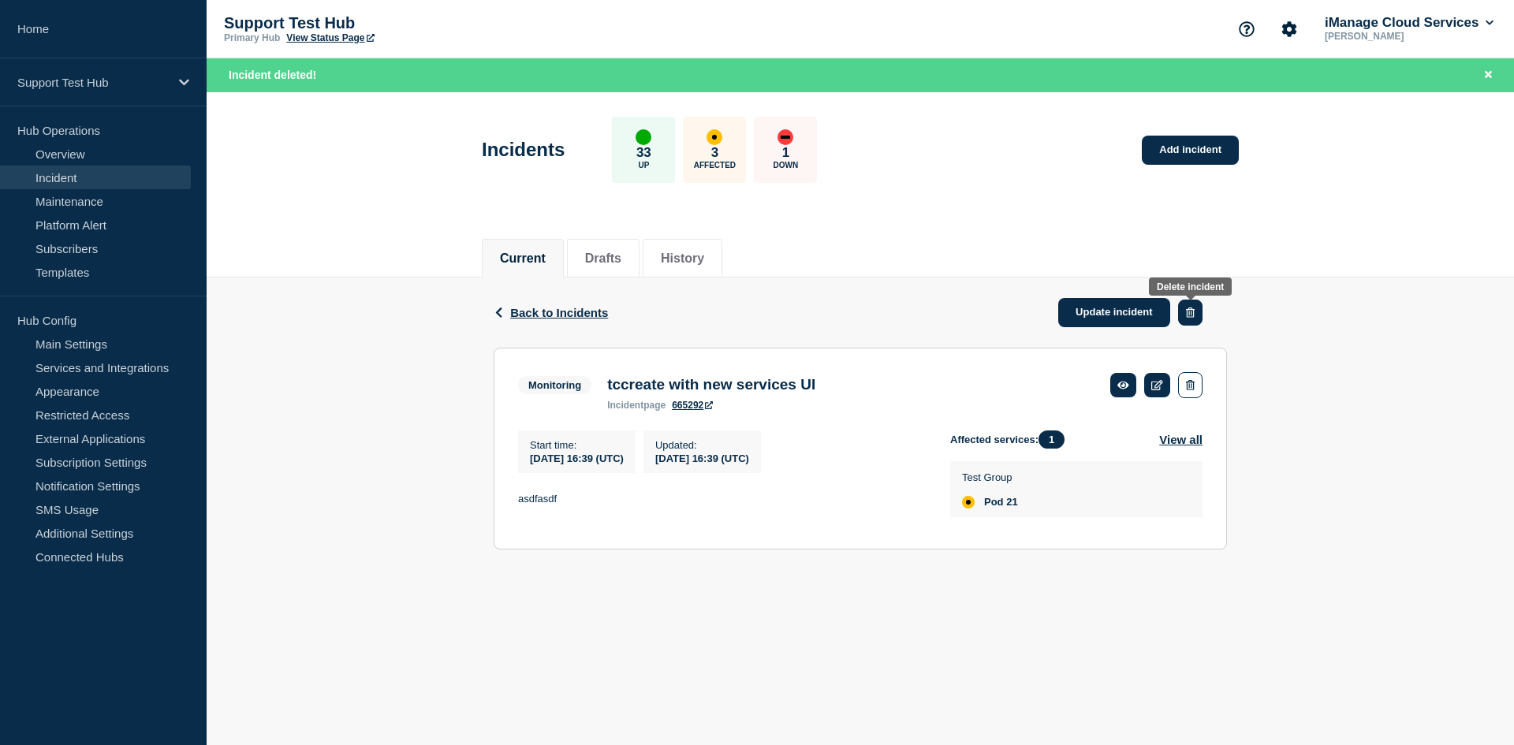
click at [1187, 321] on button "button" at bounding box center [1190, 313] width 24 height 26
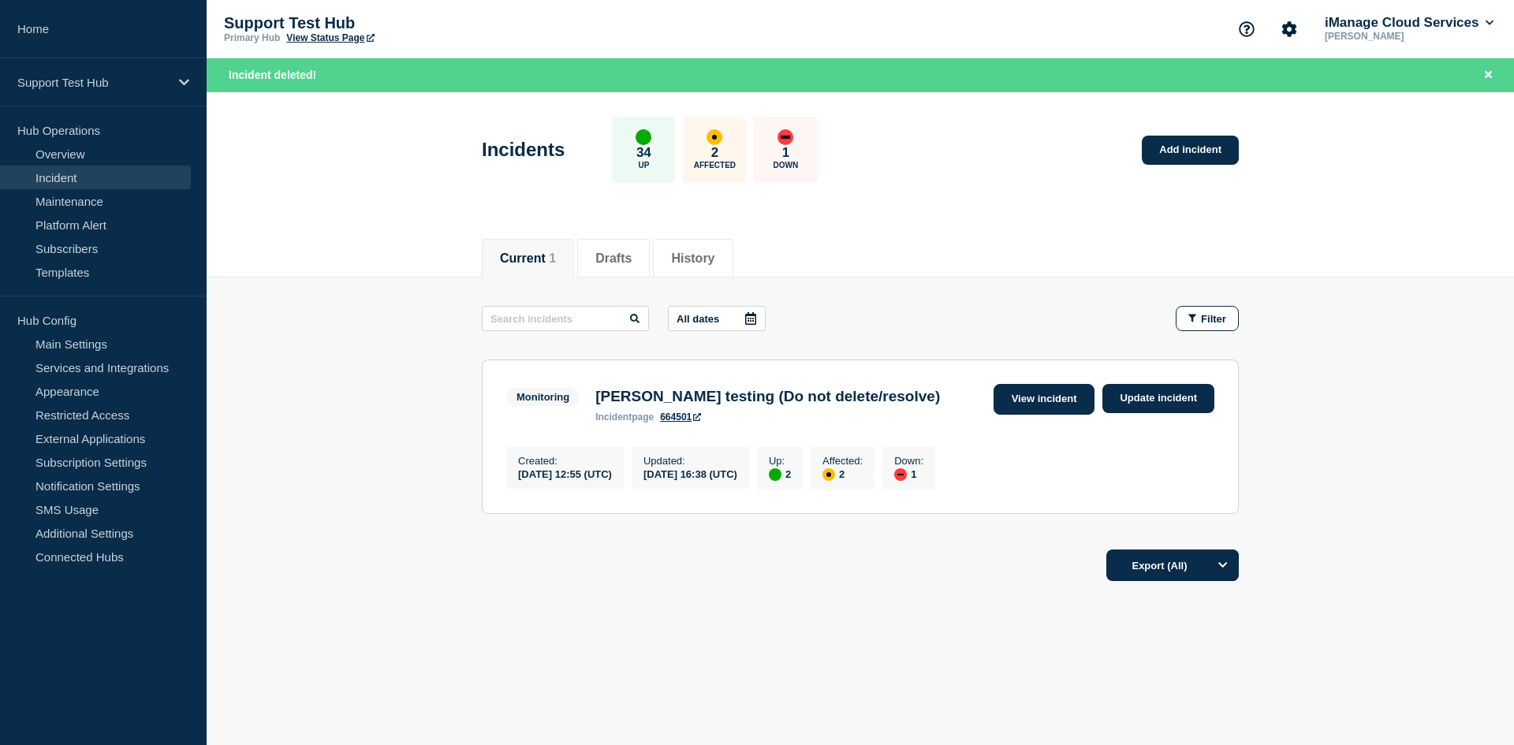
click at [1048, 401] on link "View incident" at bounding box center [1044, 399] width 102 height 31
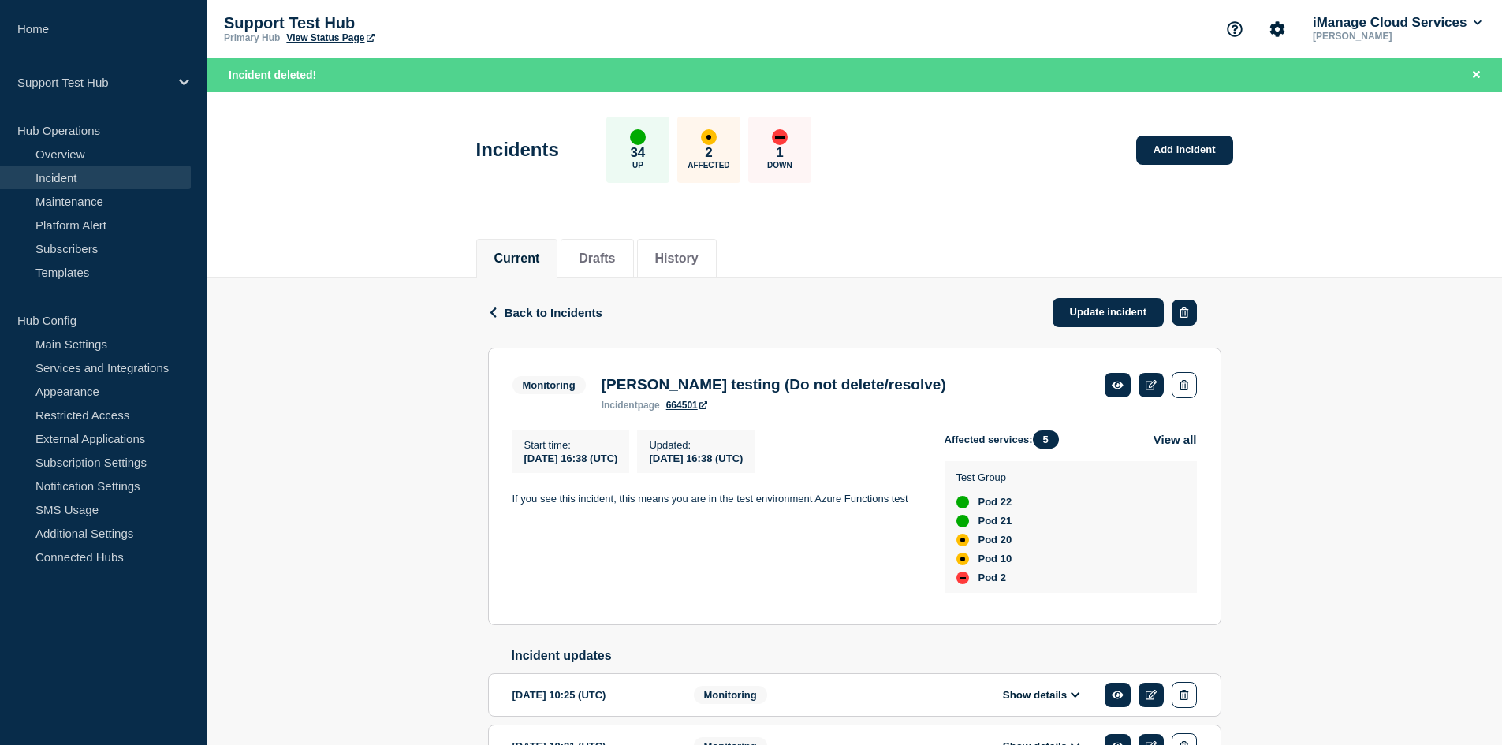
click at [1190, 317] on button "button" at bounding box center [1184, 313] width 24 height 26
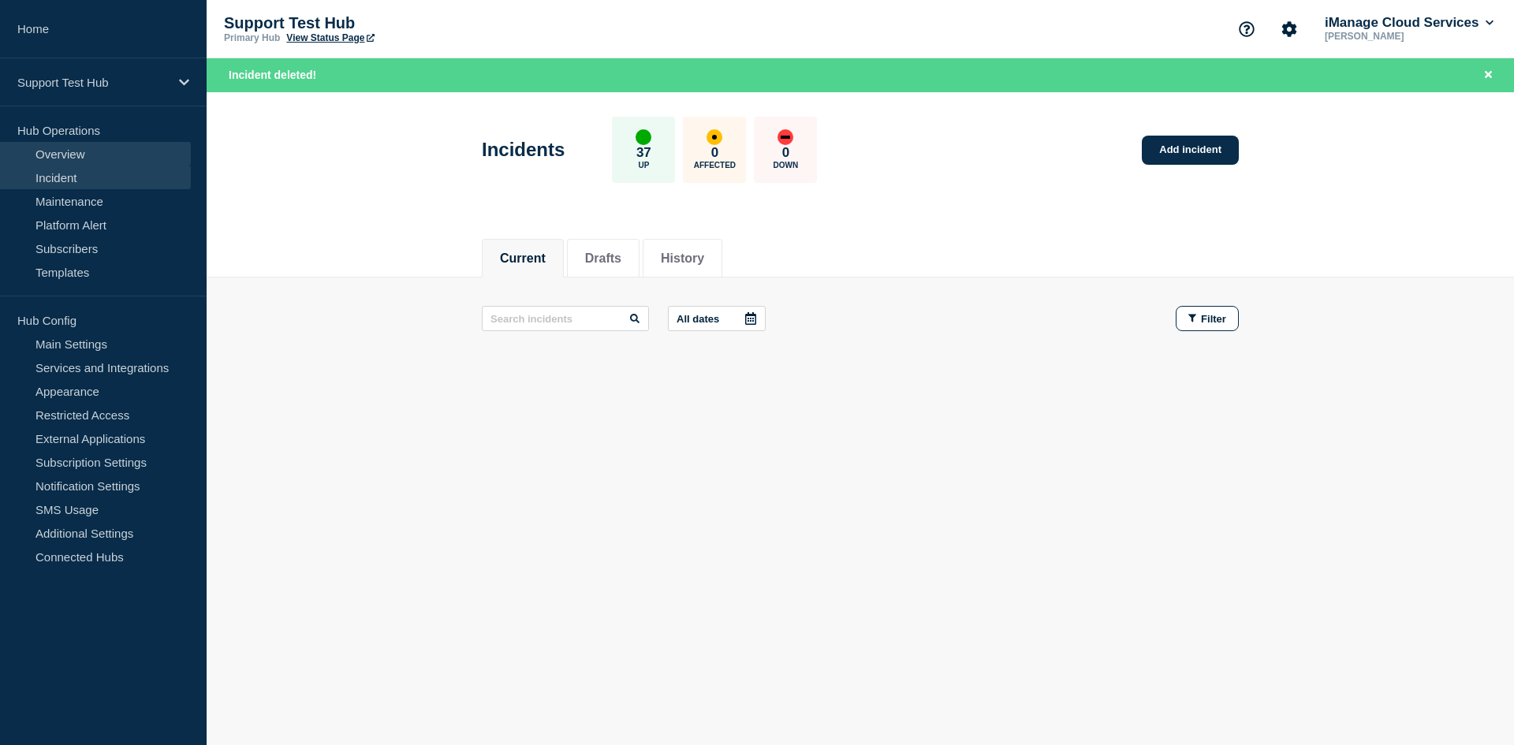
click at [44, 142] on link "Overview" at bounding box center [95, 154] width 191 height 24
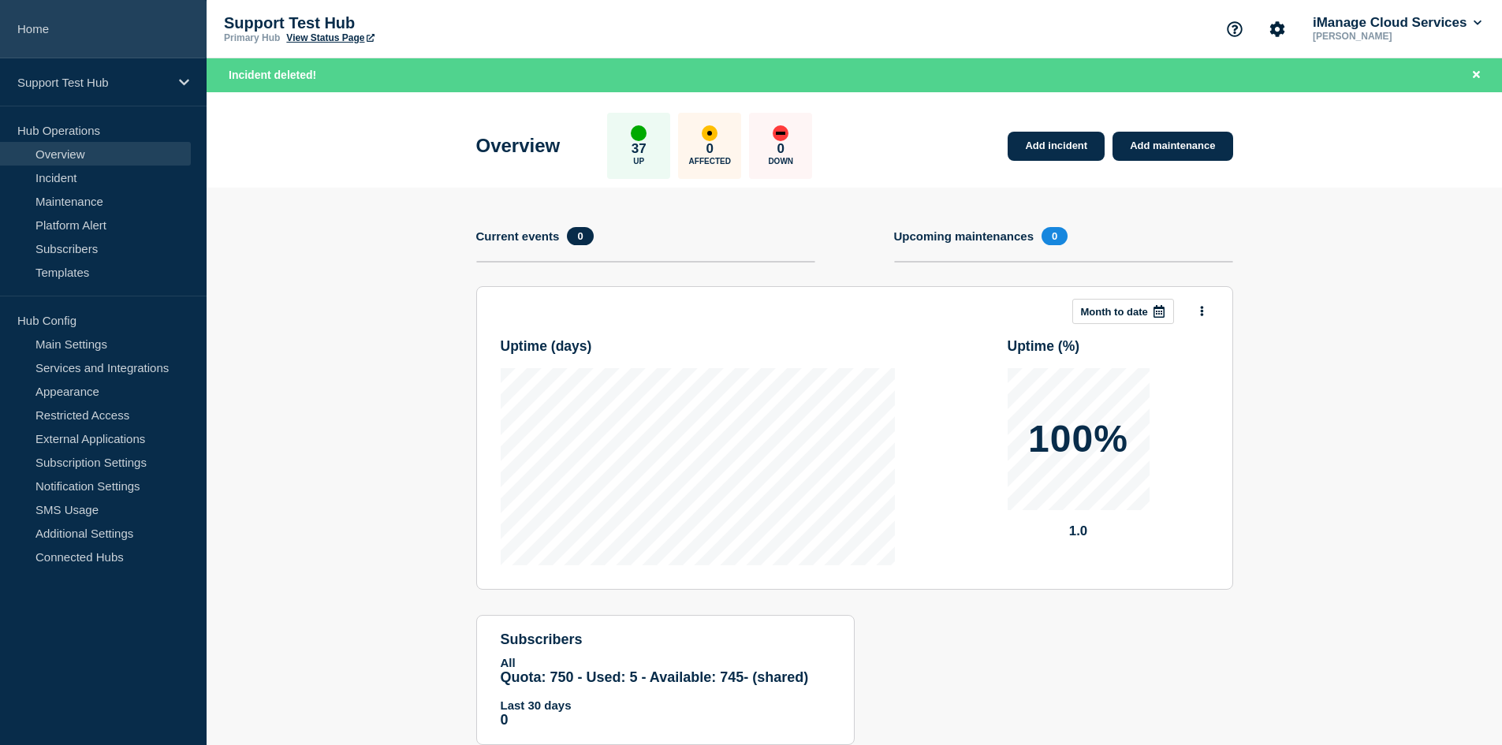
click at [147, 47] on link "Home" at bounding box center [103, 29] width 207 height 58
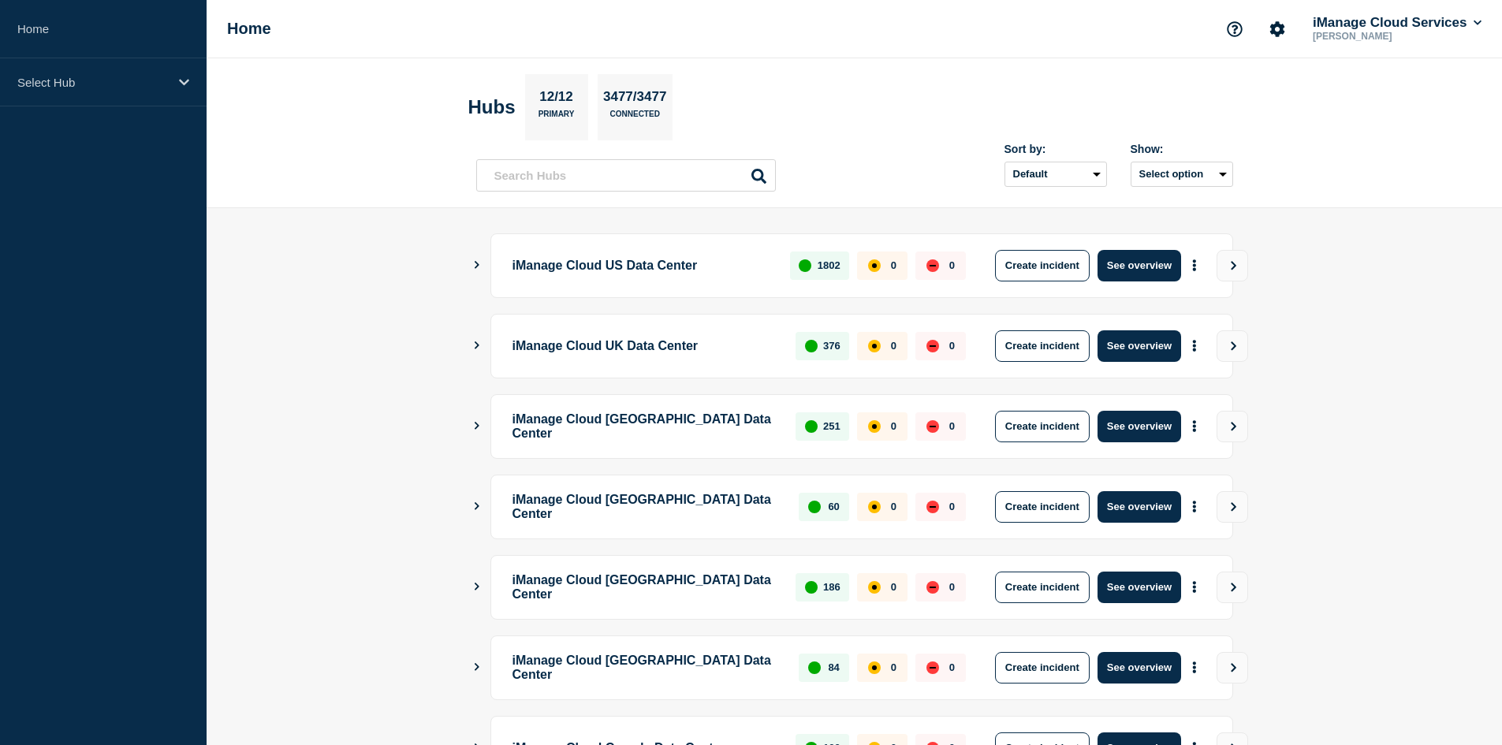
click at [156, 434] on aside "Home Select Hub" at bounding box center [103, 372] width 207 height 745
